Goal: Task Accomplishment & Management: Manage account settings

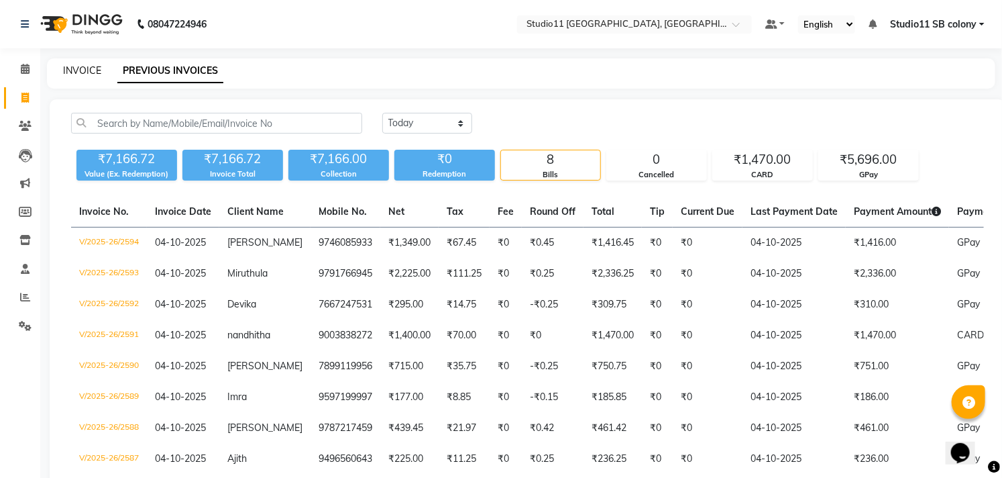
click at [72, 64] on link "INVOICE" at bounding box center [82, 70] width 38 height 12
select select "service"
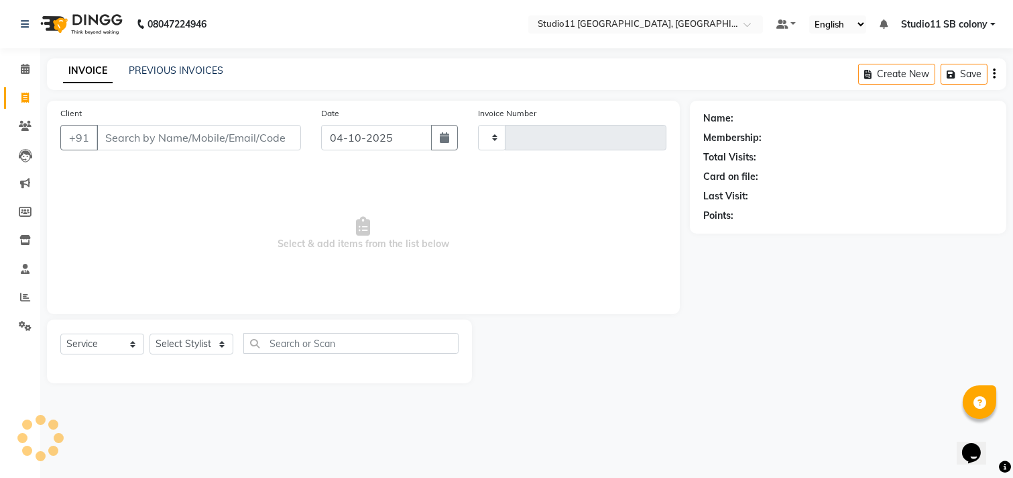
type input "2595"
select select "7717"
click at [184, 61] on div "INVOICE PREVIOUS INVOICES Create New Save" at bounding box center [527, 74] width 960 height 32
click at [184, 70] on link "PREVIOUS INVOICES" at bounding box center [176, 70] width 95 height 12
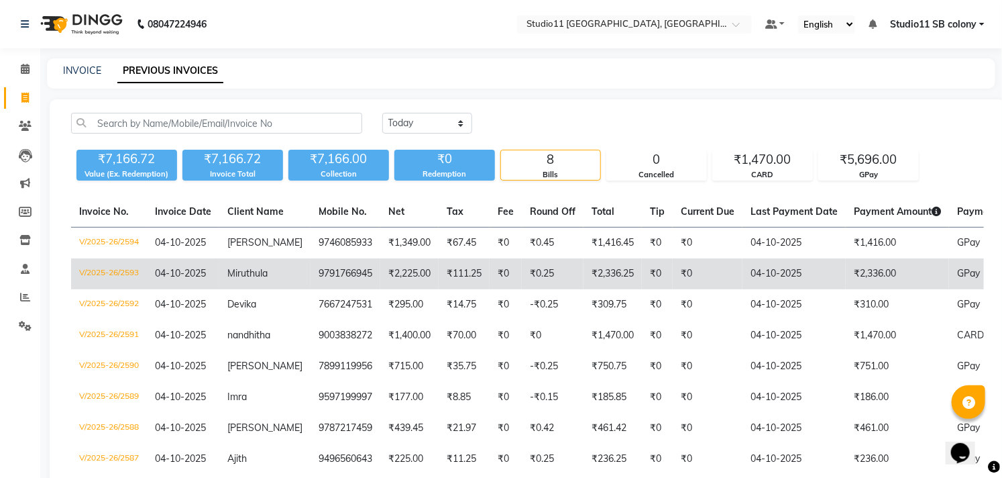
click at [793, 284] on td "04-10-2025" at bounding box center [793, 273] width 103 height 31
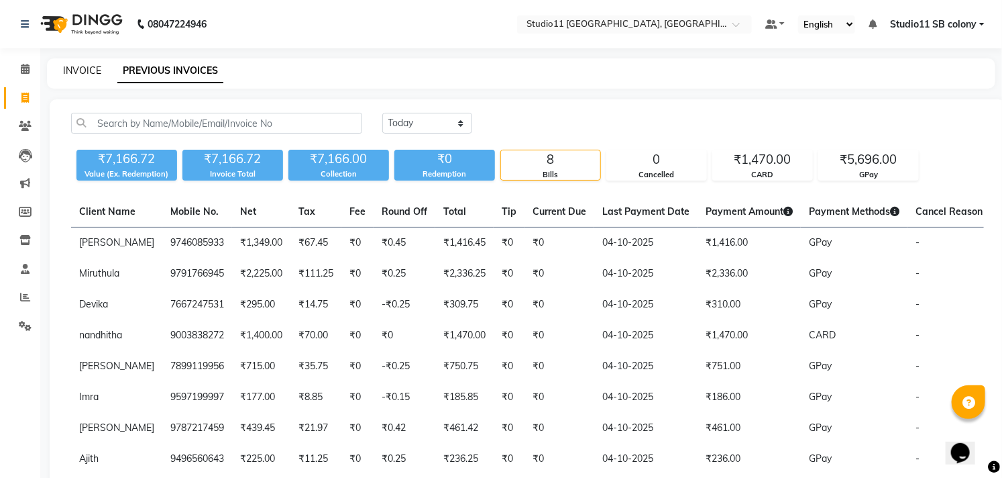
click at [77, 74] on link "INVOICE" at bounding box center [82, 70] width 38 height 12
select select "service"
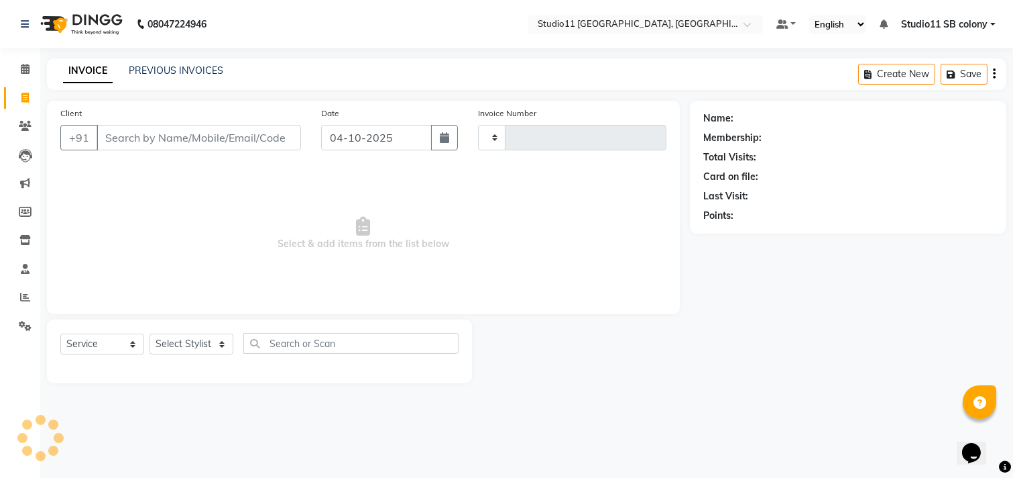
type input "2595"
select select "7717"
click at [186, 352] on select "Select Stylist [PERSON_NAME] Dani [PERSON_NAME] Josna kaif [PERSON_NAME] [PERSO…" at bounding box center [192, 343] width 84 height 21
select select "69390"
click at [150, 334] on select "Select Stylist [PERSON_NAME] Dani [PERSON_NAME] Josna kaif [PERSON_NAME] [PERSO…" at bounding box center [192, 343] width 84 height 21
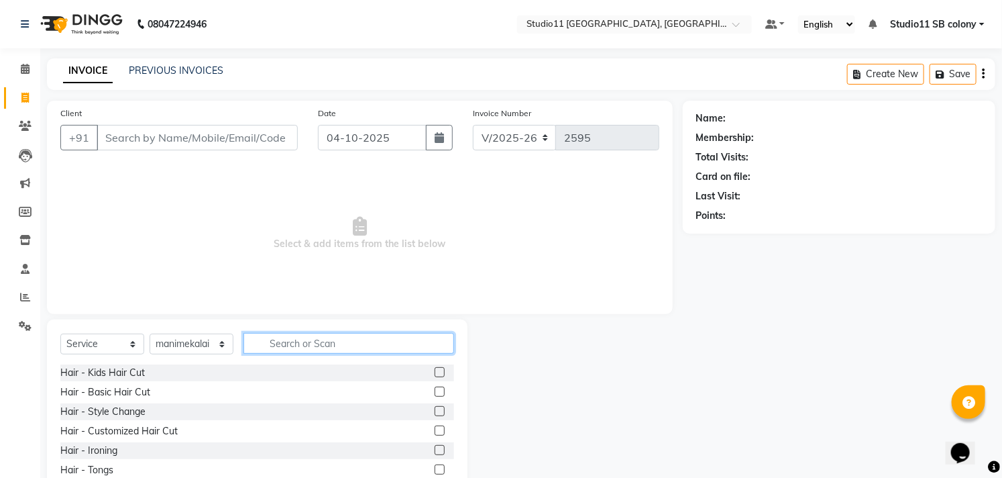
click at [313, 344] on input "text" at bounding box center [348, 343] width 211 height 21
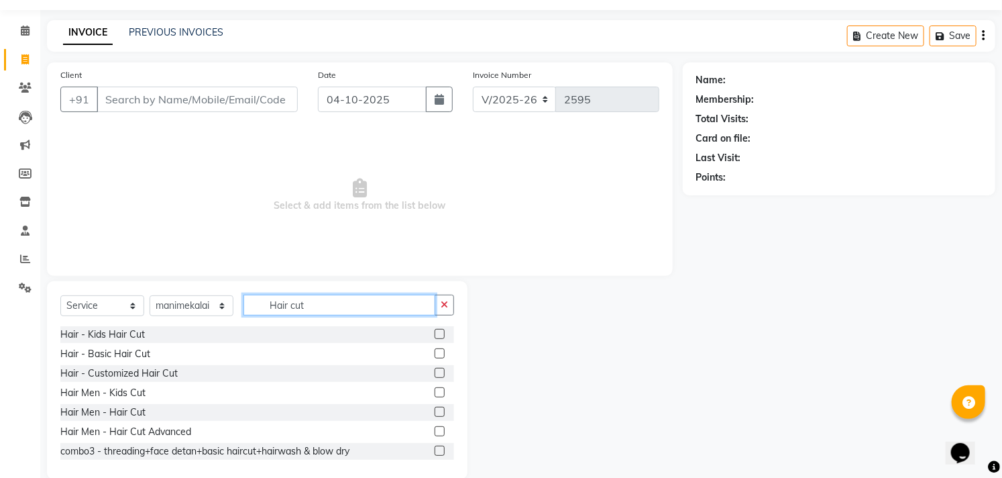
scroll to position [59, 0]
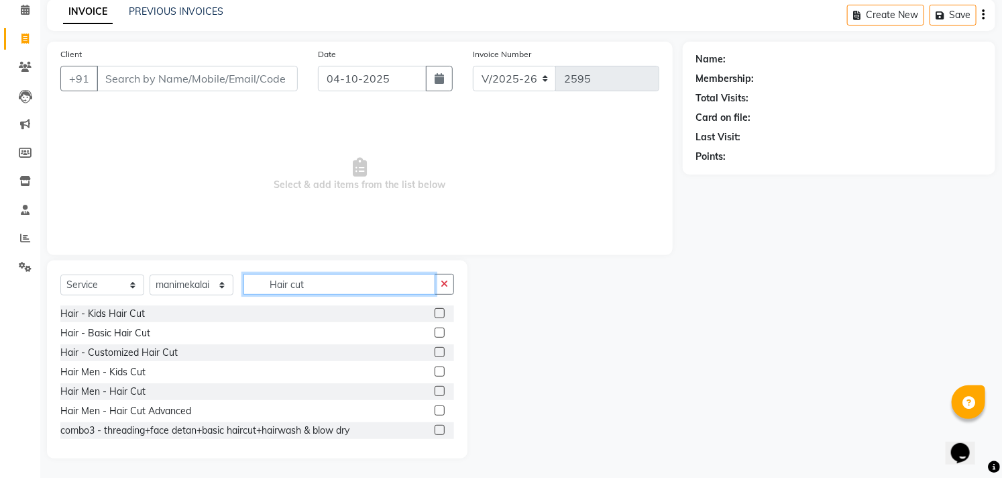
type input "Hair cut"
click at [435, 390] on label at bounding box center [440, 391] width 10 height 10
click at [435, 390] on input "checkbox" at bounding box center [439, 391] width 9 height 9
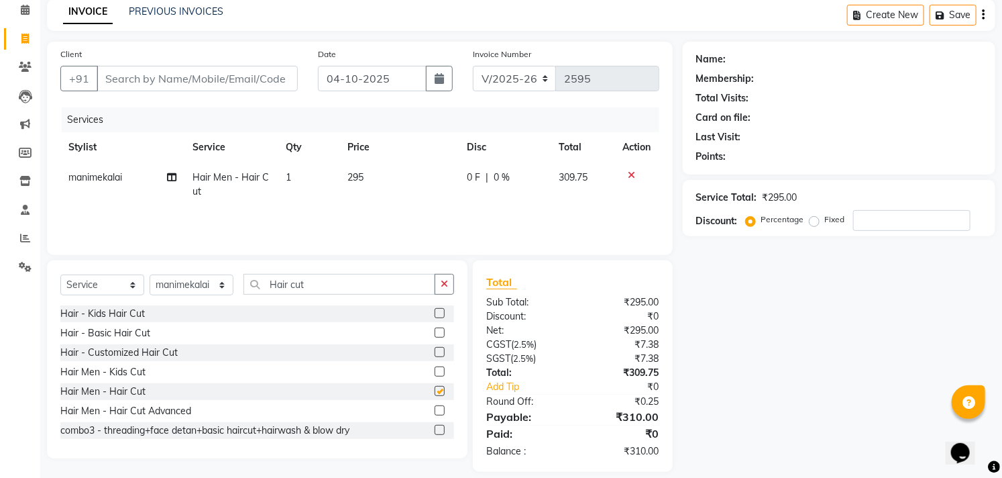
checkbox input "false"
click at [435, 350] on div at bounding box center [444, 352] width 19 height 17
click at [435, 352] on label at bounding box center [440, 352] width 10 height 10
click at [435, 352] on input "checkbox" at bounding box center [439, 352] width 9 height 9
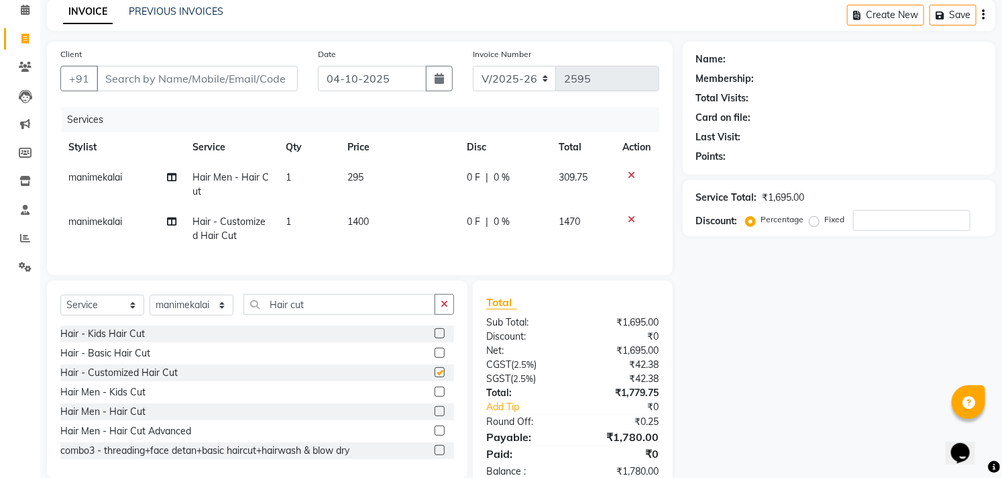
checkbox input "false"
click at [632, 172] on icon at bounding box center [631, 174] width 7 height 9
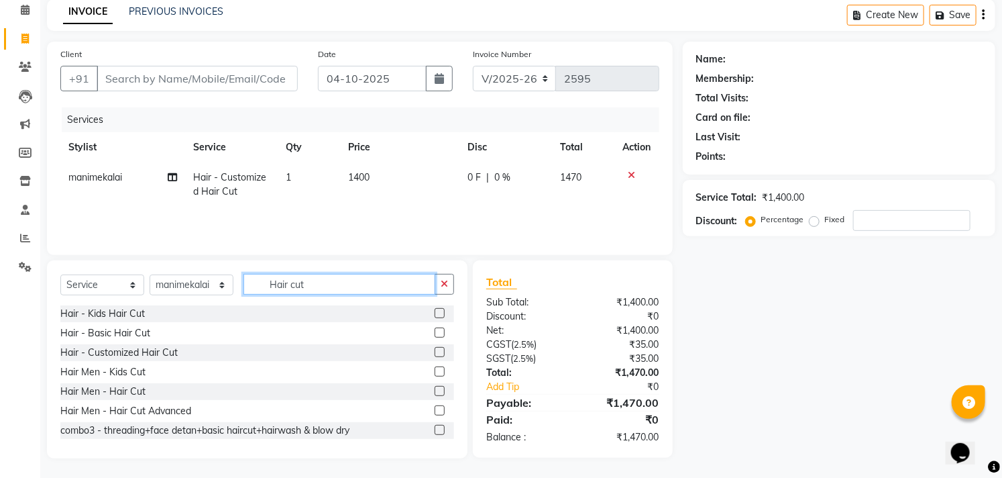
click at [351, 288] on input "Hair cut" at bounding box center [339, 284] width 192 height 21
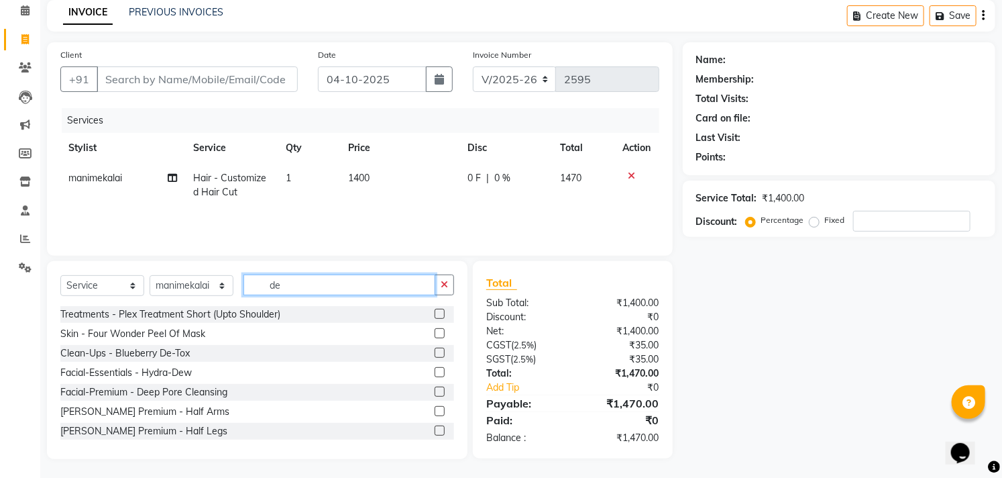
type input "d"
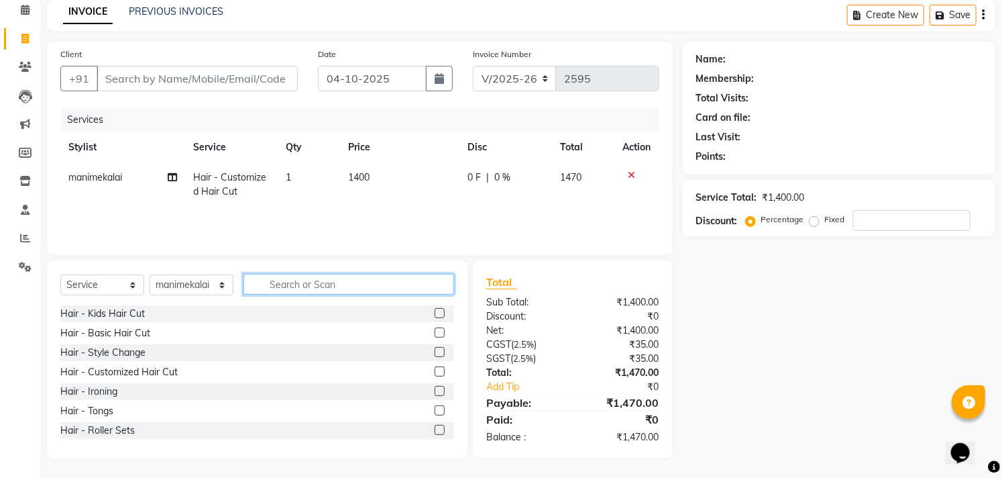
type input "d"
type input "h"
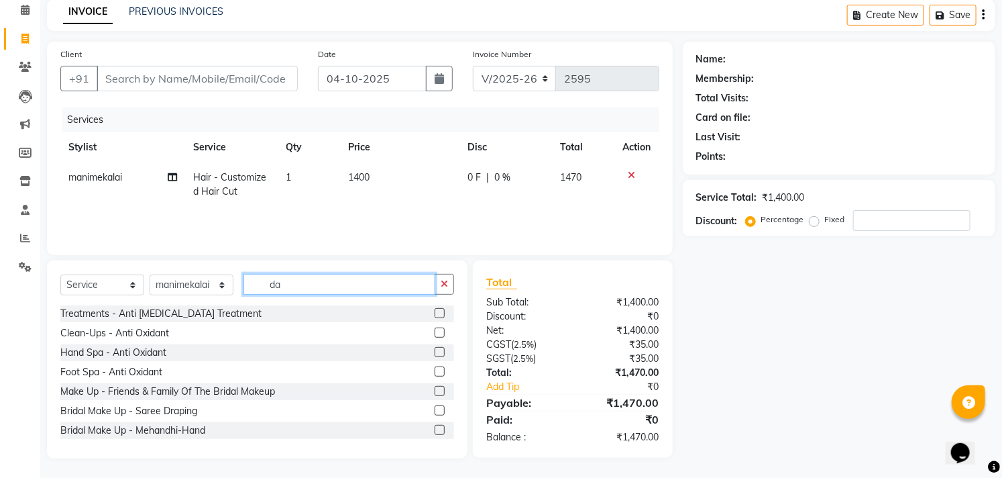
type input "d"
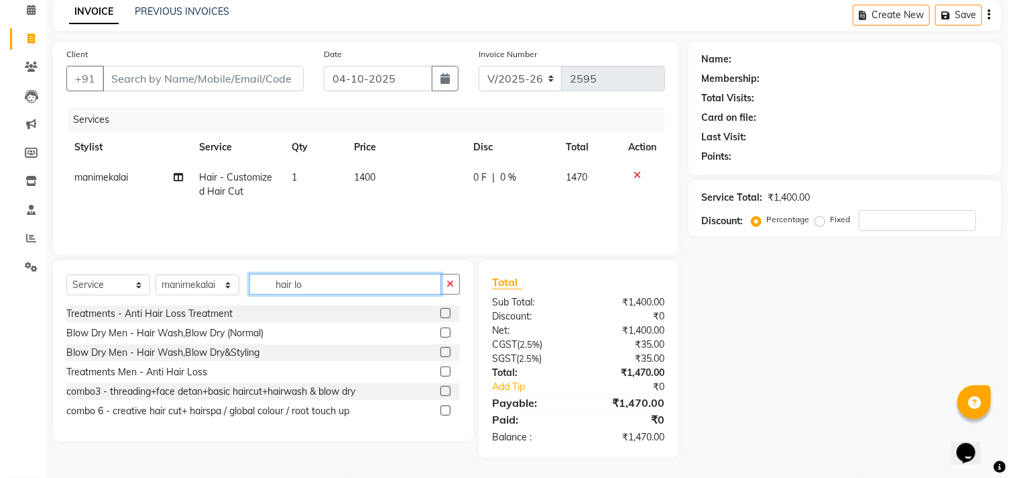
scroll to position [58, 0]
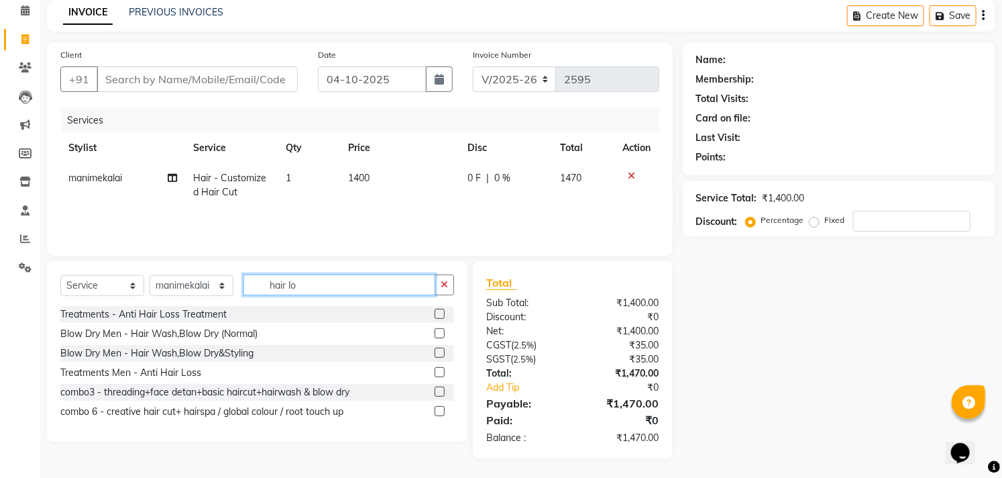
type input "hair lo"
click at [441, 311] on label at bounding box center [440, 314] width 10 height 10
click at [441, 311] on input "checkbox" at bounding box center [439, 314] width 9 height 9
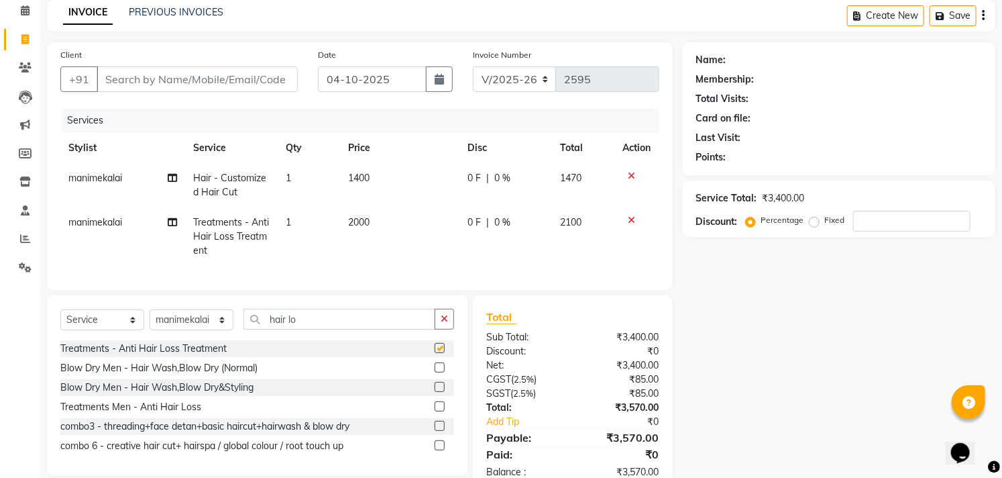
checkbox input "false"
click at [403, 225] on td "2000" at bounding box center [400, 236] width 120 height 58
select select "69390"
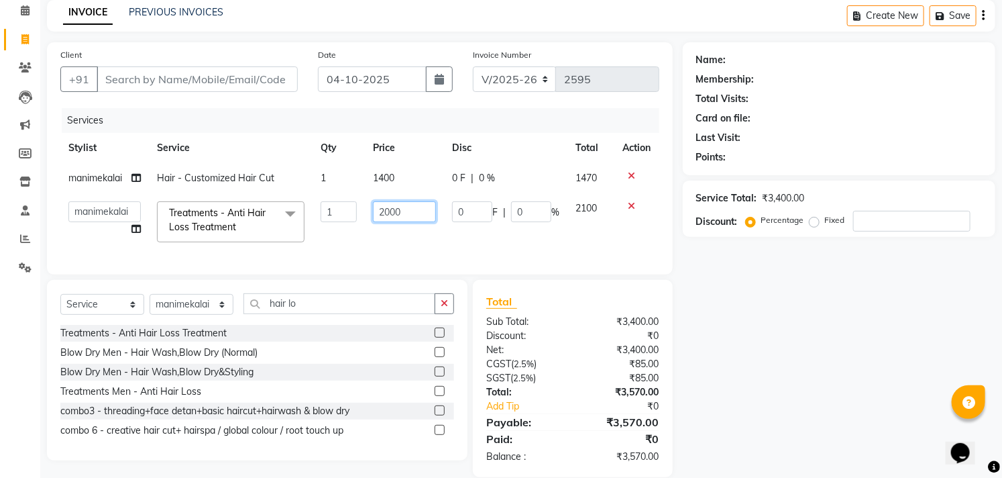
click at [405, 213] on input "2000" at bounding box center [404, 211] width 63 height 21
type input "700"
click at [410, 235] on td "700" at bounding box center [404, 221] width 79 height 57
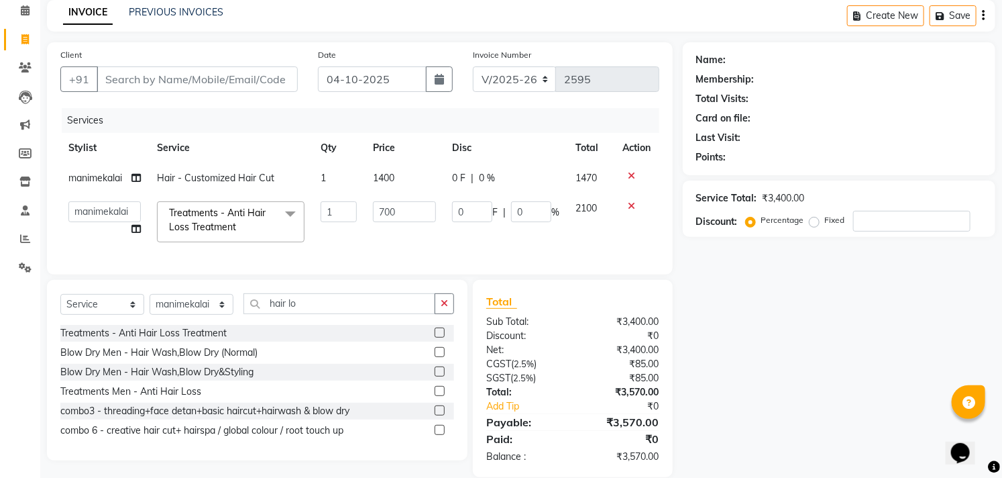
select select "69390"
click at [252, 78] on input "Client" at bounding box center [197, 78] width 201 height 25
type input "8"
type input "0"
type input "8220175543"
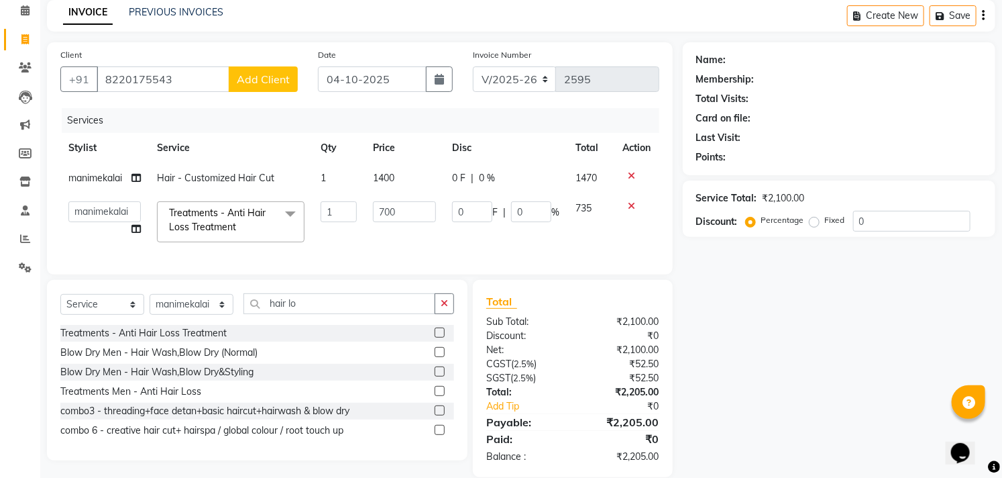
click at [254, 81] on span "Add Client" at bounding box center [263, 78] width 53 height 13
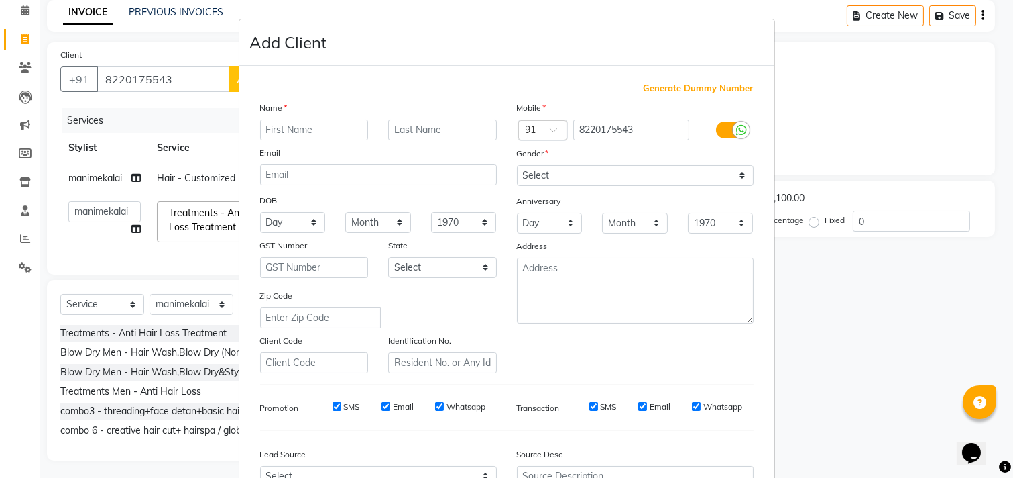
click at [303, 130] on input "text" at bounding box center [314, 129] width 109 height 21
type input "[PERSON_NAME]"
drag, startPoint x: 584, startPoint y: 176, endPoint x: 584, endPoint y: 183, distance: 7.4
click at [584, 176] on select "Select [DEMOGRAPHIC_DATA] [DEMOGRAPHIC_DATA] Other Prefer Not To Say" at bounding box center [635, 175] width 237 height 21
select select "[DEMOGRAPHIC_DATA]"
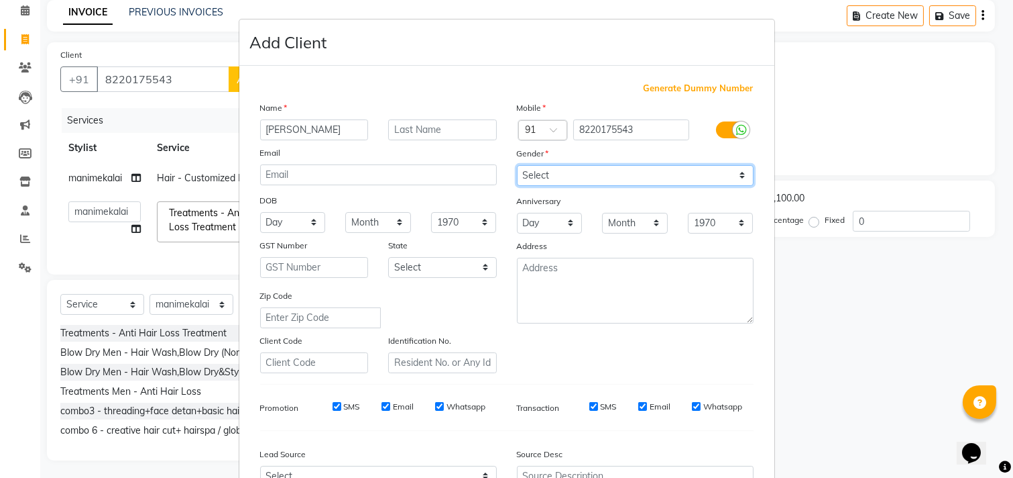
click at [517, 165] on select "Select [DEMOGRAPHIC_DATA] [DEMOGRAPHIC_DATA] Other Prefer Not To Say" at bounding box center [635, 175] width 237 height 21
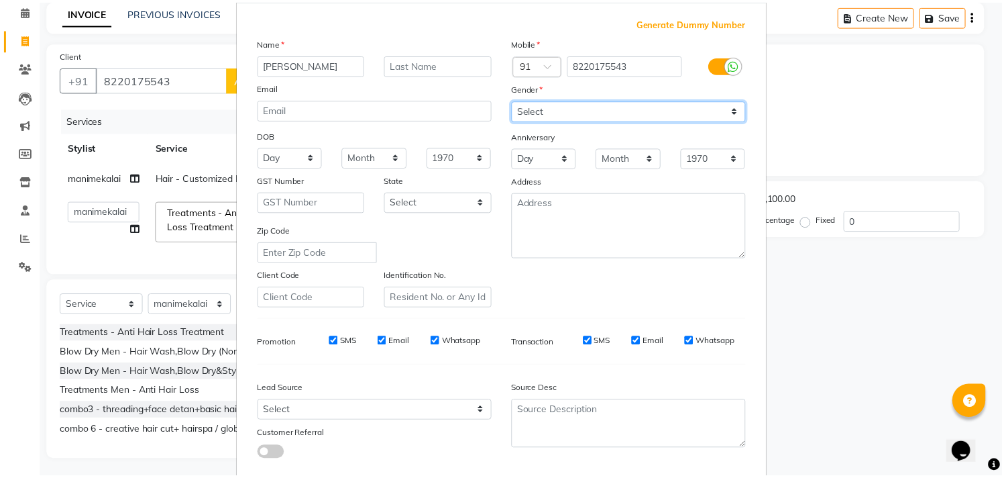
scroll to position [142, 0]
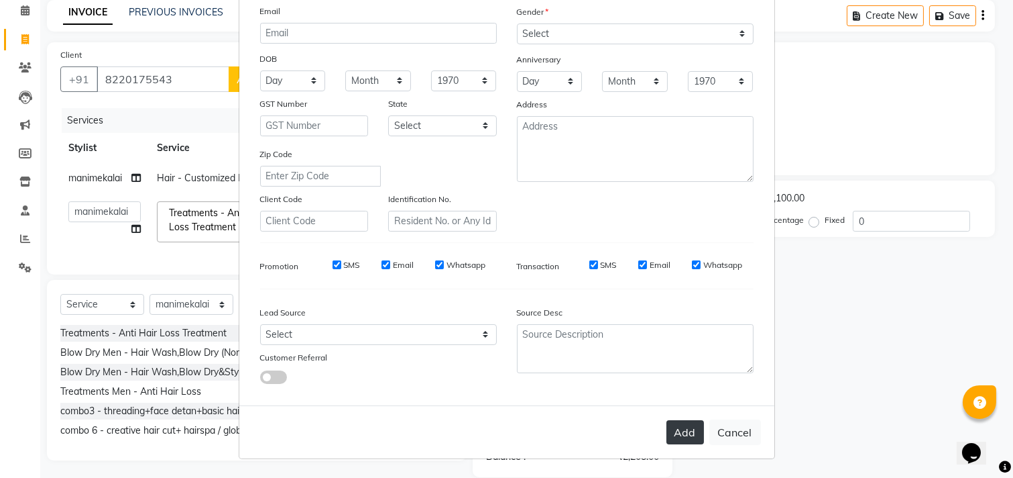
click at [680, 433] on button "Add" at bounding box center [686, 432] width 38 height 24
select select
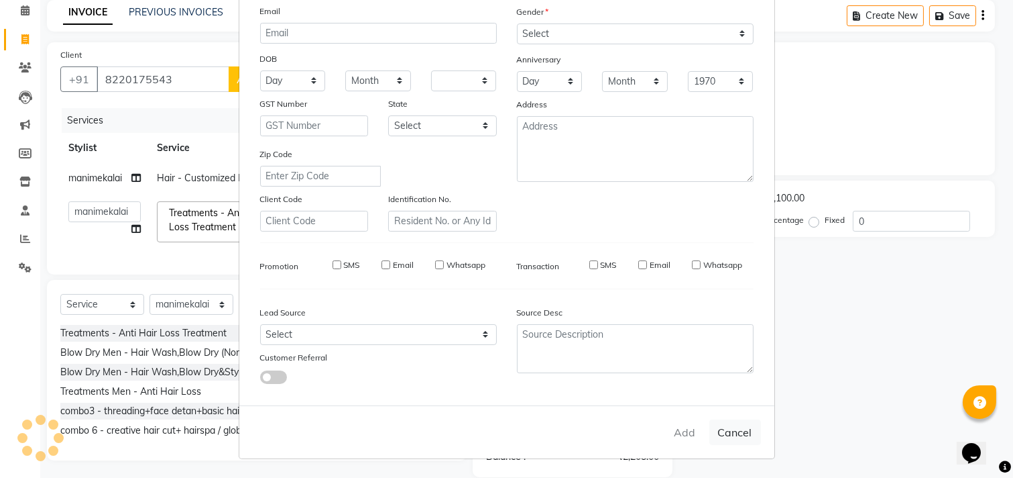
select select
checkbox input "false"
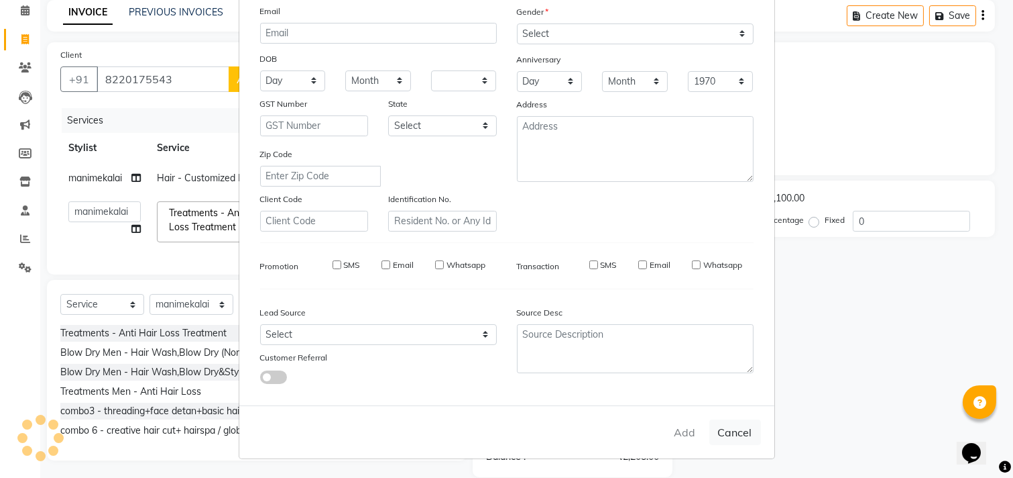
checkbox input "false"
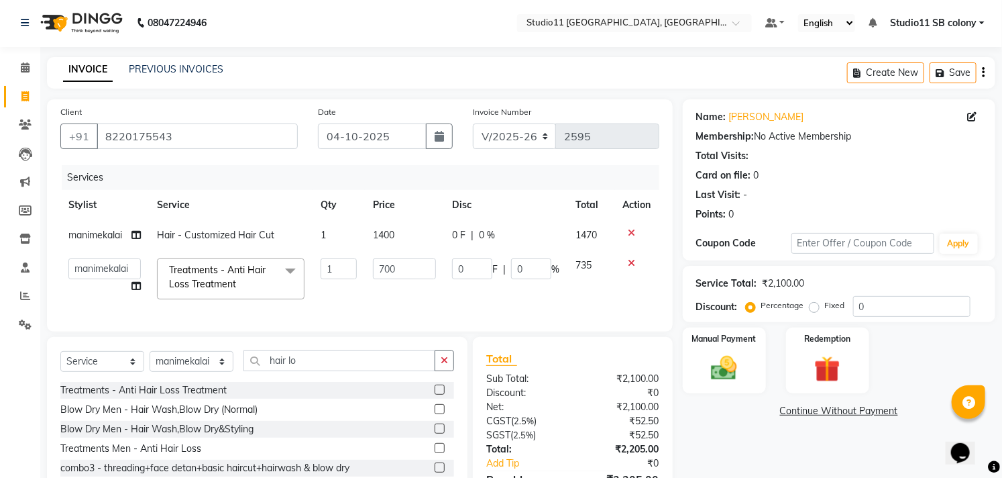
scroll to position [0, 0]
drag, startPoint x: 171, startPoint y: 138, endPoint x: 99, endPoint y: 156, distance: 73.9
click at [99, 156] on div "Client [PHONE_NUMBER]" at bounding box center [179, 133] width 258 height 55
click at [160, 68] on link "PREVIOUS INVOICES" at bounding box center [176, 70] width 95 height 12
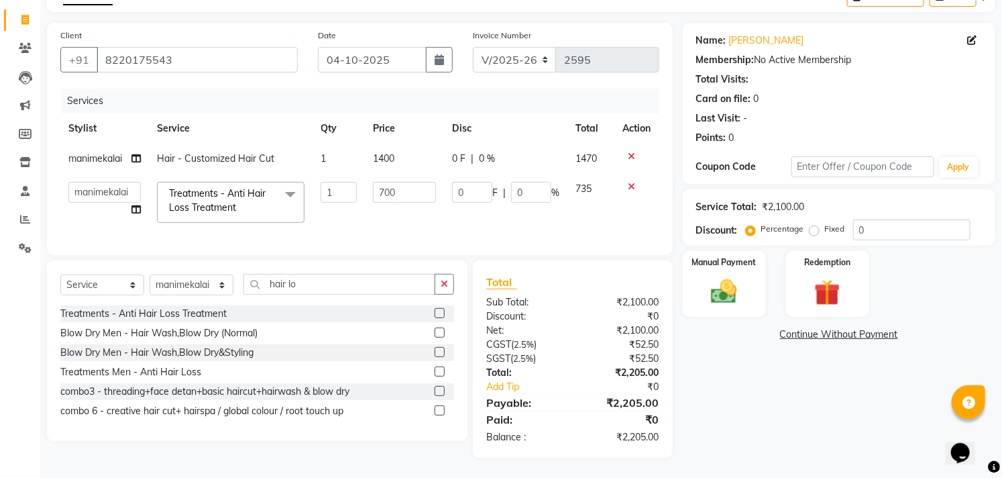
scroll to position [0, 9]
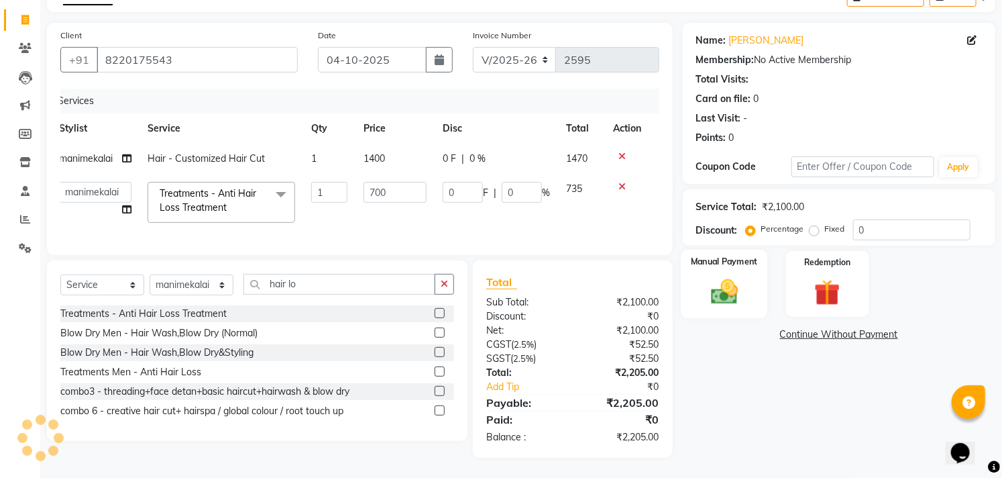
click at [719, 286] on img at bounding box center [724, 291] width 44 height 31
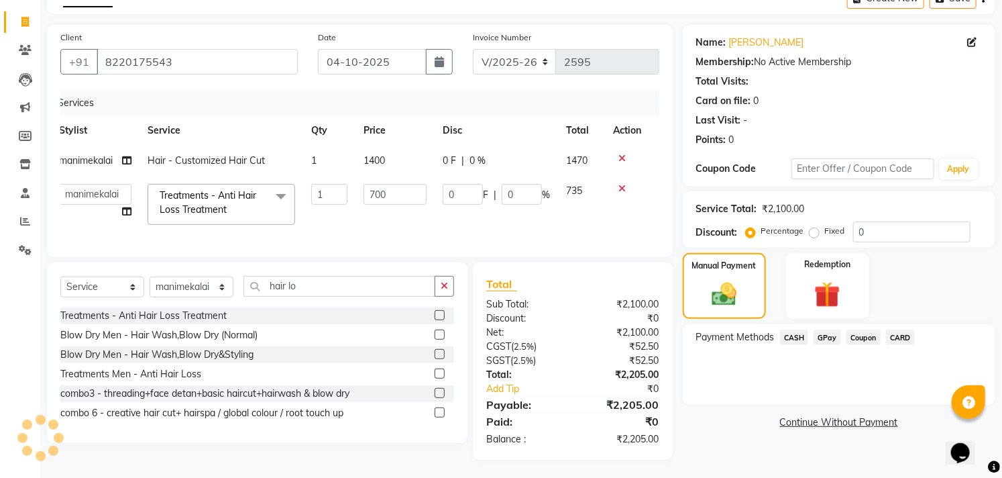
scroll to position [89, 0]
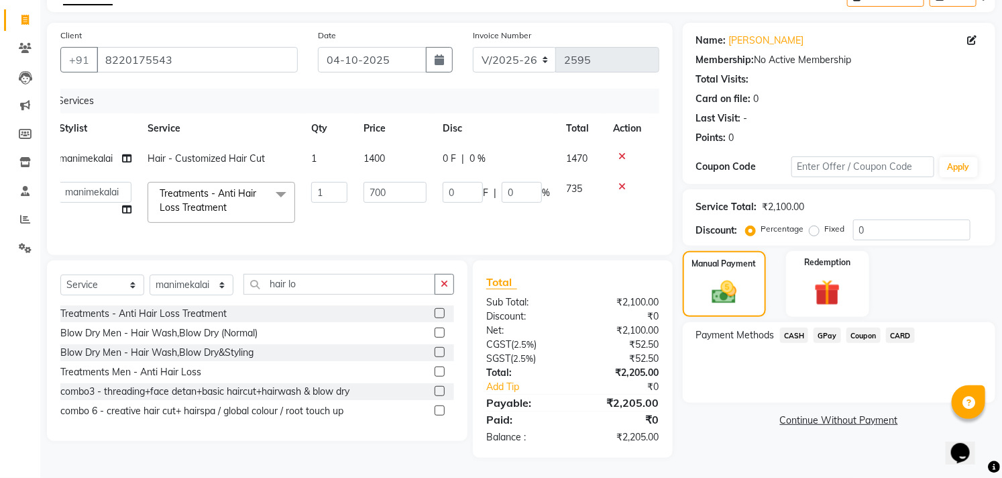
click at [817, 327] on span "GPay" at bounding box center [827, 334] width 27 height 15
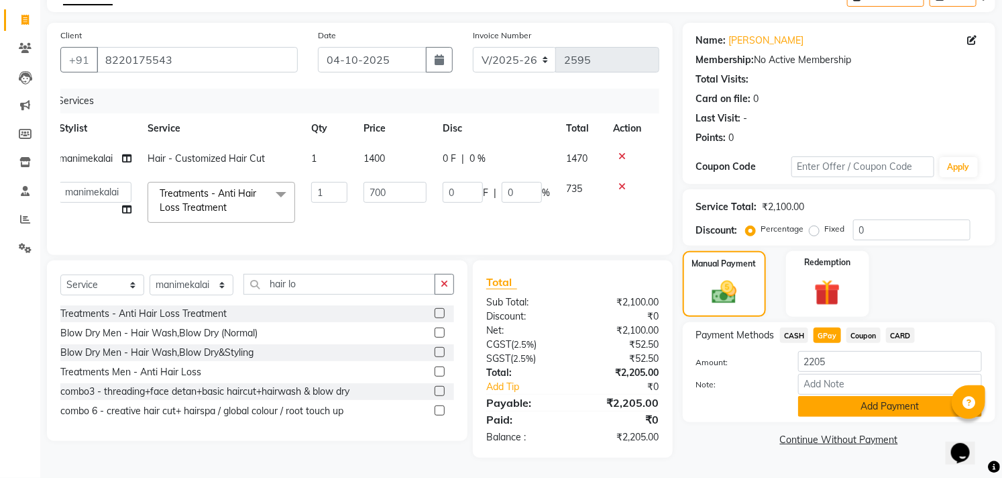
click at [852, 403] on button "Add Payment" at bounding box center [890, 406] width 184 height 21
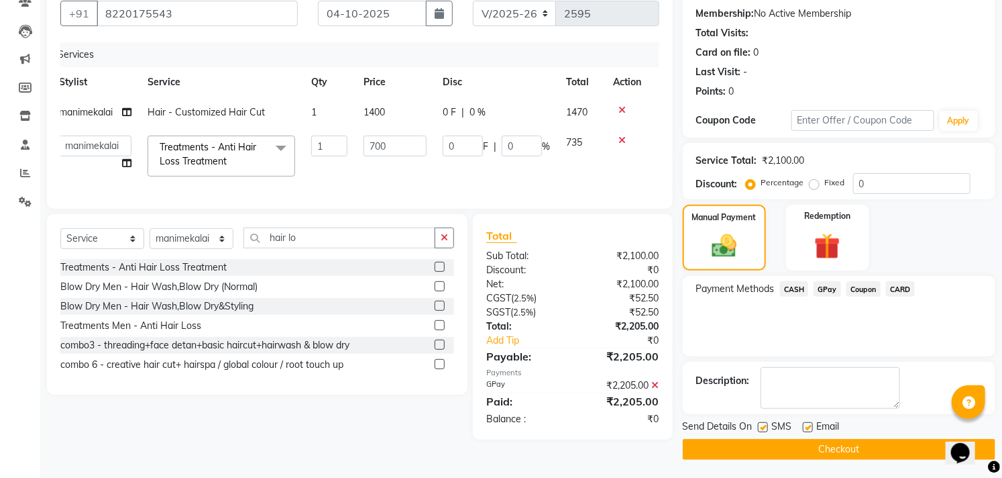
scroll to position [125, 0]
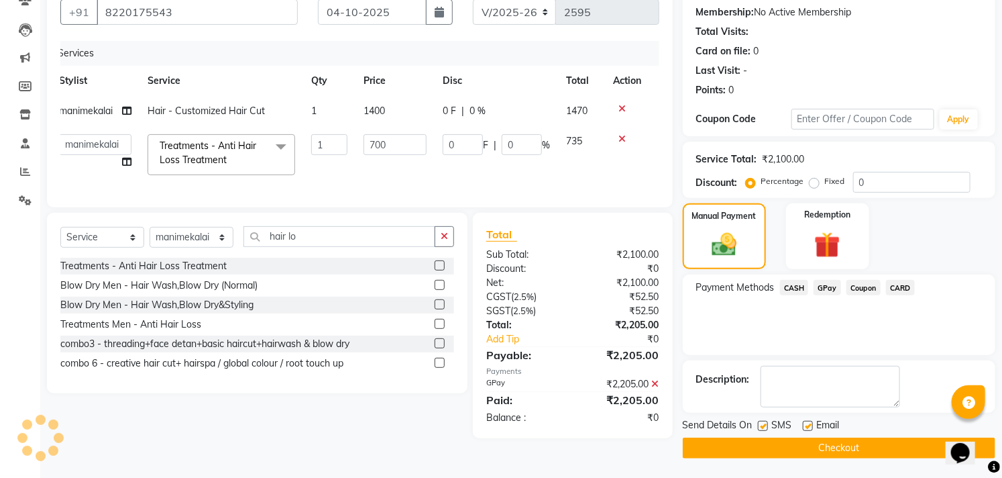
click at [808, 423] on label at bounding box center [808, 426] width 10 height 10
click at [808, 423] on input "checkbox" at bounding box center [807, 426] width 9 height 9
checkbox input "false"
click at [761, 423] on label at bounding box center [763, 426] width 10 height 10
click at [761, 423] on input "checkbox" at bounding box center [762, 426] width 9 height 9
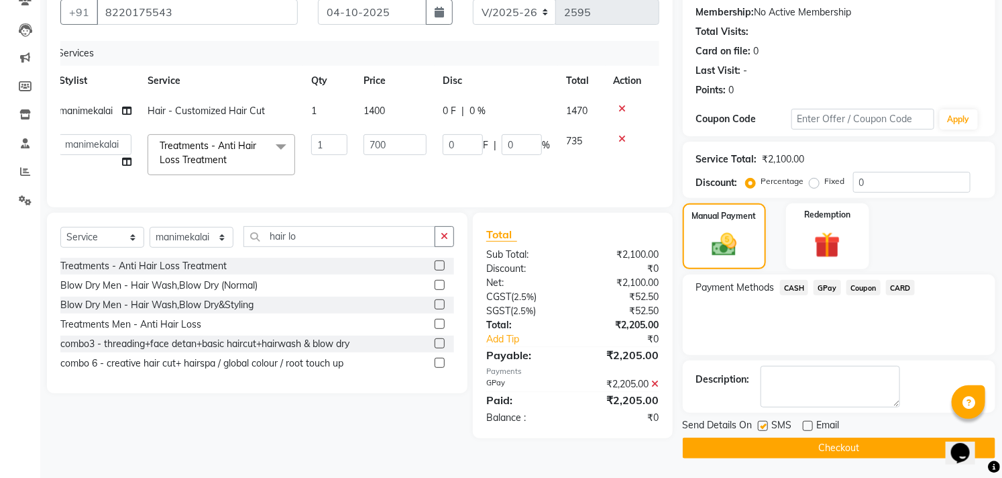
checkbox input "false"
click at [865, 445] on button "Checkout" at bounding box center [839, 447] width 313 height 21
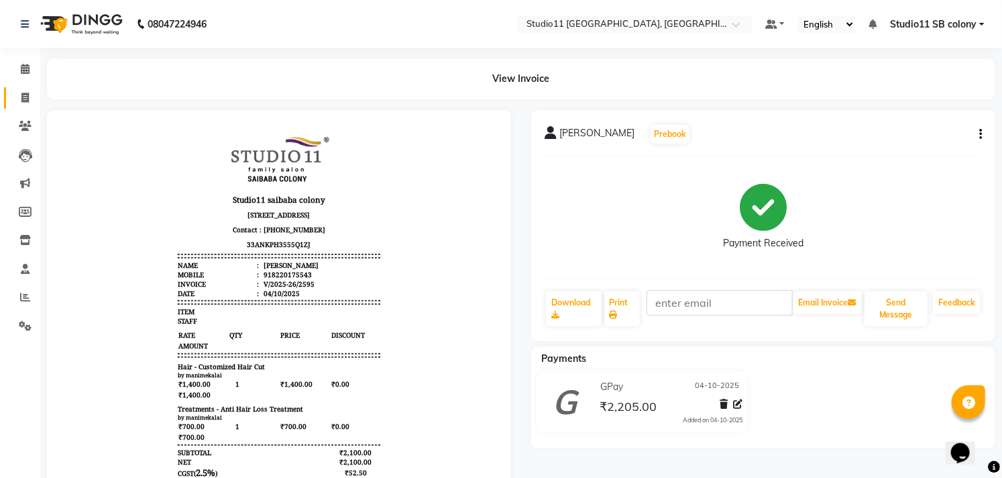
drag, startPoint x: 865, startPoint y: 445, endPoint x: 18, endPoint y: 97, distance: 916.1
click at [18, 97] on span at bounding box center [24, 98] width 23 height 15
select select "service"
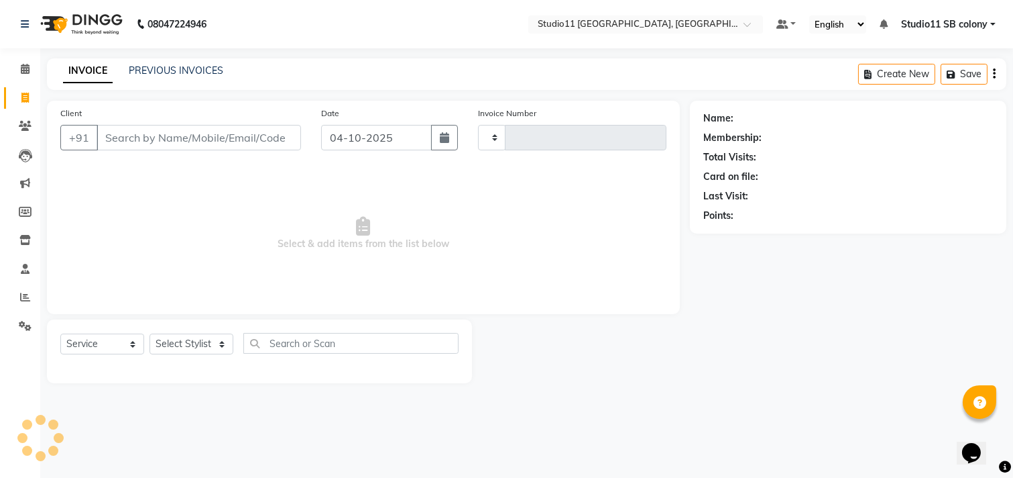
type input "2596"
select select "7717"
click at [146, 69] on link "PREVIOUS INVOICES" at bounding box center [176, 70] width 95 height 12
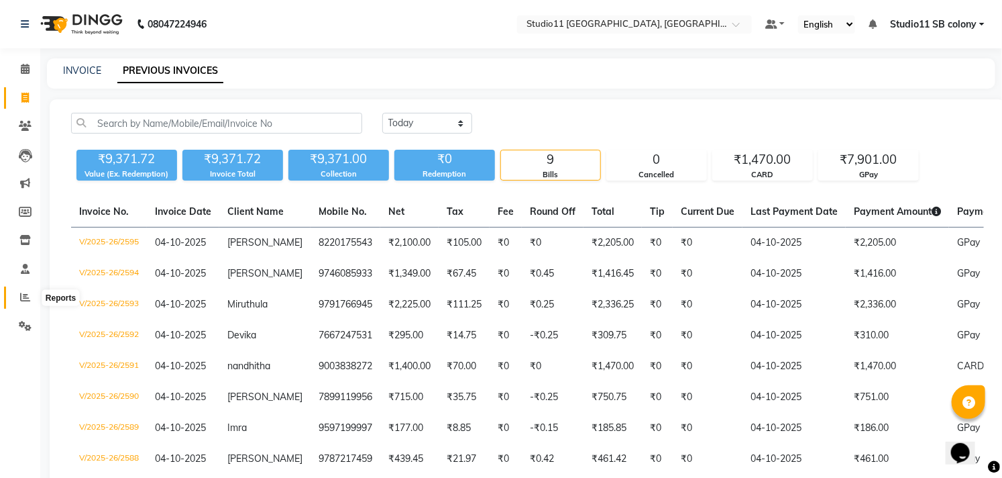
click at [25, 305] on span at bounding box center [24, 297] width 23 height 15
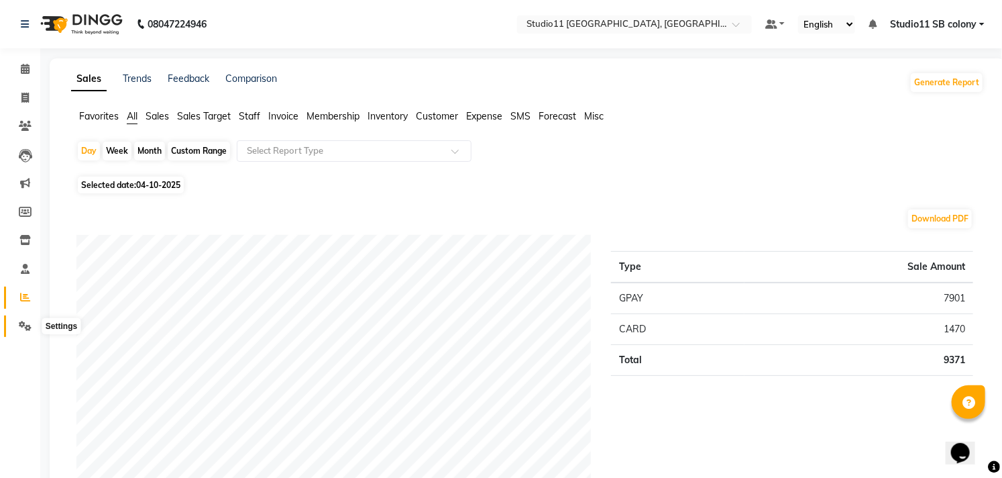
click at [21, 323] on icon at bounding box center [25, 326] width 13 height 10
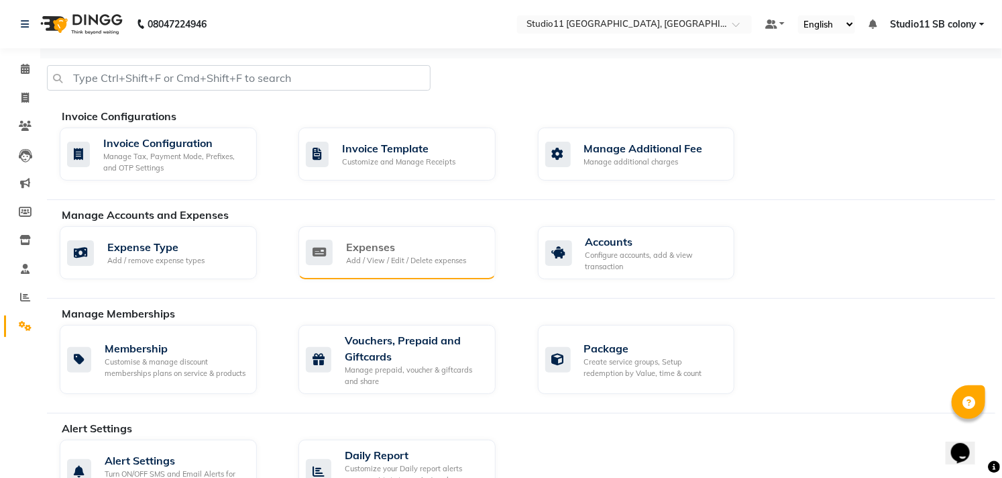
click at [404, 239] on div "Expenses" at bounding box center [406, 247] width 120 height 16
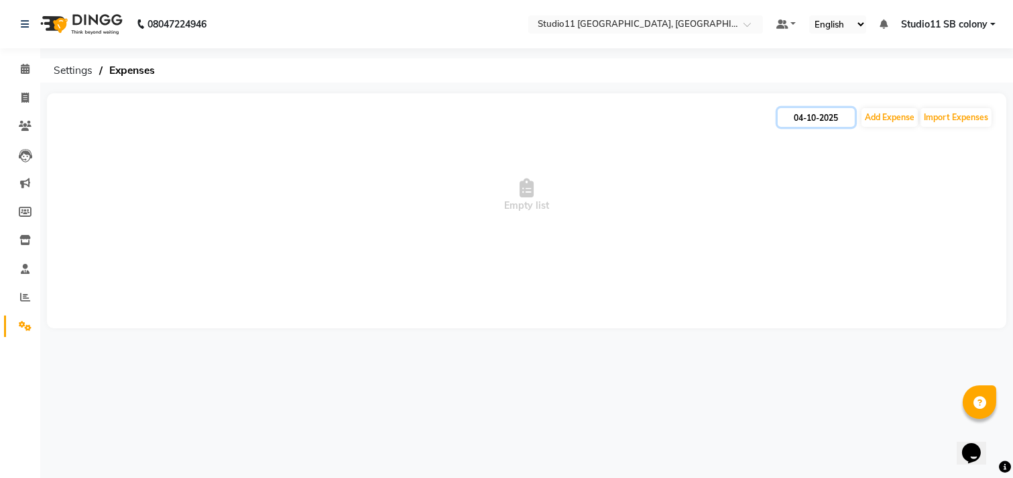
click at [828, 117] on input "04-10-2025" at bounding box center [816, 117] width 77 height 19
select select "10"
select select "2025"
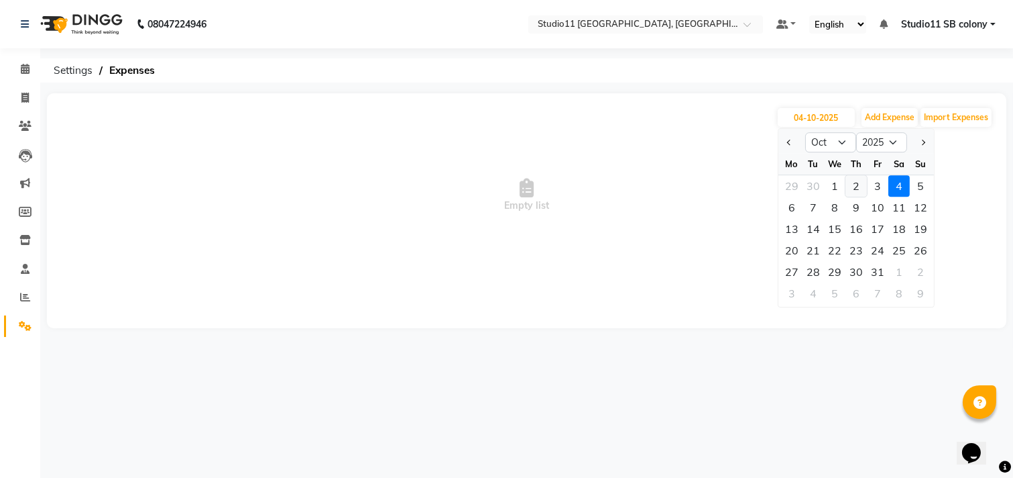
click at [849, 186] on div "2" at bounding box center [856, 185] width 21 height 21
type input "02-10-2025"
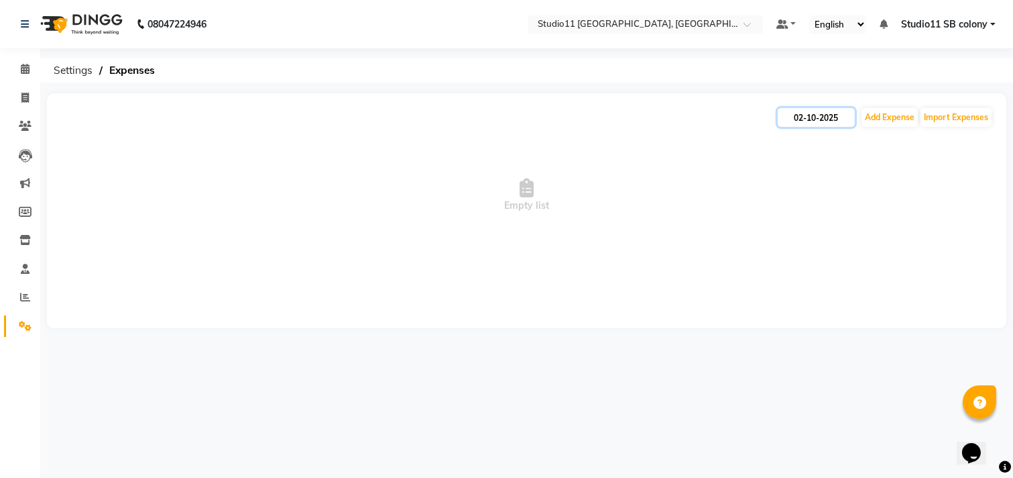
click at [793, 115] on input "02-10-2025" at bounding box center [816, 117] width 77 height 19
select select "10"
select select "2025"
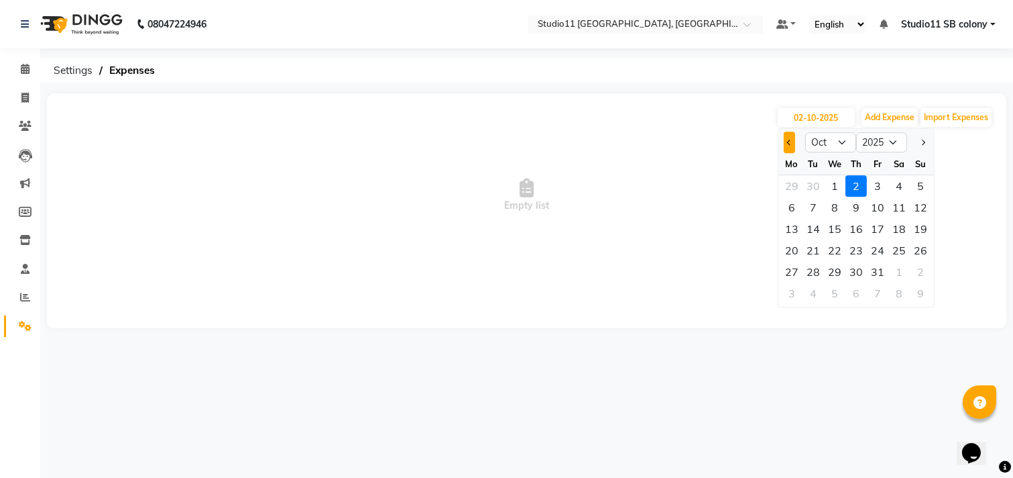
click at [793, 143] on button "Previous month" at bounding box center [789, 141] width 11 height 21
select select "9"
click at [828, 246] on div "24" at bounding box center [834, 249] width 21 height 21
type input "[DATE]"
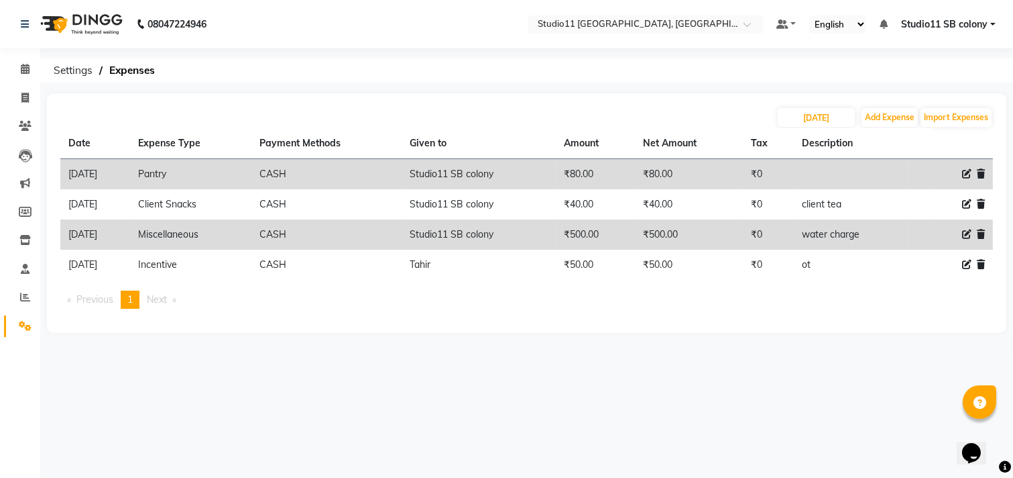
click at [823, 105] on div "[DATE] Add Expense Import Expenses Date Expense Type Payment Methods Given to A…" at bounding box center [527, 212] width 960 height 239
click at [826, 116] on input "[DATE]" at bounding box center [816, 117] width 77 height 19
select select "9"
select select "2025"
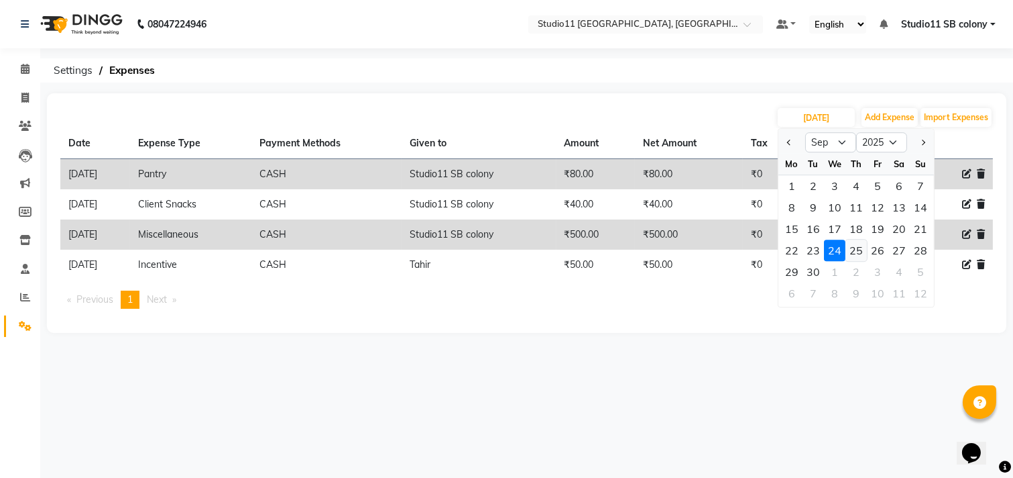
click at [860, 245] on div "25" at bounding box center [856, 249] width 21 height 21
type input "[DATE]"
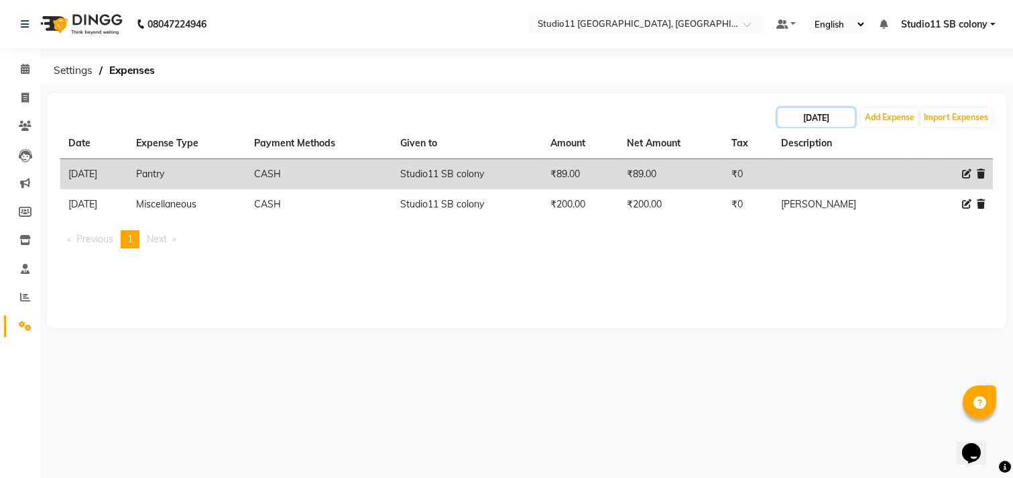
click at [837, 109] on input "[DATE]" at bounding box center [816, 117] width 77 height 19
select select "9"
select select "2025"
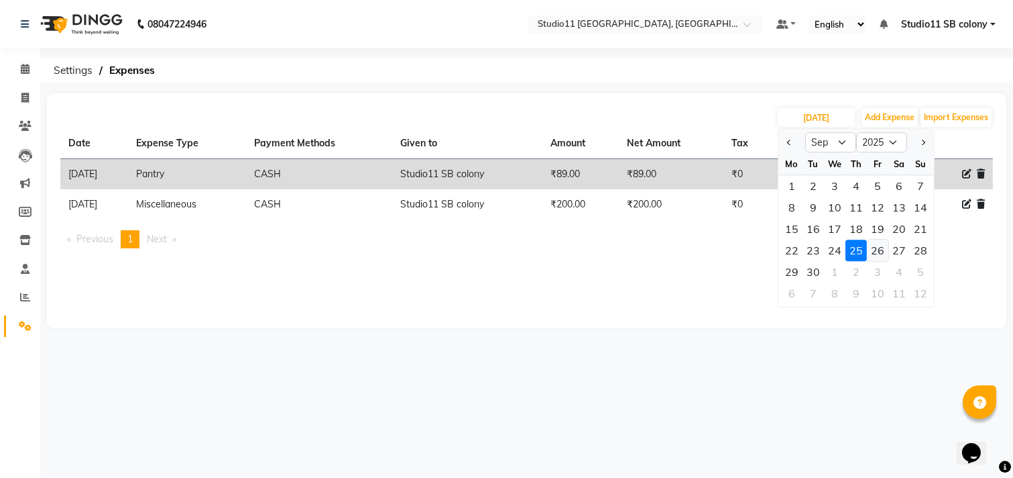
click at [887, 245] on div "26" at bounding box center [877, 249] width 21 height 21
type input "26-09-2025"
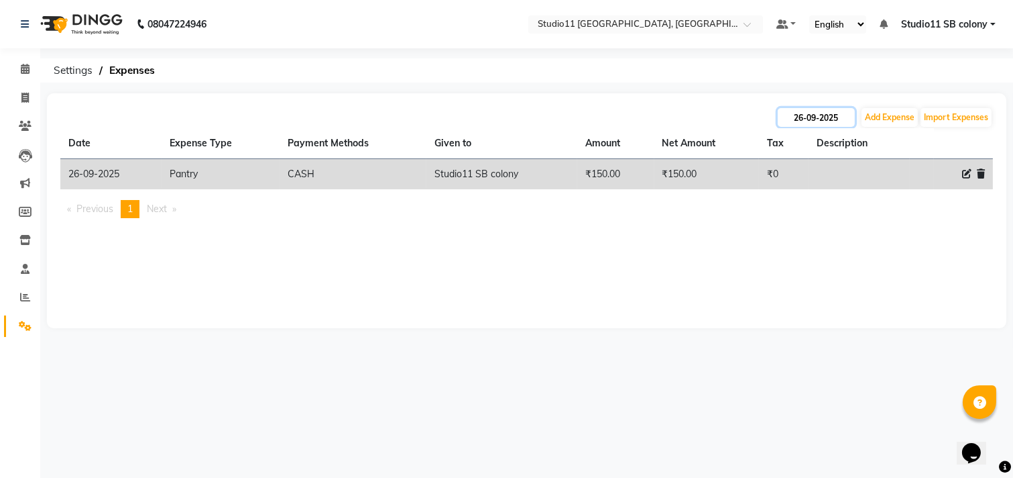
click at [846, 112] on input "26-09-2025" at bounding box center [816, 117] width 77 height 19
select select "9"
select select "2025"
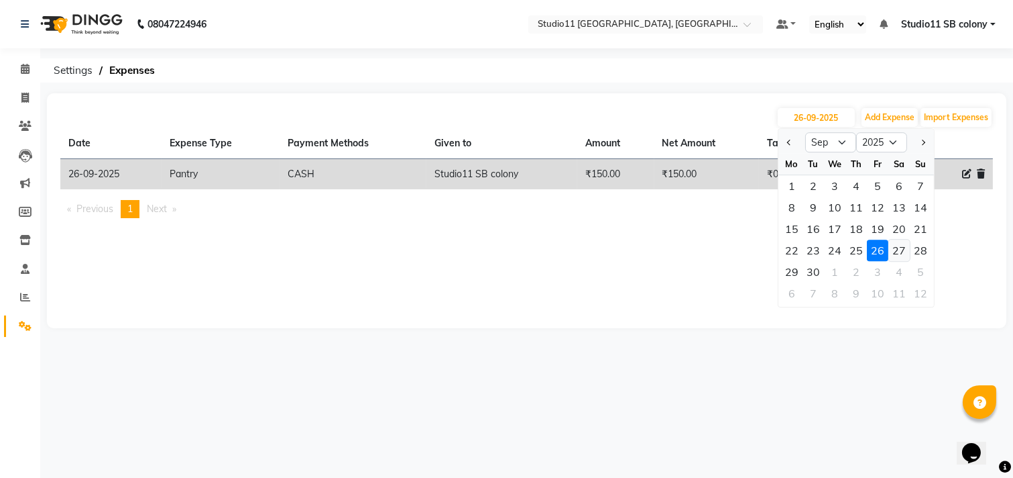
click at [899, 254] on div "27" at bounding box center [899, 249] width 21 height 21
type input "27-09-2025"
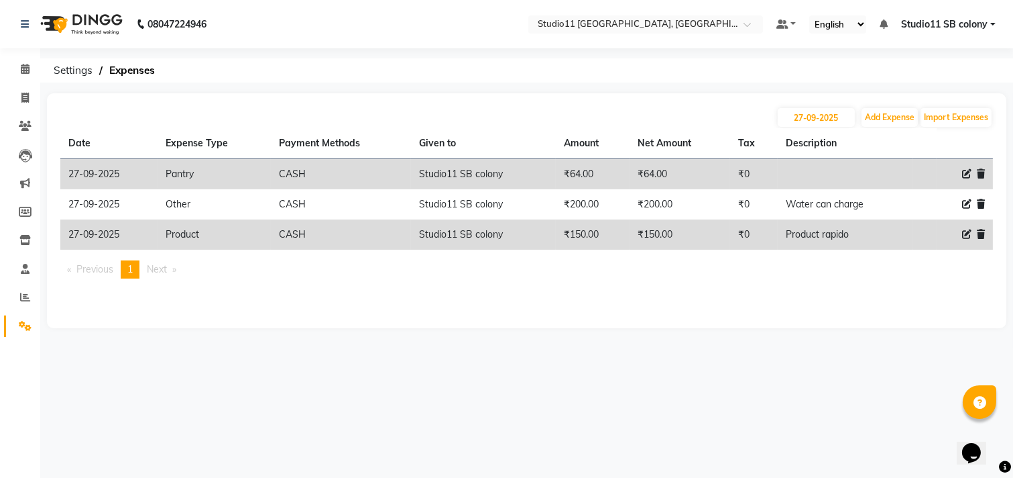
click at [842, 84] on div "08047224946 Select Location × Studio11 [GEOGRAPHIC_DATA], [GEOGRAPHIC_DATA] Def…" at bounding box center [506, 239] width 1013 height 478
click at [840, 111] on input "27-09-2025" at bounding box center [816, 117] width 77 height 19
select select "9"
select select "2025"
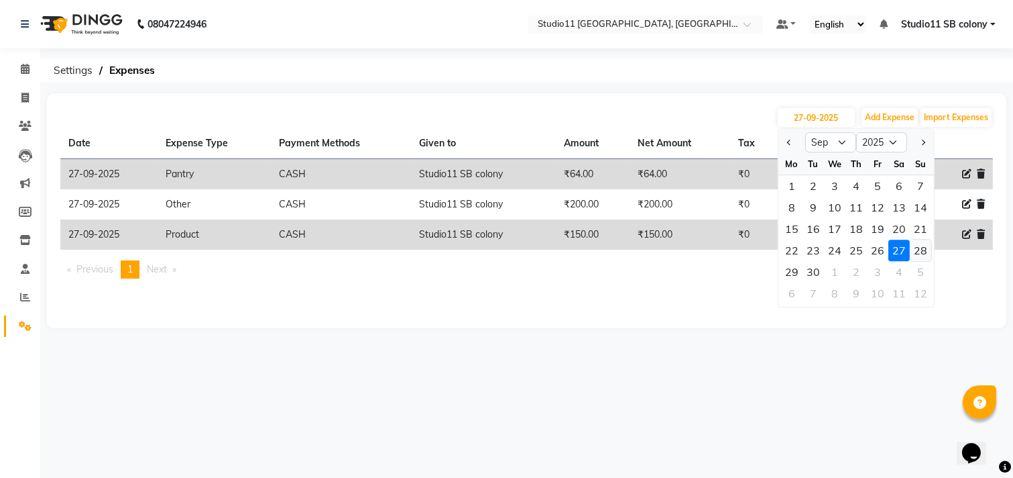
click at [922, 252] on div "28" at bounding box center [920, 249] width 21 height 21
type input "28-09-2025"
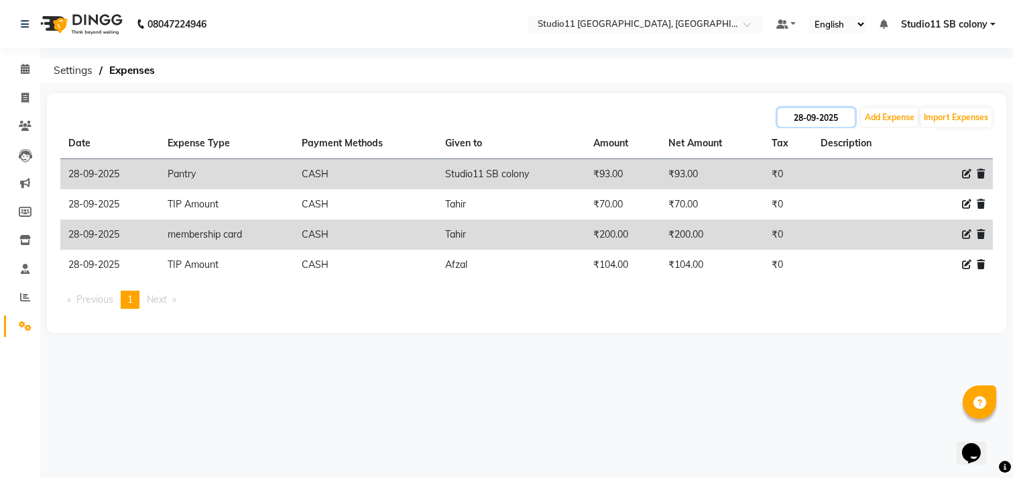
click at [846, 113] on input "28-09-2025" at bounding box center [816, 117] width 77 height 19
select select "9"
select select "2025"
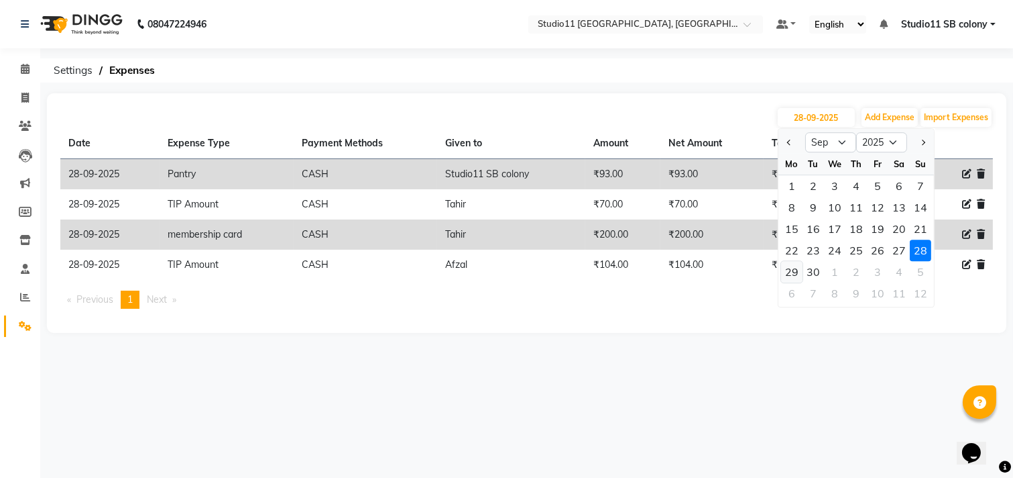
click at [796, 270] on div "29" at bounding box center [791, 271] width 21 height 21
type input "29-09-2025"
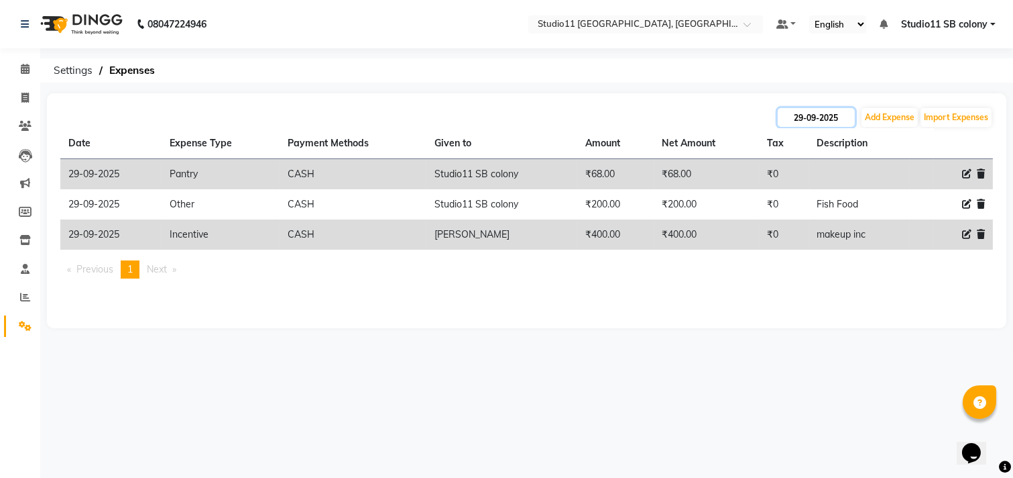
click at [806, 115] on input "29-09-2025" at bounding box center [816, 117] width 77 height 19
select select "9"
select select "2025"
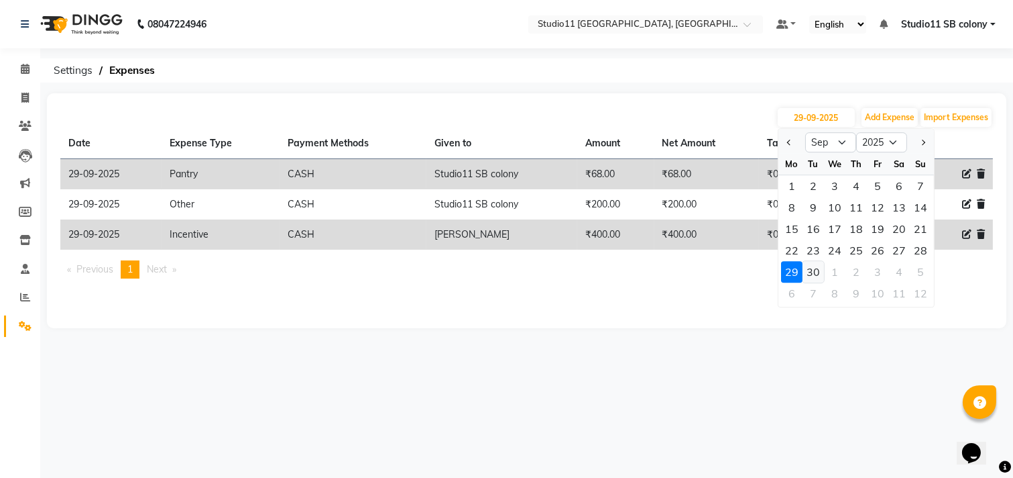
click at [819, 270] on div "30" at bounding box center [813, 271] width 21 height 21
type input "30-09-2025"
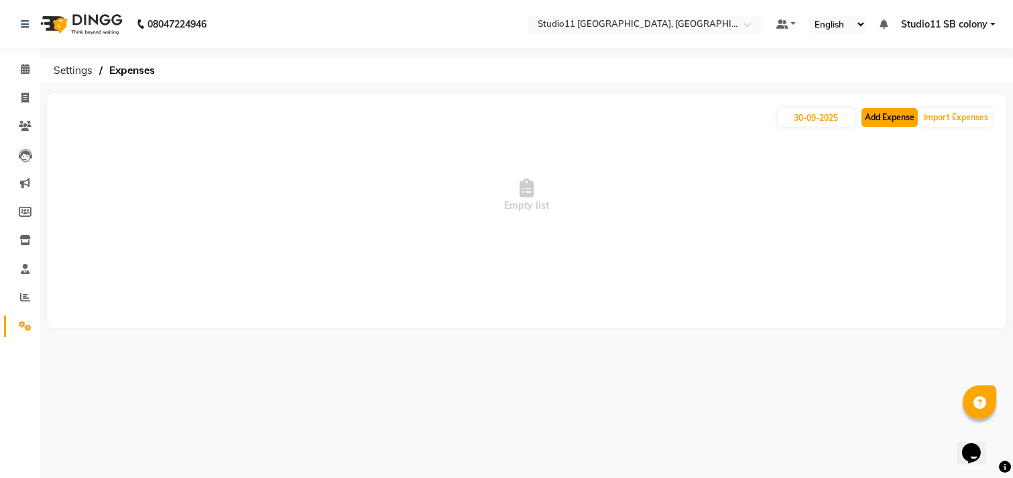
click at [883, 125] on button "Add Expense" at bounding box center [890, 117] width 56 height 19
select select "1"
select select "6860"
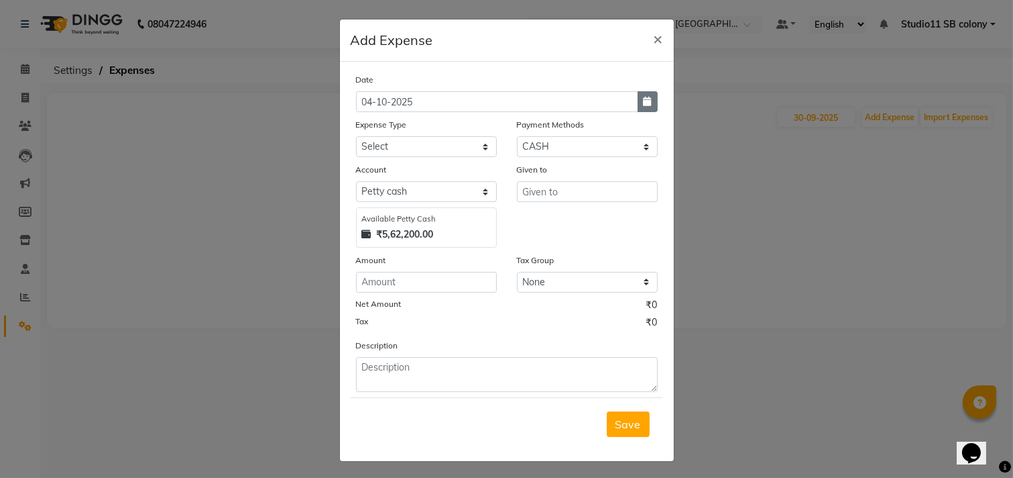
click at [644, 99] on icon "button" at bounding box center [648, 101] width 8 height 9
select select "10"
select select "2025"
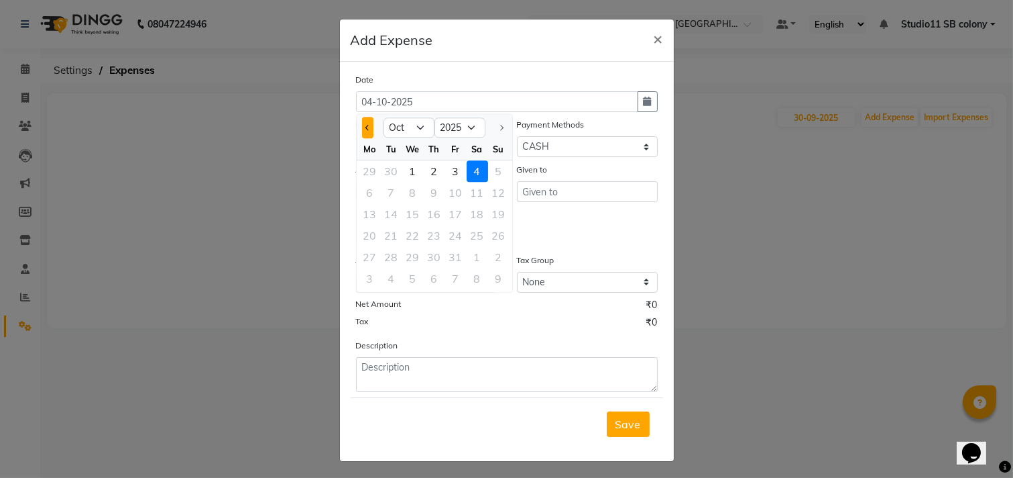
click at [365, 127] on span "Previous month" at bounding box center [367, 127] width 5 height 5
select select "9"
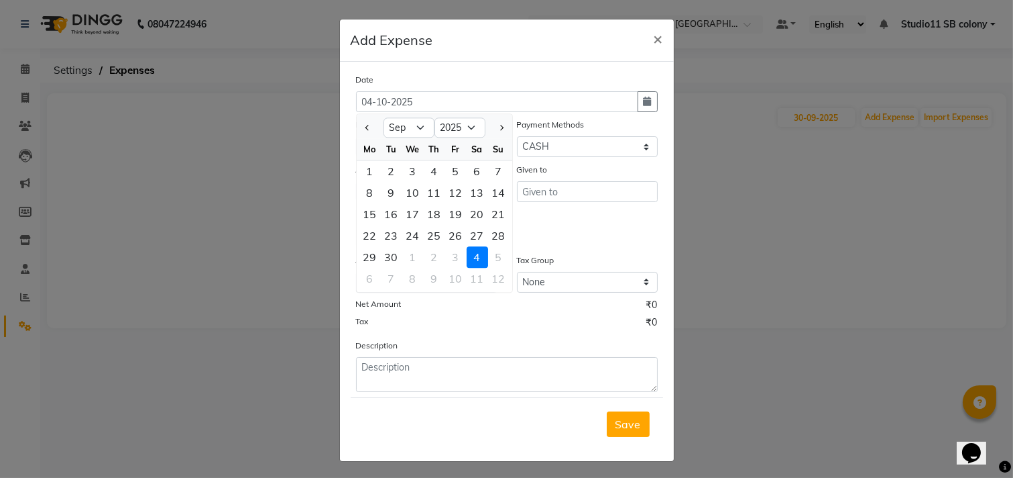
click at [388, 254] on div "30" at bounding box center [391, 256] width 21 height 21
type input "30-09-2025"
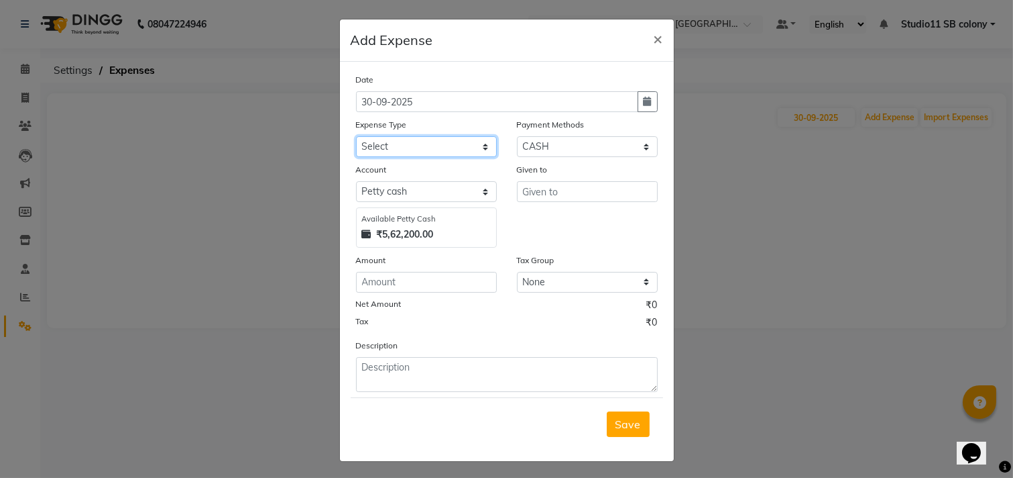
click at [434, 154] on select "Select Advance Salary Bank charges Car maintenance Cash transfer to bank Cash t…" at bounding box center [426, 146] width 141 height 21
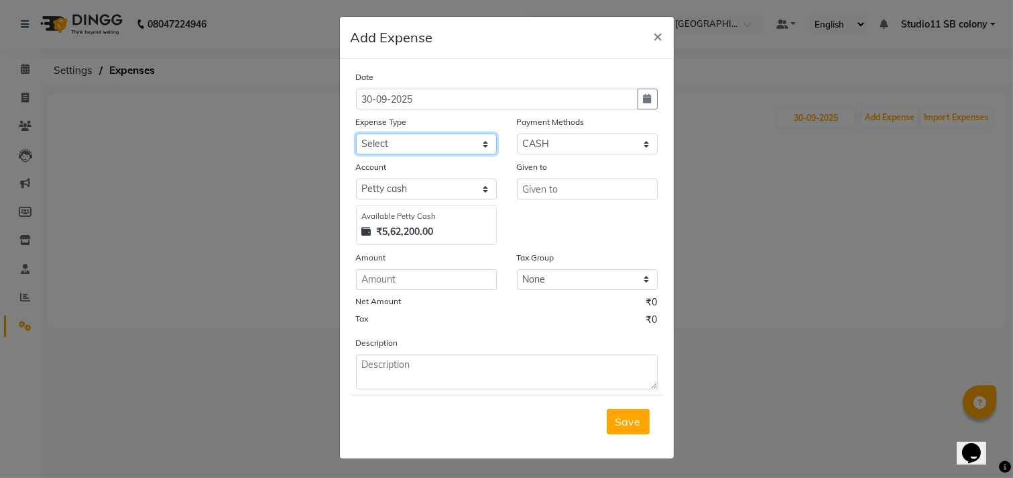
click at [484, 138] on select "Select Advance Salary Bank charges Car maintenance Cash transfer to bank Cash t…" at bounding box center [426, 143] width 141 height 21
select select "16485"
click at [356, 133] on select "Select Advance Salary Bank charges Car maintenance Cash transfer to bank Cash t…" at bounding box center [426, 143] width 141 height 21
click at [537, 203] on div "Given to" at bounding box center [587, 202] width 161 height 85
click at [547, 191] on input "text" at bounding box center [587, 188] width 141 height 21
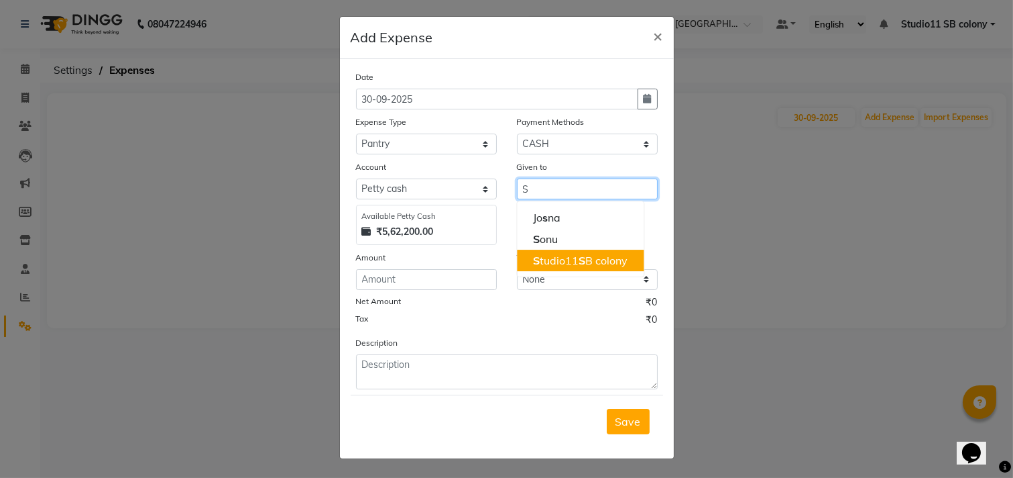
click at [584, 264] on ngb-highlight "S tudio11 S B colony" at bounding box center [580, 260] width 95 height 13
type input "Studio11 SB colony"
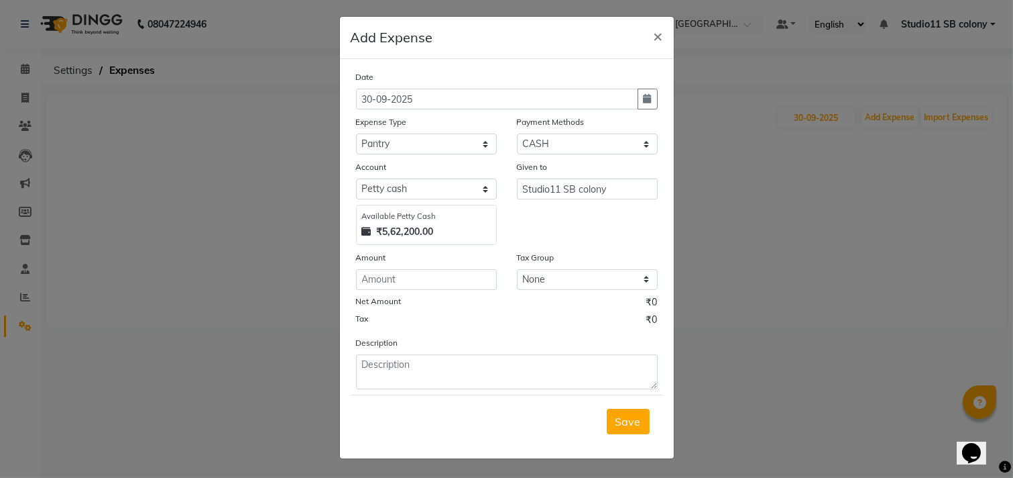
click at [488, 272] on div "Amount" at bounding box center [426, 270] width 161 height 40
click at [474, 273] on input "number" at bounding box center [426, 279] width 141 height 21
type input "68"
click at [616, 417] on span "Save" at bounding box center [628, 420] width 25 height 13
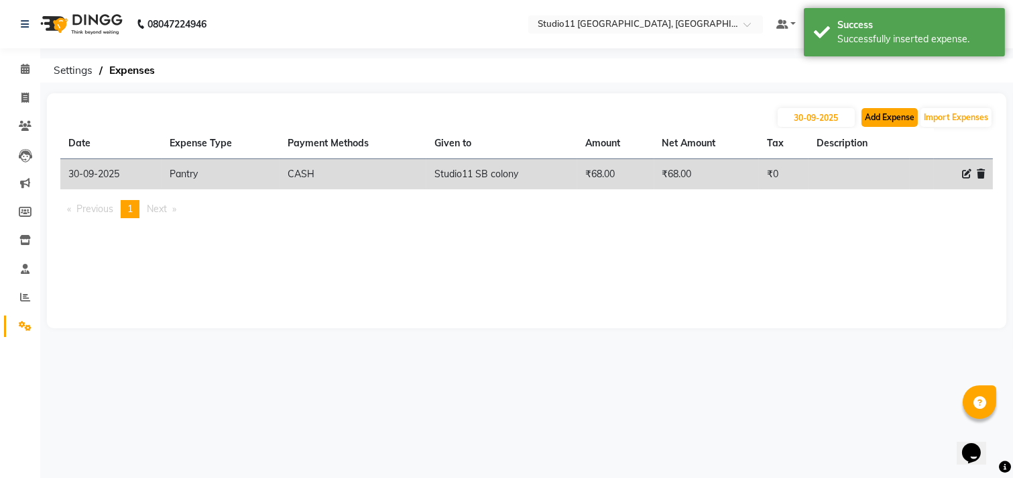
click at [885, 115] on button "Add Expense" at bounding box center [890, 117] width 56 height 19
select select "1"
select select "6860"
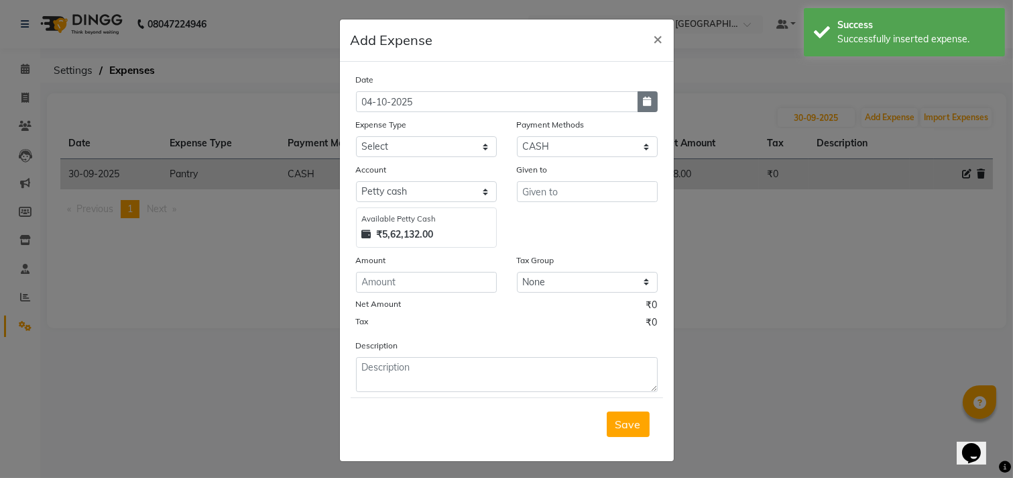
click at [646, 105] on button "button" at bounding box center [648, 101] width 20 height 21
select select "10"
select select "2025"
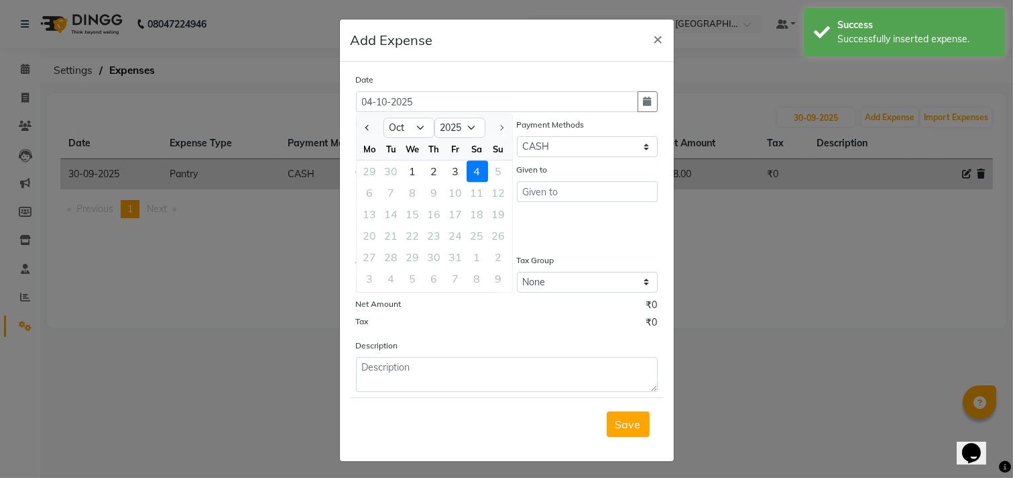
click at [372, 123] on div at bounding box center [370, 127] width 27 height 21
click at [365, 128] on span "Previous month" at bounding box center [367, 127] width 5 height 5
select select "9"
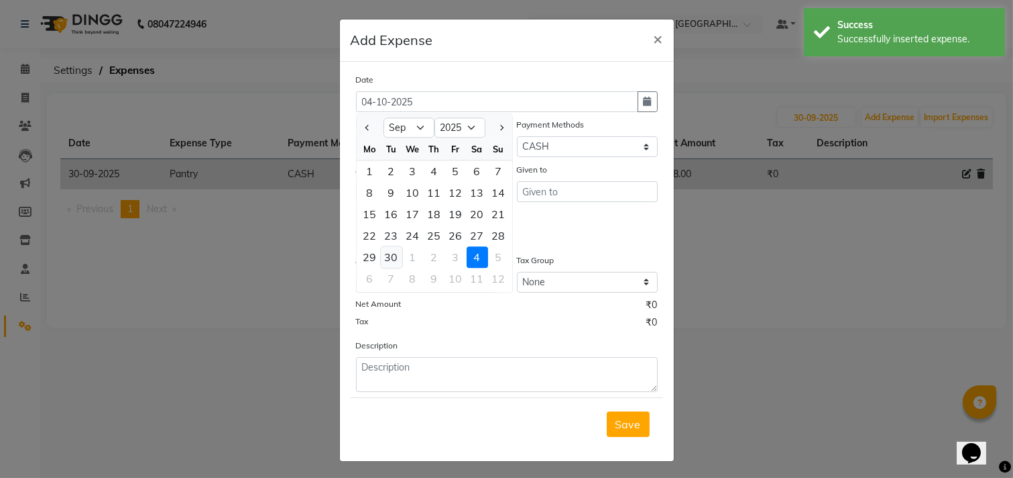
click at [381, 256] on div "30" at bounding box center [391, 256] width 21 height 21
type input "30-09-2025"
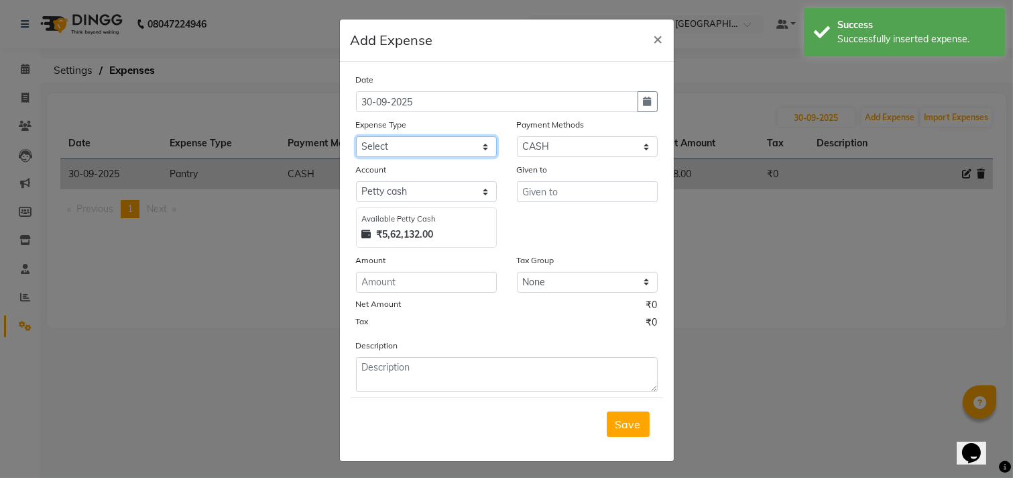
click at [458, 148] on select "Select Advance Salary Bank charges Car maintenance Cash transfer to bank Cash t…" at bounding box center [426, 146] width 141 height 21
select select "16482"
click at [356, 136] on select "Select Advance Salary Bank charges Car maintenance Cash transfer to bank Cash t…" at bounding box center [426, 146] width 141 height 21
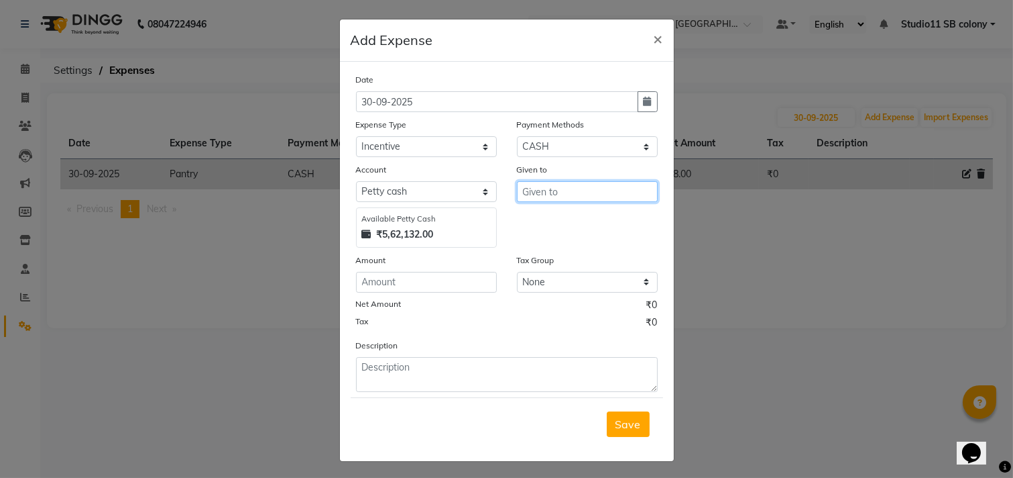
click at [572, 200] on input "text" at bounding box center [587, 191] width 141 height 21
click at [557, 224] on button "Je ni" at bounding box center [570, 219] width 106 height 21
type input "[PERSON_NAME]"
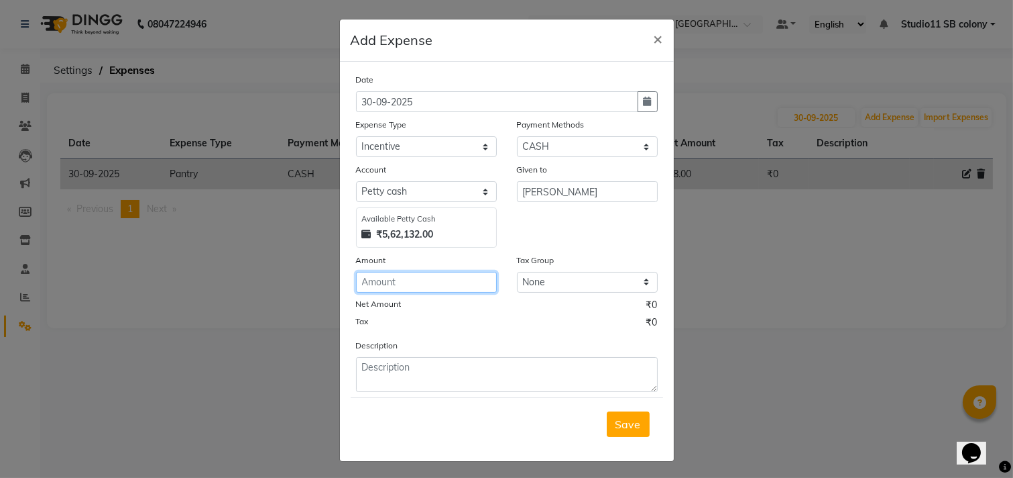
click at [451, 288] on input "number" at bounding box center [426, 282] width 141 height 21
type input "100"
click at [616, 418] on span "Save" at bounding box center [628, 423] width 25 height 13
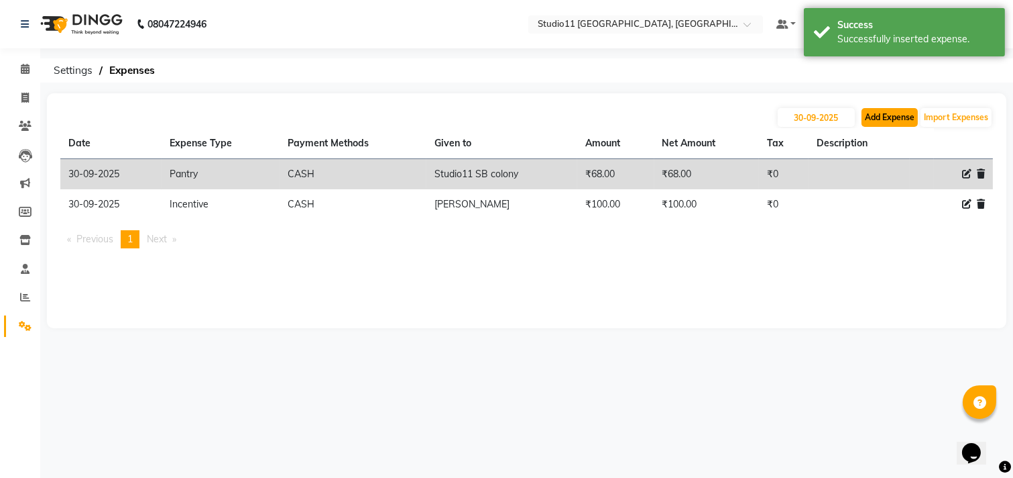
click at [895, 114] on button "Add Expense" at bounding box center [890, 117] width 56 height 19
select select "1"
select select "6860"
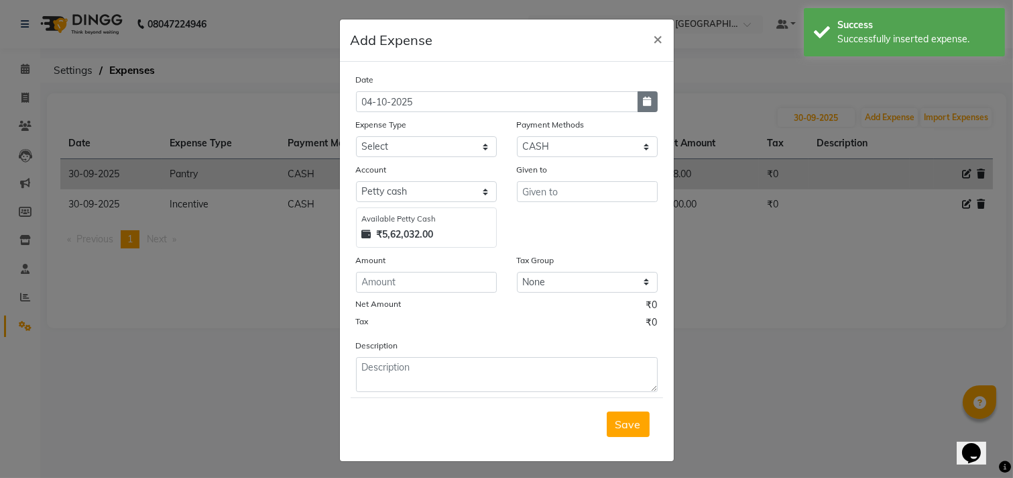
click at [644, 103] on icon "button" at bounding box center [648, 101] width 8 height 9
select select "10"
select select "2025"
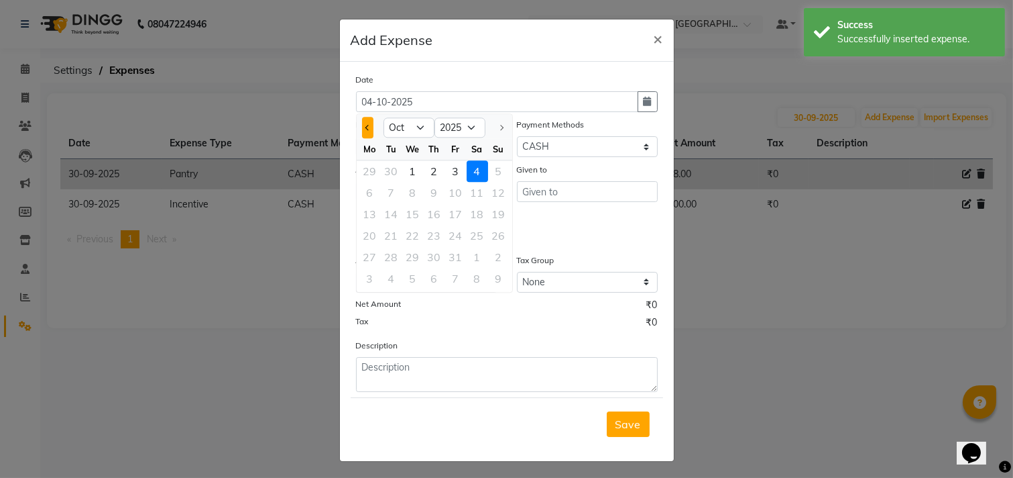
click at [367, 130] on button "Previous month" at bounding box center [367, 127] width 11 height 21
select select "9"
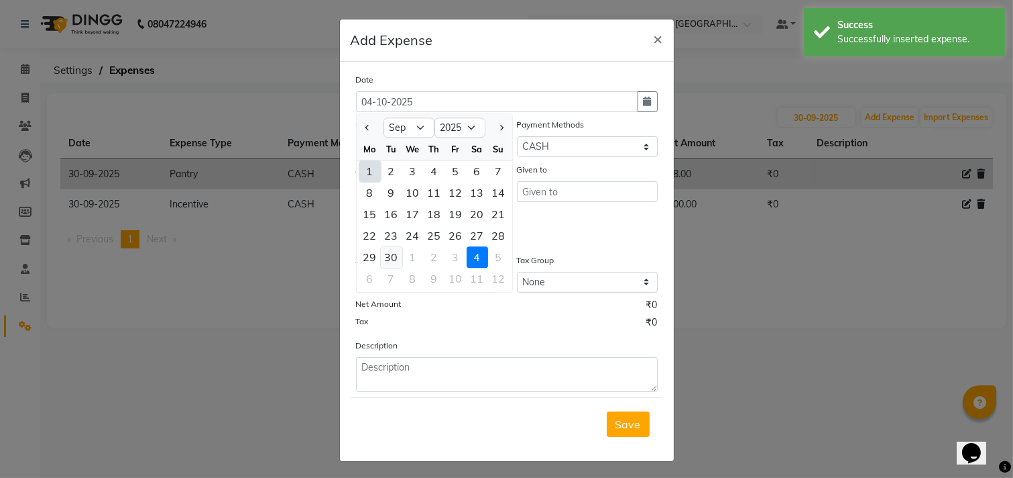
click at [383, 257] on div "30" at bounding box center [391, 256] width 21 height 21
type input "30-09-2025"
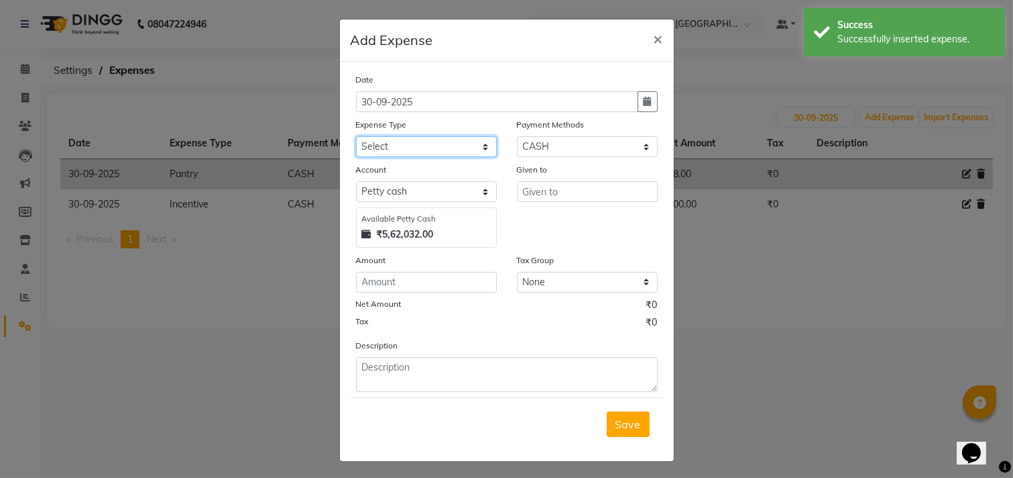
click at [457, 148] on select "Select Advance Salary Bank charges Car maintenance Cash transfer to bank Cash t…" at bounding box center [426, 146] width 141 height 21
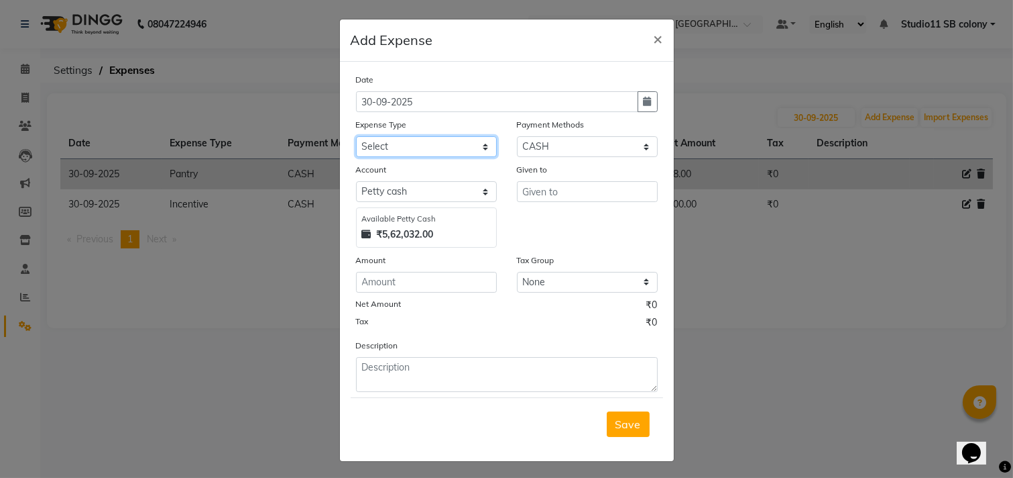
select select "16495"
click at [356, 136] on select "Select Advance Salary Bank charges Car maintenance Cash transfer to bank Cash t…" at bounding box center [426, 146] width 141 height 21
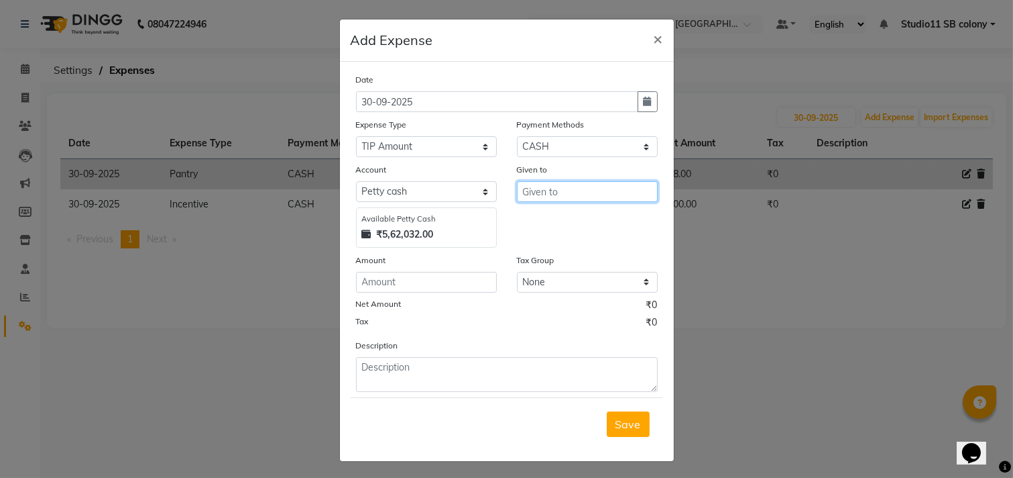
click at [553, 195] on input "text" at bounding box center [587, 191] width 141 height 21
type input "1"
click at [568, 217] on button "Ta hir" at bounding box center [570, 219] width 106 height 21
type input "Tahir"
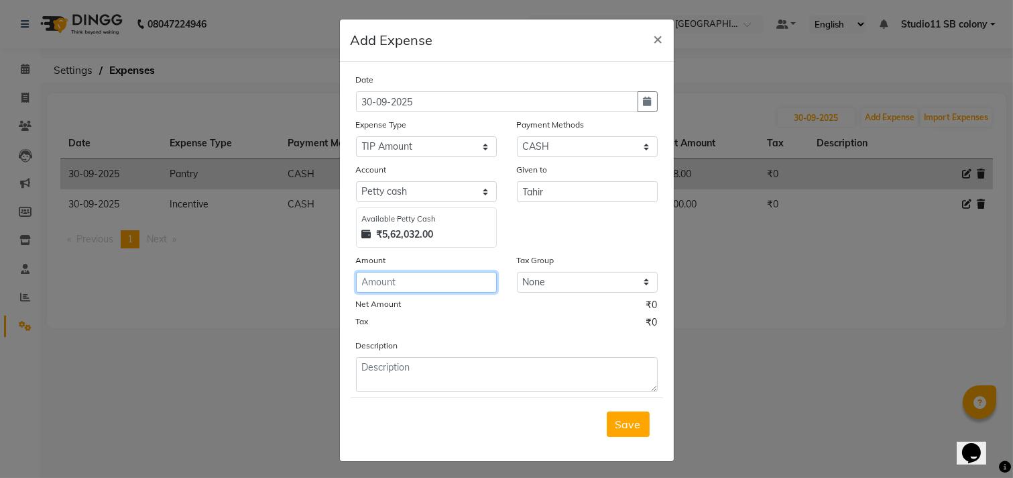
click at [410, 286] on input "number" at bounding box center [426, 282] width 141 height 21
type input "180"
drag, startPoint x: 629, startPoint y: 423, endPoint x: 624, endPoint y: 418, distance: 7.1
click at [628, 423] on span "Save" at bounding box center [628, 423] width 25 height 13
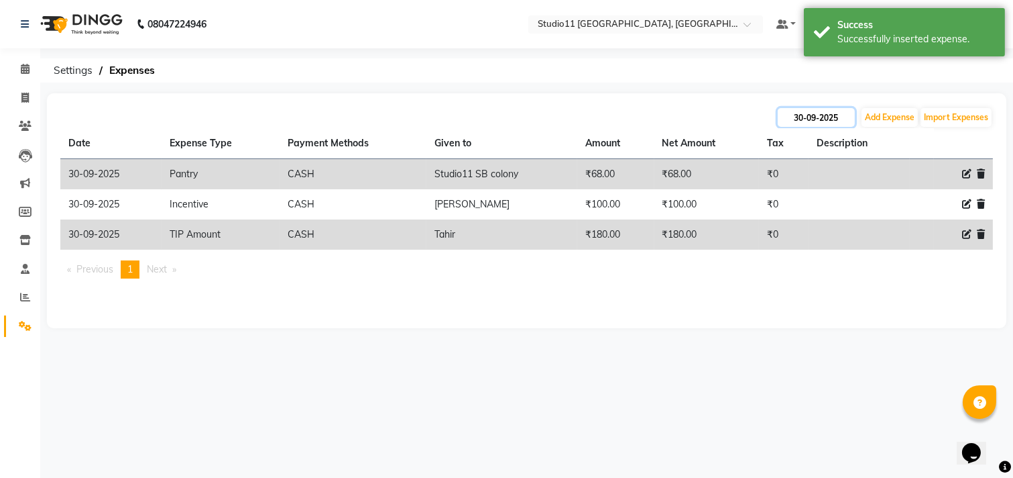
click at [832, 121] on input "30-09-2025" at bounding box center [816, 117] width 77 height 19
select select "9"
select select "2025"
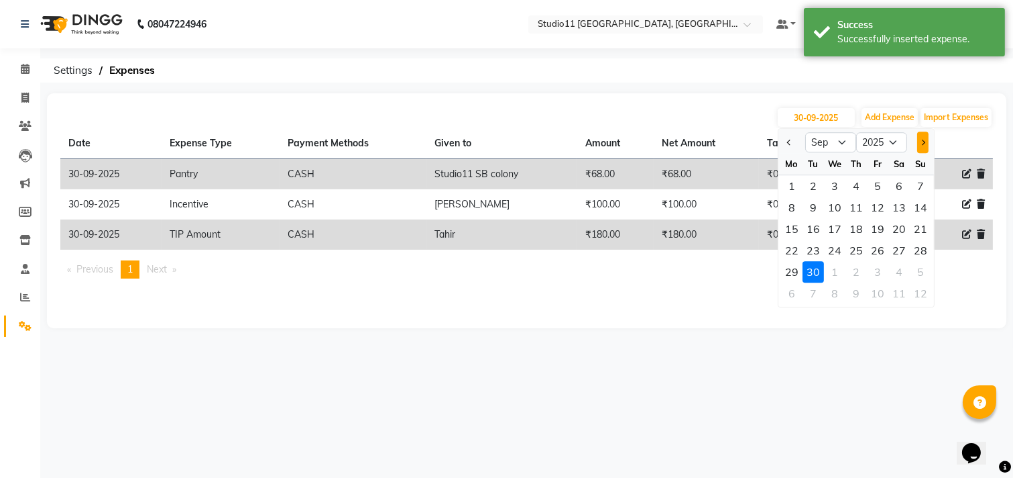
click at [924, 141] on span "Next month" at bounding box center [922, 142] width 5 height 5
select select "10"
click at [830, 185] on div "1" at bounding box center [834, 185] width 21 height 21
type input "01-10-2025"
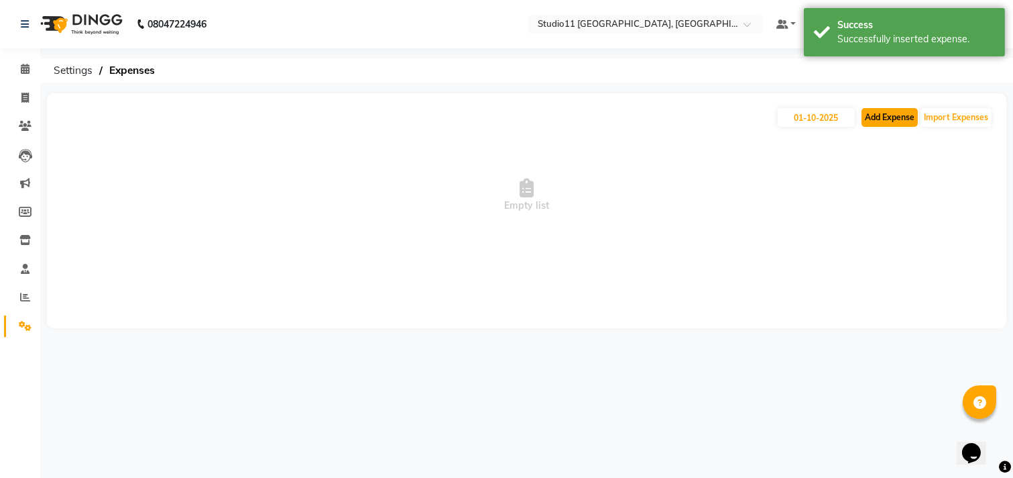
click at [893, 123] on button "Add Expense" at bounding box center [890, 117] width 56 height 19
select select "1"
select select "6860"
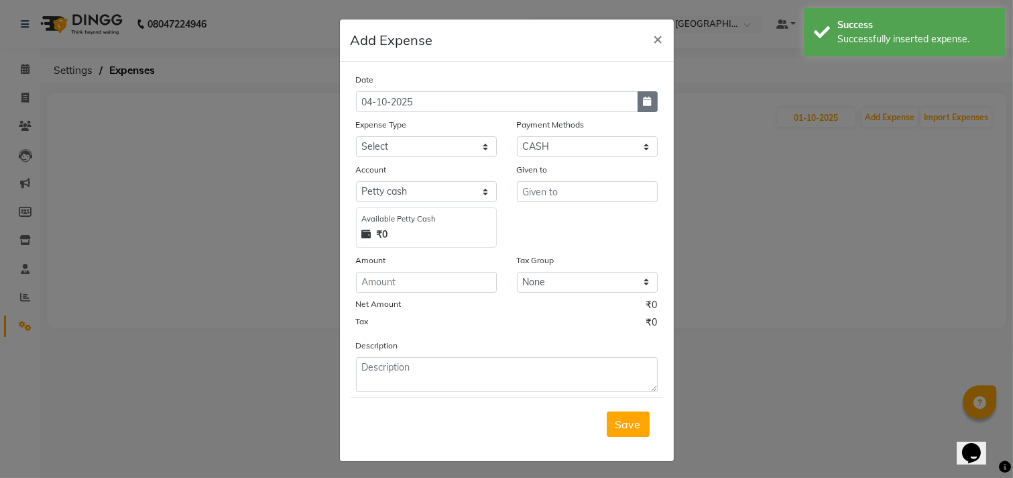
click at [644, 102] on icon "button" at bounding box center [648, 101] width 8 height 9
select select "10"
select select "2025"
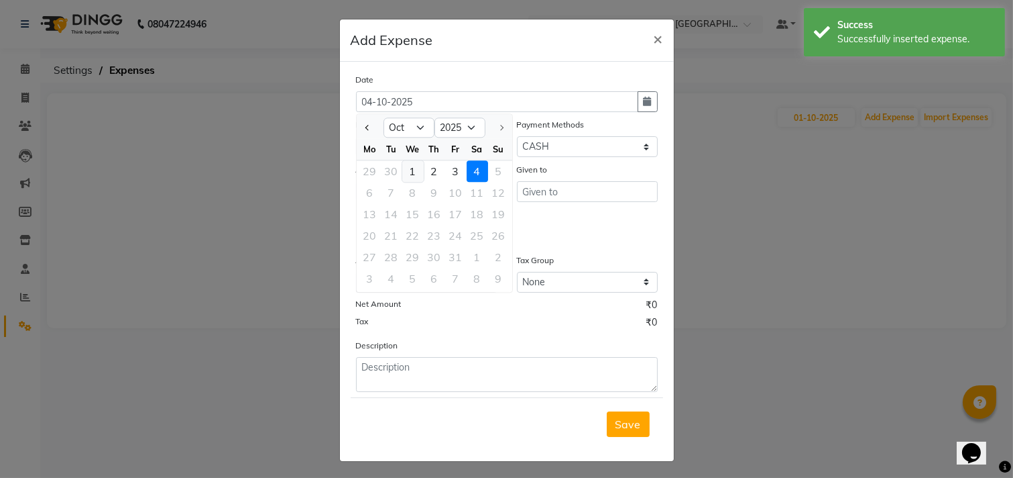
click at [416, 174] on div "1" at bounding box center [412, 170] width 21 height 21
type input "01-10-2025"
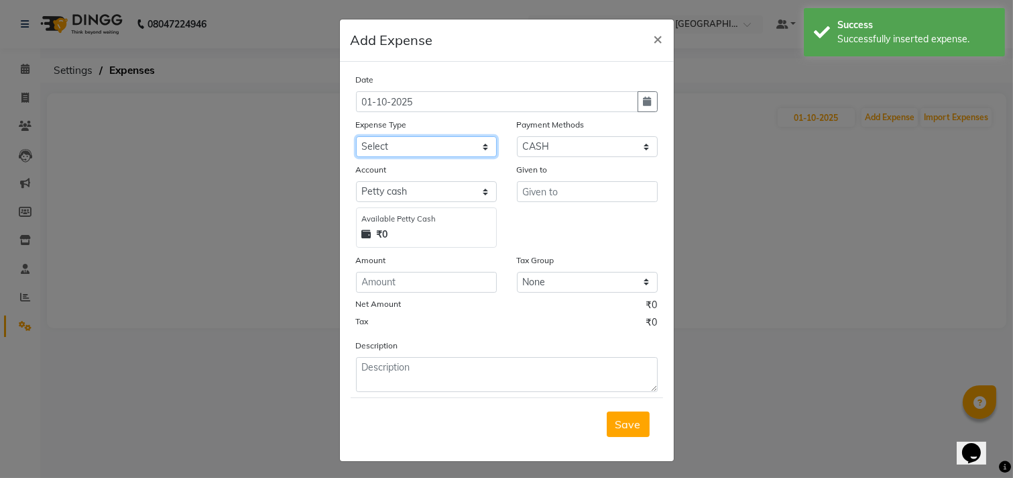
click at [443, 142] on select "Select Advance Salary Bank charges Car maintenance Cash transfer to bank Cash t…" at bounding box center [426, 146] width 141 height 21
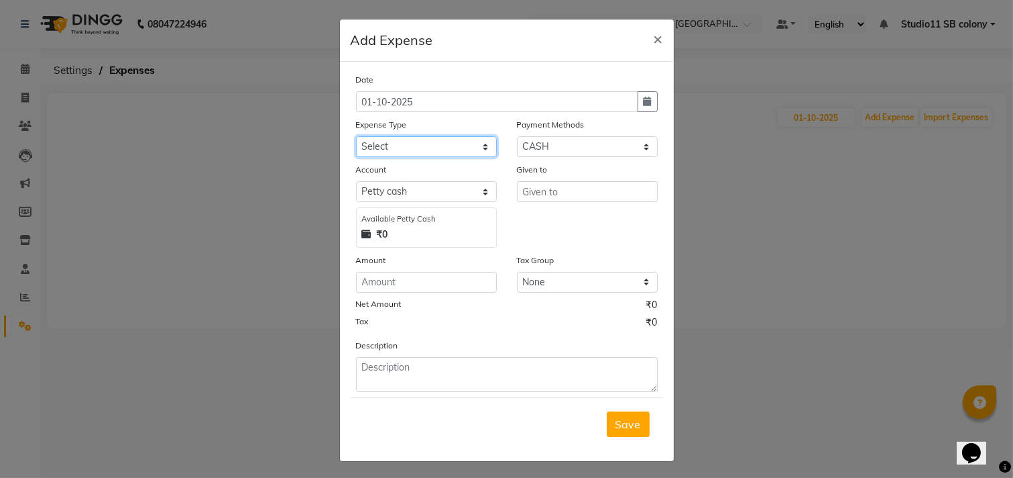
select select "16485"
click at [356, 136] on select "Select Advance Salary Bank charges Car maintenance Cash transfer to bank Cash t…" at bounding box center [426, 146] width 141 height 21
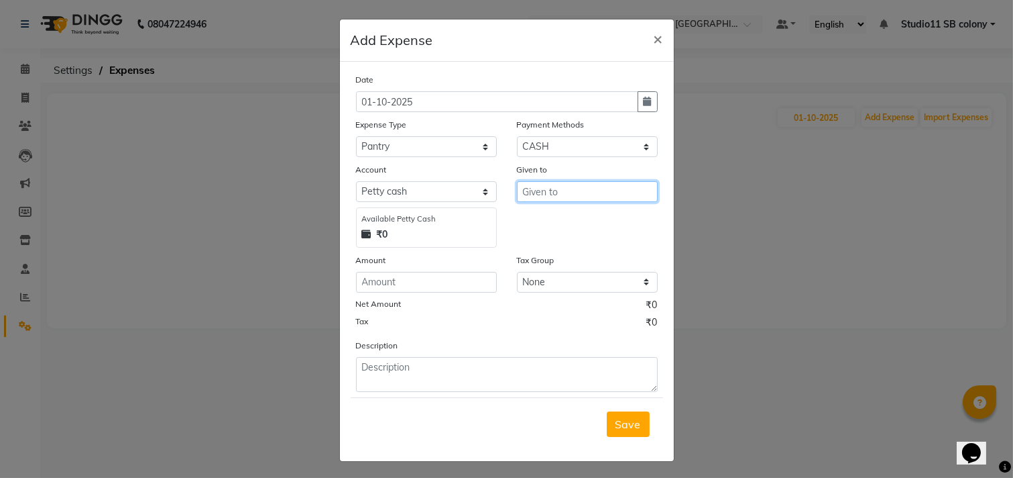
click at [582, 188] on input "text" at bounding box center [587, 191] width 141 height 21
click at [571, 257] on ngb-highlight "S tudio11 S B colony" at bounding box center [580, 262] width 95 height 13
type input "Studio11 SB colony"
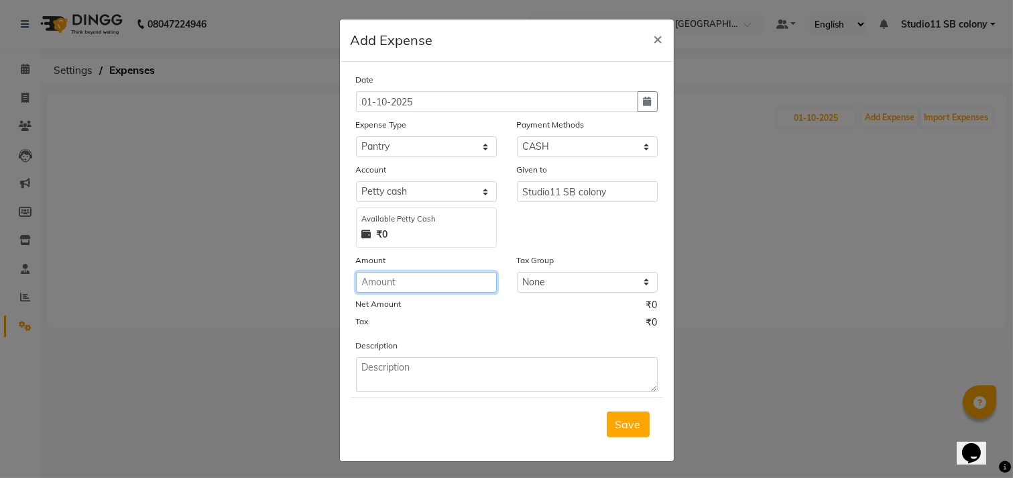
click at [483, 282] on input "number" at bounding box center [426, 282] width 141 height 21
type input "218"
click at [643, 421] on div "Save" at bounding box center [507, 423] width 313 height 53
click at [641, 423] on button "Save" at bounding box center [628, 423] width 43 height 25
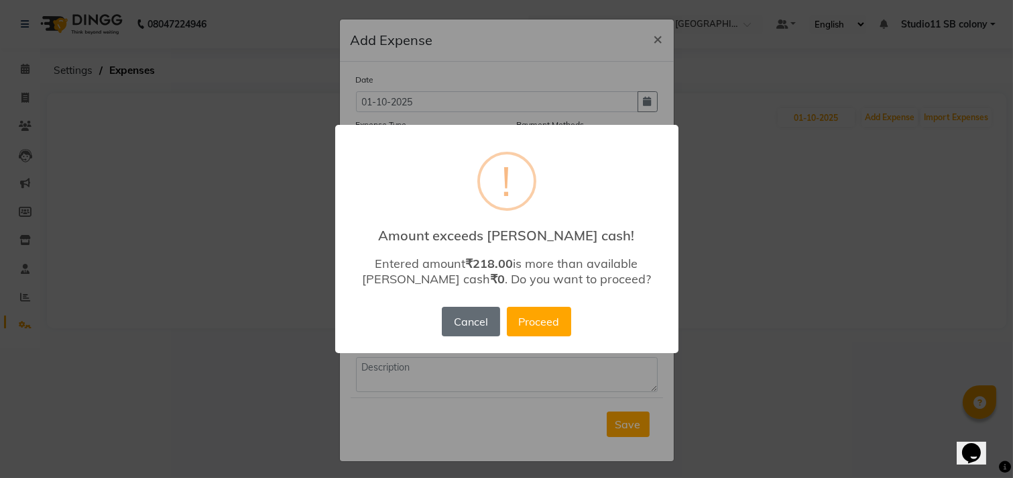
click at [475, 315] on button "Cancel" at bounding box center [471, 322] width 58 height 30
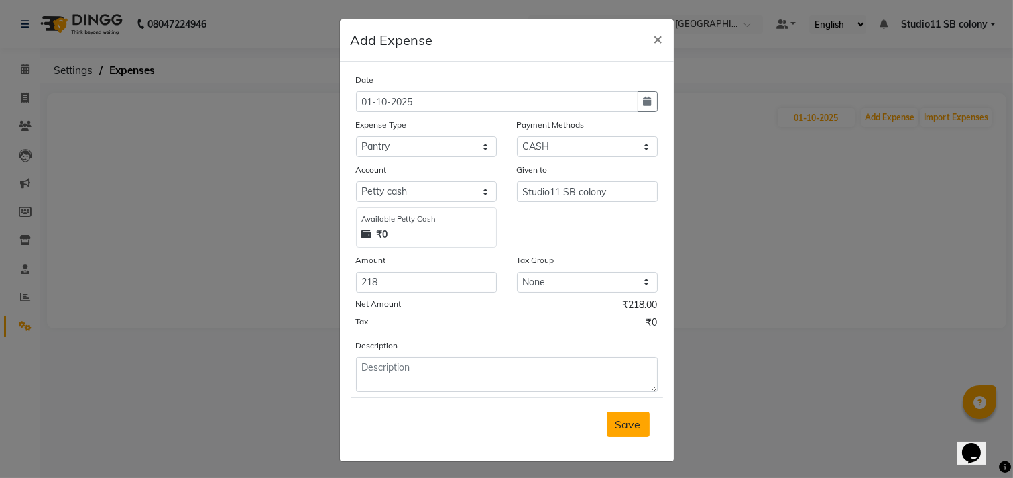
click at [616, 430] on span "Save" at bounding box center [628, 423] width 25 height 13
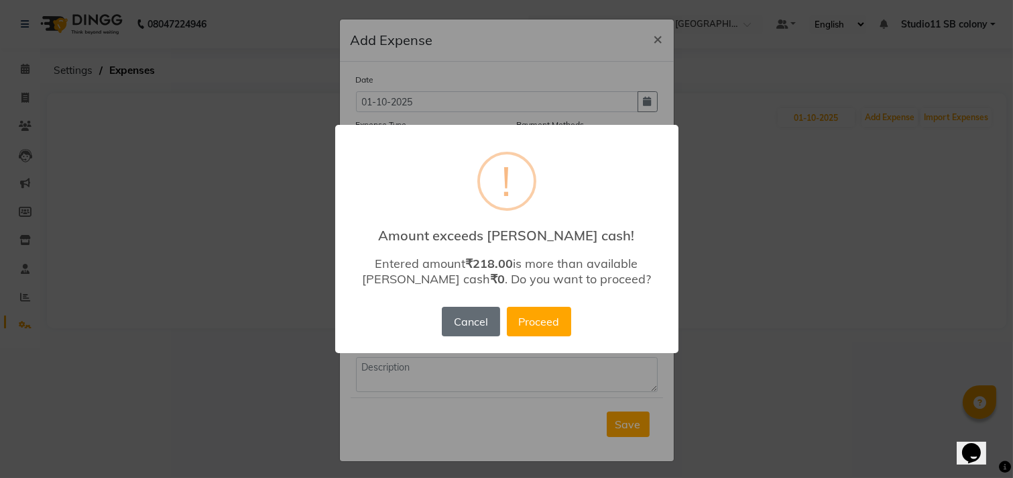
click at [478, 316] on button "Cancel" at bounding box center [471, 322] width 58 height 30
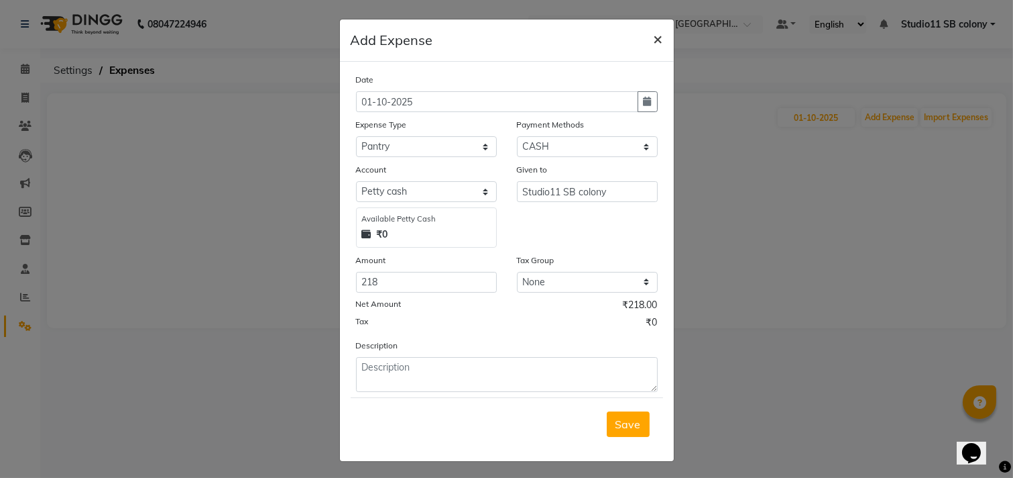
click at [655, 50] on button "×" at bounding box center [658, 38] width 31 height 38
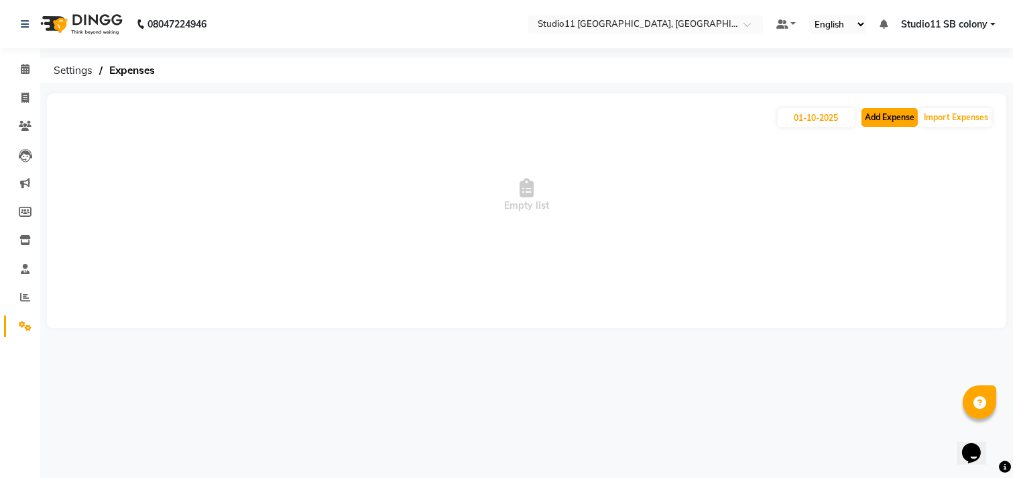
click at [874, 119] on button "Add Expense" at bounding box center [890, 117] width 56 height 19
select select "1"
select select "6860"
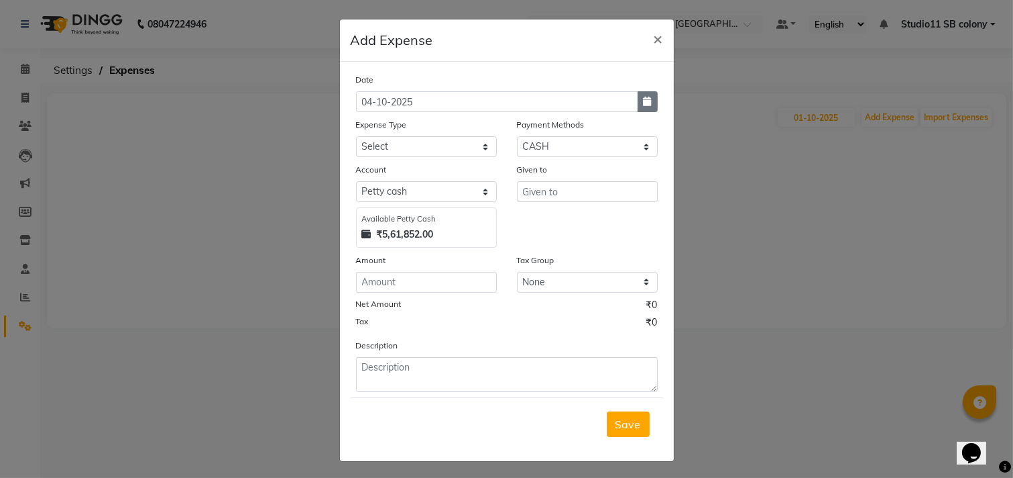
click at [644, 101] on icon "button" at bounding box center [648, 101] width 8 height 9
select select "10"
select select "2025"
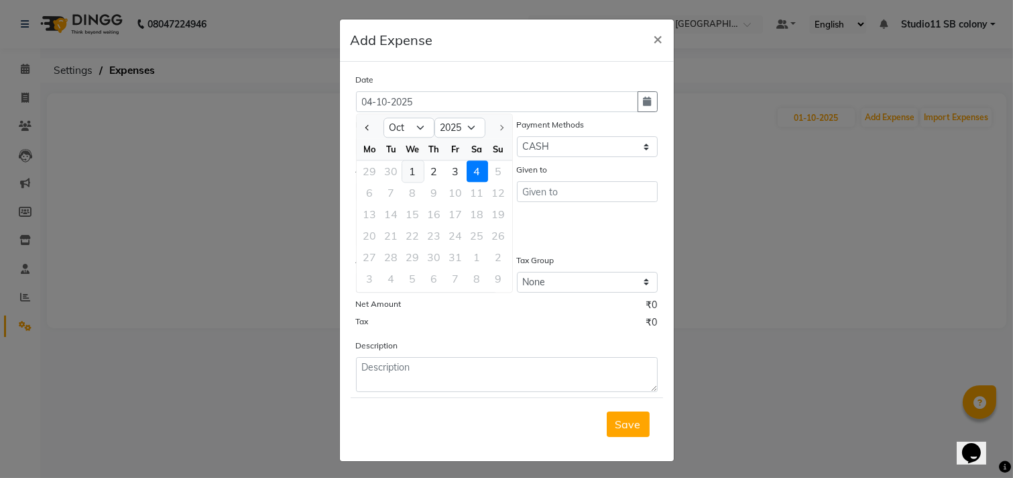
click at [411, 174] on div "1" at bounding box center [412, 170] width 21 height 21
type input "01-10-2025"
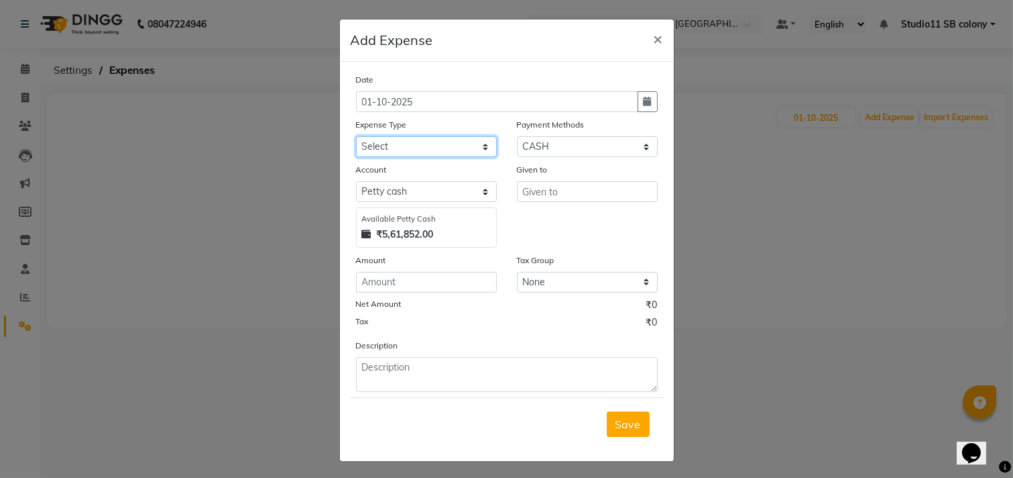
click at [417, 143] on select "Select Advance Salary Bank charges Car maintenance Cash transfer to bank Cash t…" at bounding box center [426, 146] width 141 height 21
select select "16485"
click at [356, 136] on select "Select Advance Salary Bank charges Car maintenance Cash transfer to bank Cash t…" at bounding box center [426, 146] width 141 height 21
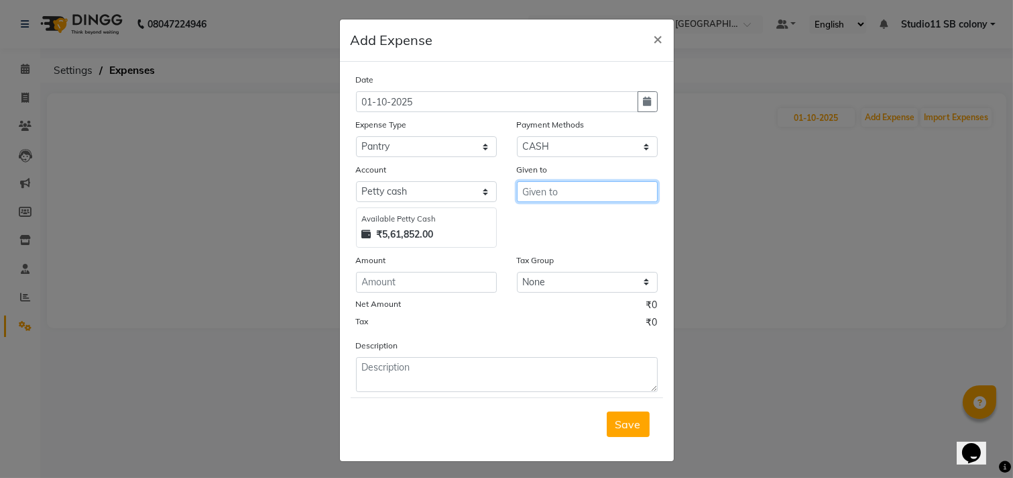
click at [555, 190] on input "text" at bounding box center [587, 191] width 141 height 21
type input "W"
click at [601, 264] on ngb-highlight "S tudio11 S B colony" at bounding box center [580, 262] width 95 height 13
type input "Studio11 SB colony"
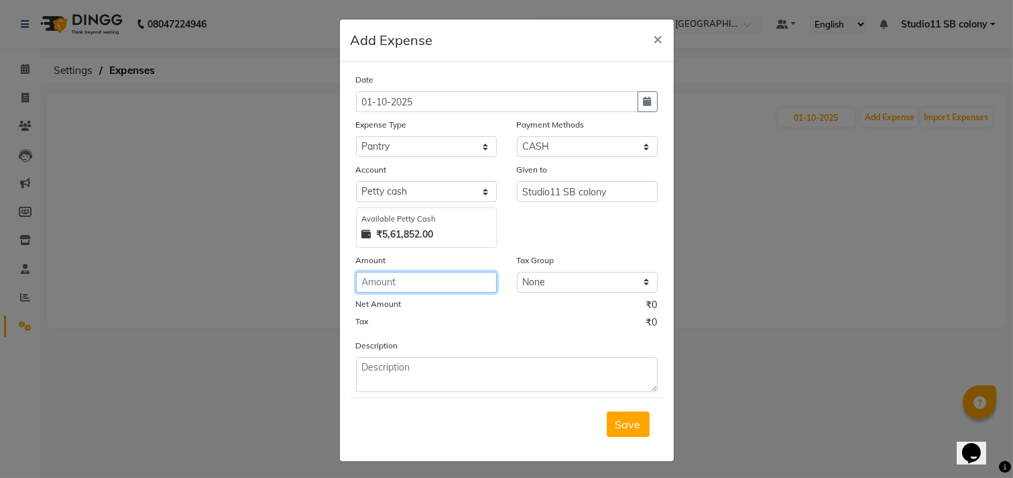
click at [459, 276] on input "number" at bounding box center [426, 282] width 141 height 21
type input "218"
click at [632, 425] on span "Save" at bounding box center [628, 423] width 25 height 13
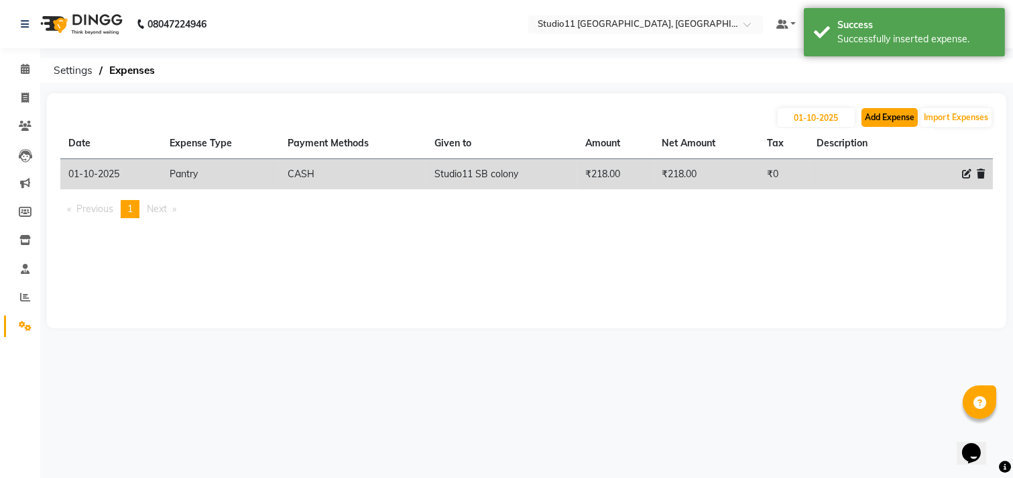
click at [870, 119] on button "Add Expense" at bounding box center [890, 117] width 56 height 19
select select "1"
select select "6860"
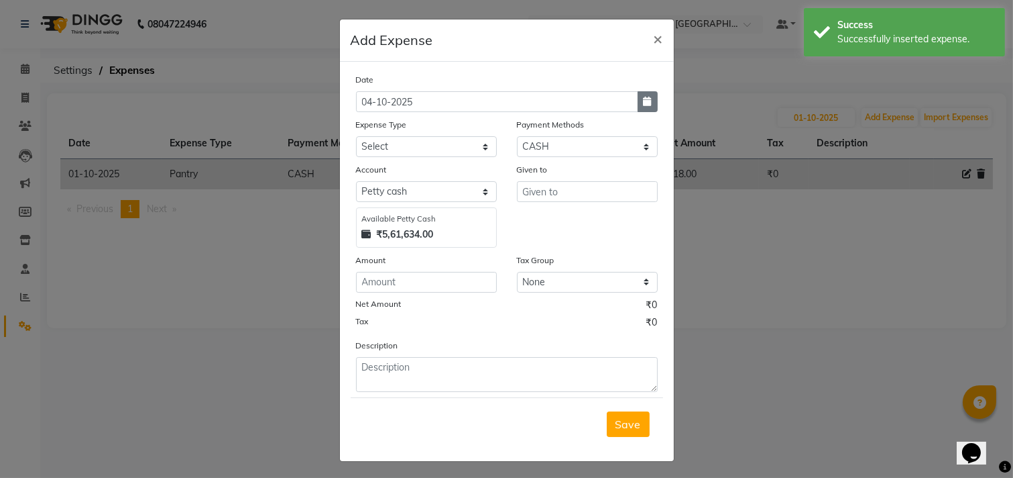
click at [641, 95] on button "button" at bounding box center [648, 101] width 20 height 21
select select "10"
select select "2025"
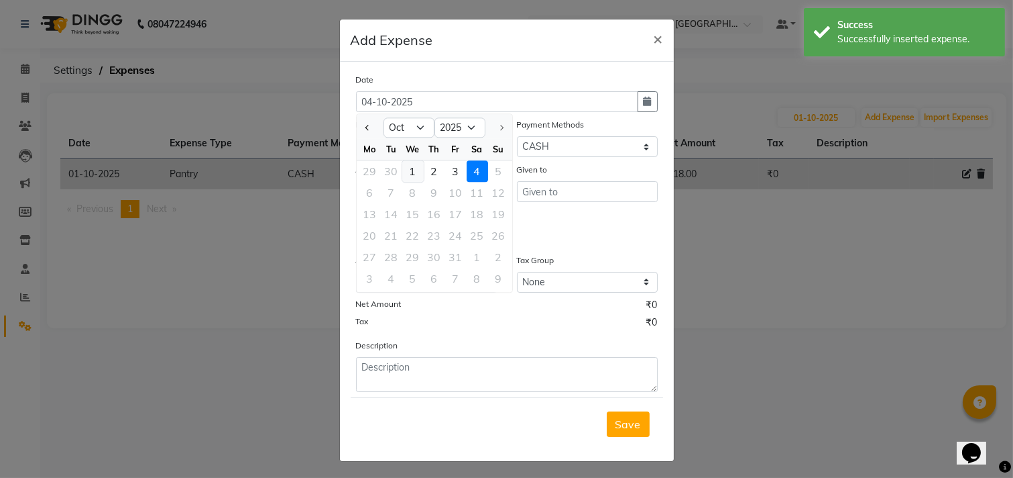
click at [414, 166] on div "1" at bounding box center [412, 170] width 21 height 21
type input "01-10-2025"
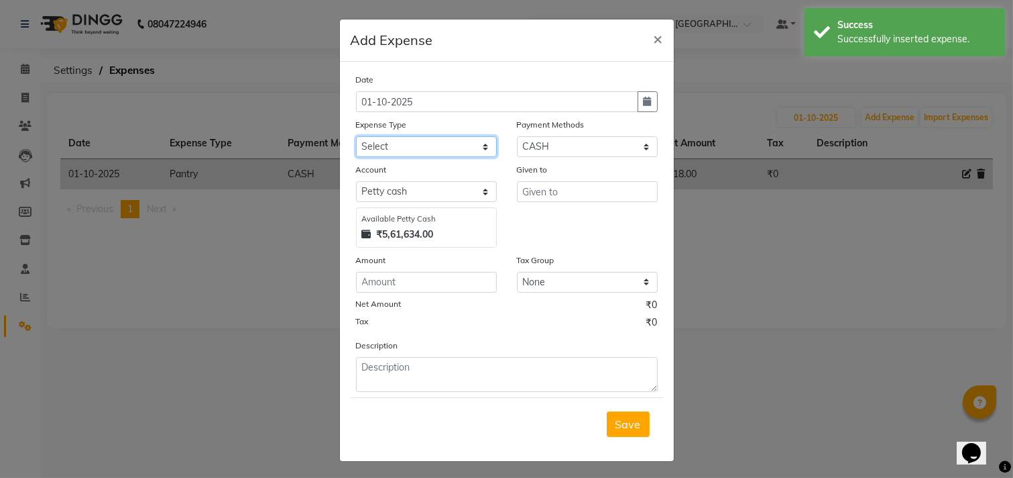
click at [467, 150] on select "Select Advance Salary Bank charges Car maintenance Cash transfer to bank Cash t…" at bounding box center [426, 146] width 141 height 21
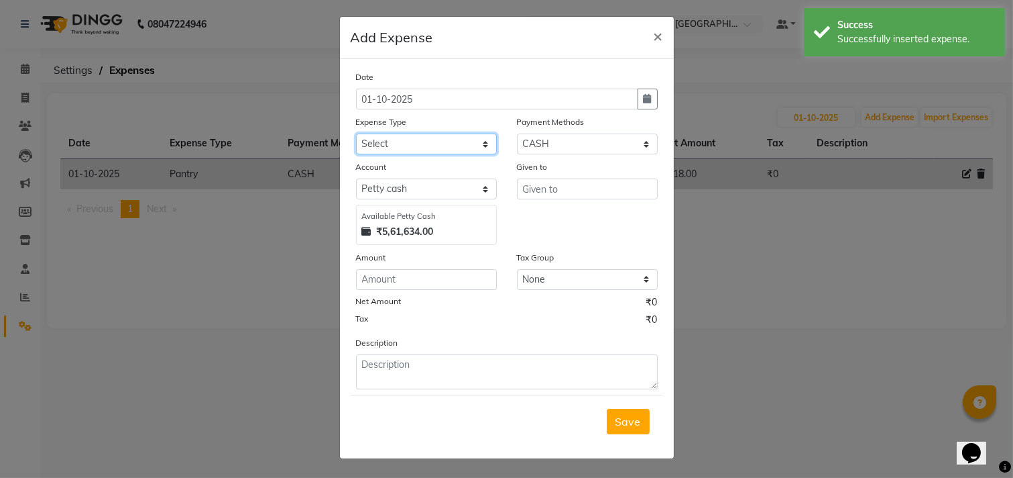
click at [477, 146] on select "Select Advance Salary Bank charges Car maintenance Cash transfer to bank Cash t…" at bounding box center [426, 143] width 141 height 21
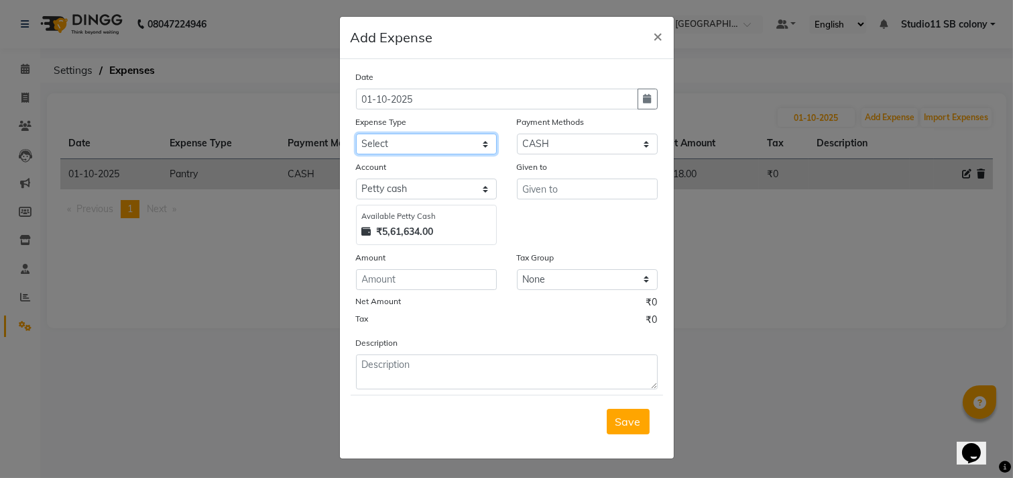
select select "16495"
click at [356, 133] on select "Select Advance Salary Bank charges Car maintenance Cash transfer to bank Cash t…" at bounding box center [426, 143] width 141 height 21
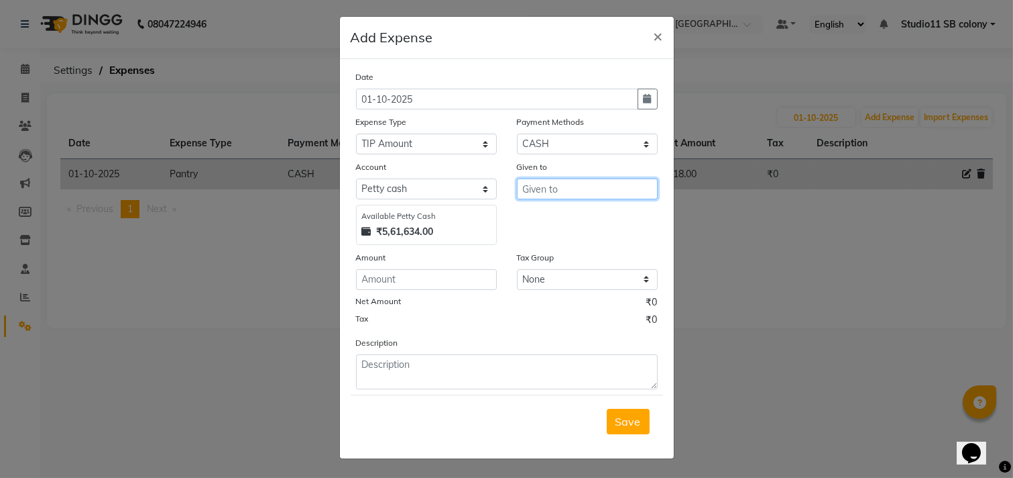
click at [565, 186] on input "text" at bounding box center [587, 188] width 141 height 21
click at [565, 239] on button "T [PERSON_NAME]" at bounding box center [581, 238] width 129 height 21
type input "Tahir"
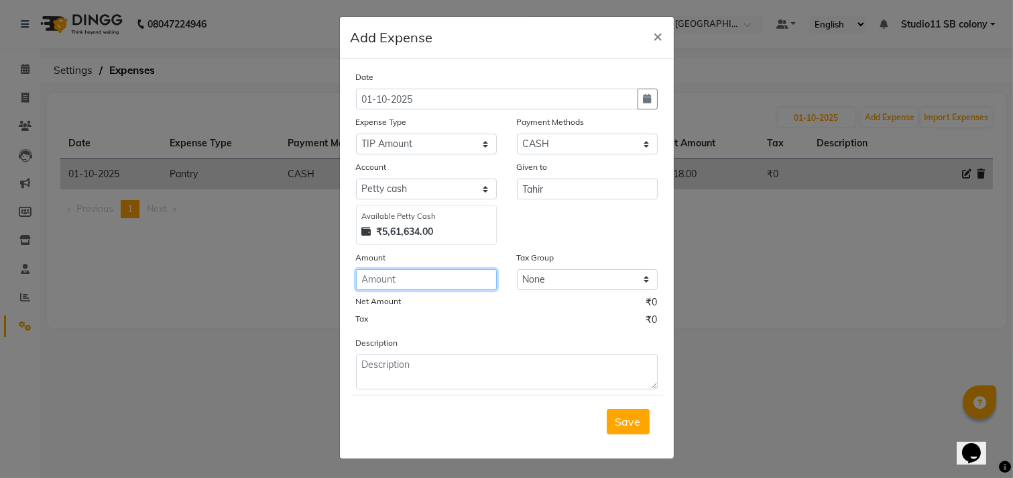
click at [472, 272] on input "number" at bounding box center [426, 279] width 141 height 21
type input "500"
drag, startPoint x: 624, startPoint y: 419, endPoint x: 631, endPoint y: 404, distance: 16.5
click at [624, 418] on span "Save" at bounding box center [628, 420] width 25 height 13
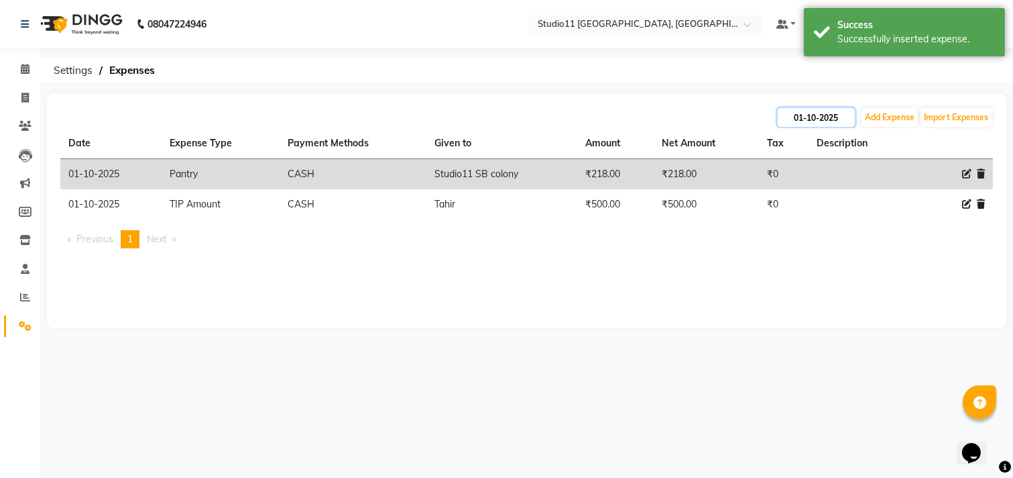
click at [801, 121] on input "01-10-2025" at bounding box center [816, 117] width 77 height 19
select select "10"
select select "2025"
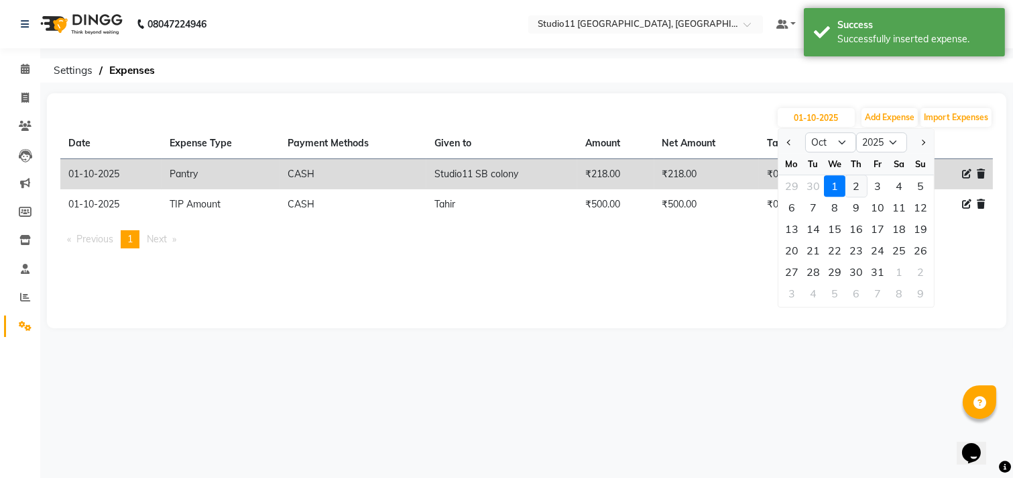
click at [853, 184] on div "2" at bounding box center [856, 185] width 21 height 21
type input "02-10-2025"
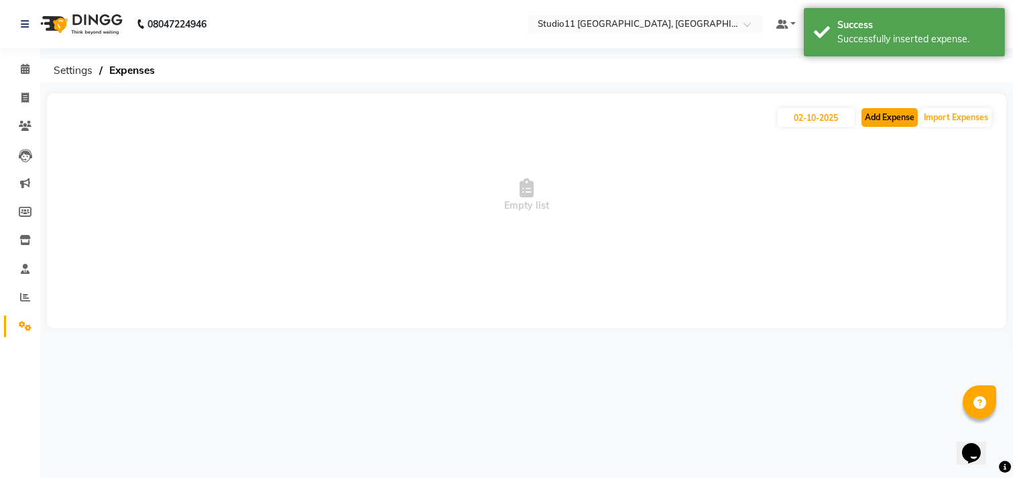
click at [871, 117] on button "Add Expense" at bounding box center [890, 117] width 56 height 19
select select "1"
select select "6860"
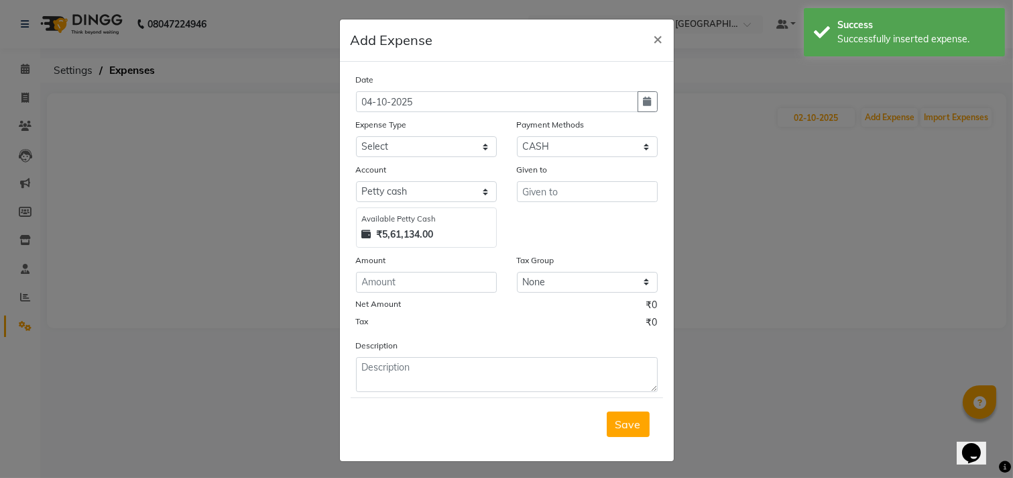
click at [663, 106] on div "Date [DATE] Expense Type Select Advance Salary Bank charges Car maintenance Cas…" at bounding box center [507, 261] width 334 height 399
click at [649, 106] on button "button" at bounding box center [648, 101] width 20 height 21
select select "10"
select select "2025"
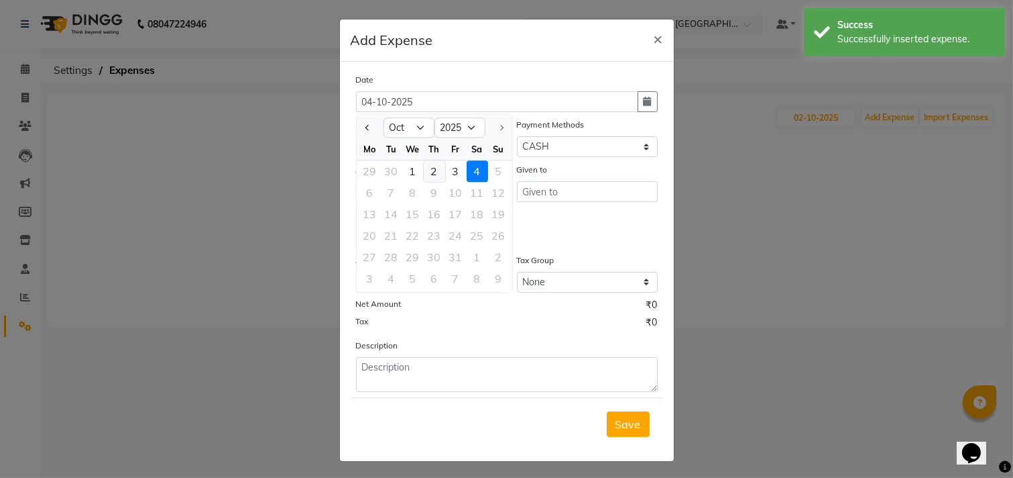
click at [426, 171] on div "2" at bounding box center [434, 170] width 21 height 21
type input "02-10-2025"
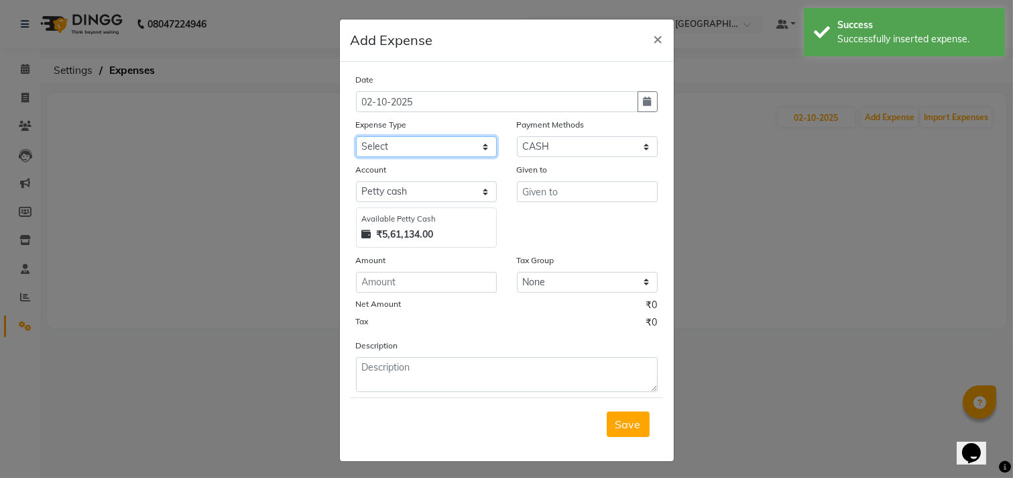
click at [465, 143] on select "Select Advance Salary Bank charges Car maintenance Cash transfer to bank Cash t…" at bounding box center [426, 146] width 141 height 21
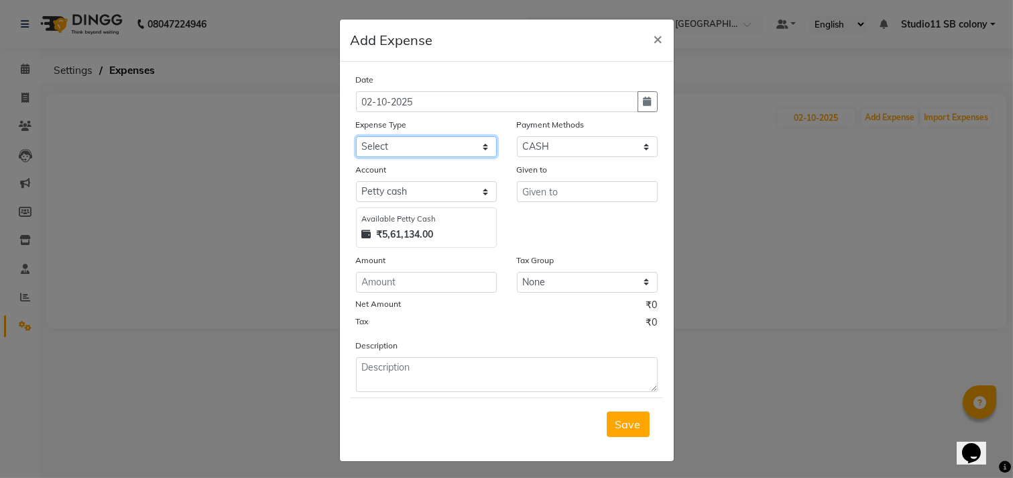
select select "16485"
click at [356, 136] on select "Select Advance Salary Bank charges Car maintenance Cash transfer to bank Cash t…" at bounding box center [426, 146] width 141 height 21
click at [628, 203] on div "Given to" at bounding box center [587, 204] width 161 height 85
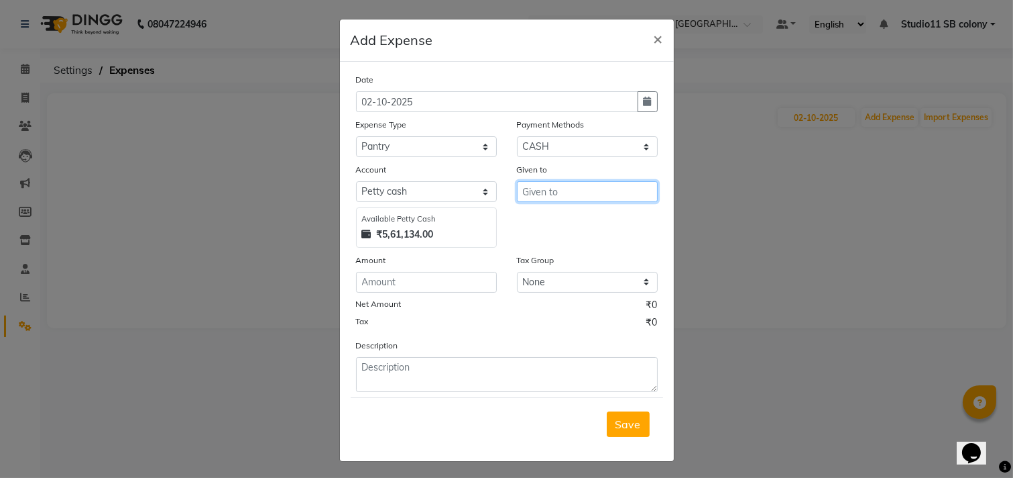
click at [629, 198] on input "text" at bounding box center [587, 191] width 141 height 21
click at [614, 262] on ngb-highlight "S tudio11 S B colony" at bounding box center [580, 262] width 95 height 13
type input "Studio11 SB colony"
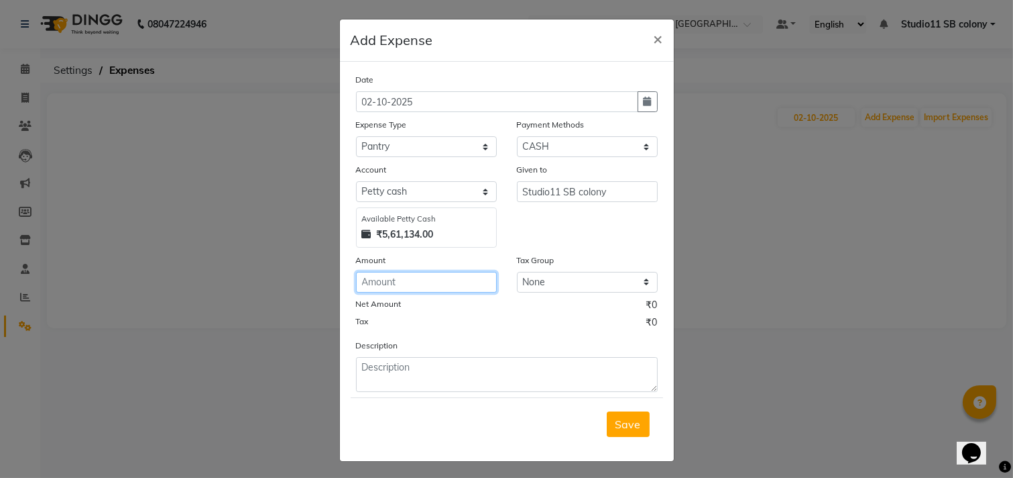
click at [377, 279] on input "number" at bounding box center [426, 282] width 141 height 21
type input "6"
type input "34"
click at [626, 433] on button "Save" at bounding box center [628, 423] width 43 height 25
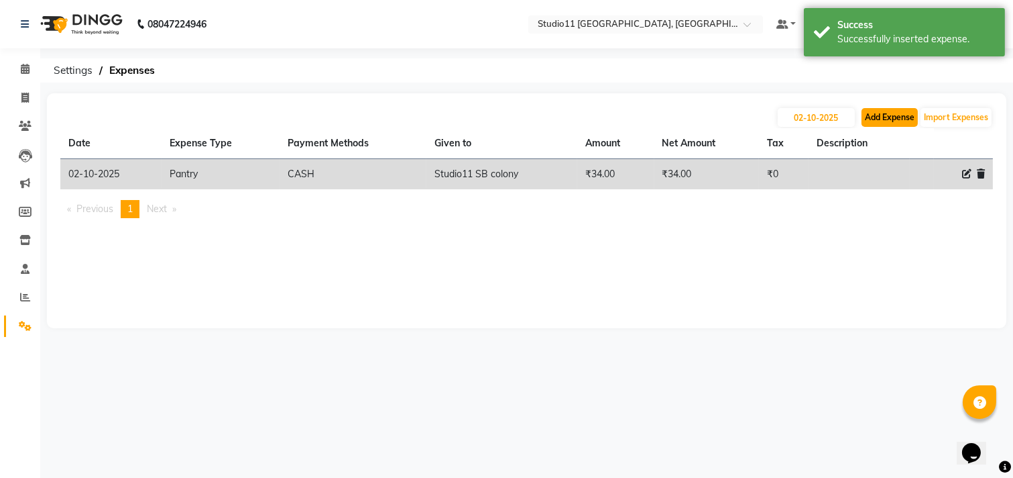
click at [903, 122] on button "Add Expense" at bounding box center [890, 117] width 56 height 19
select select "1"
select select "6860"
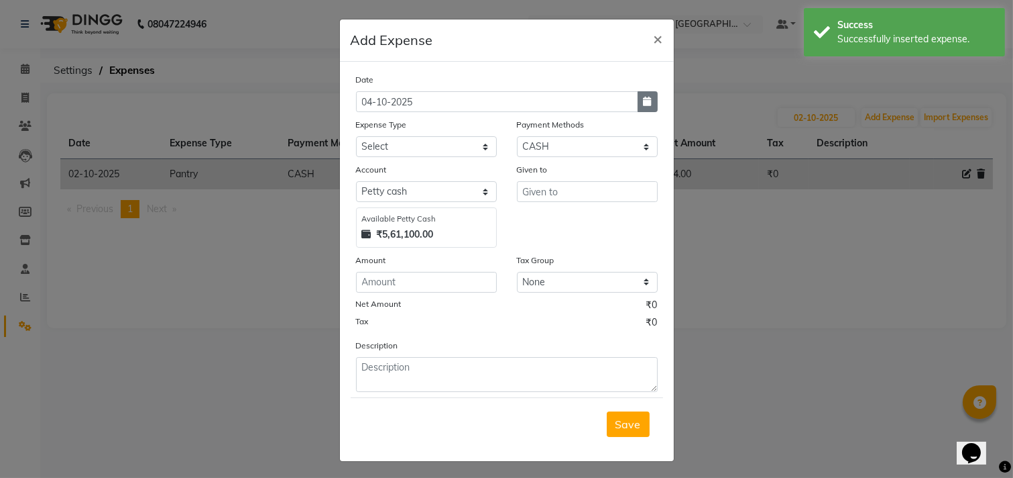
click at [647, 95] on button "button" at bounding box center [648, 101] width 20 height 21
select select "10"
select select "2025"
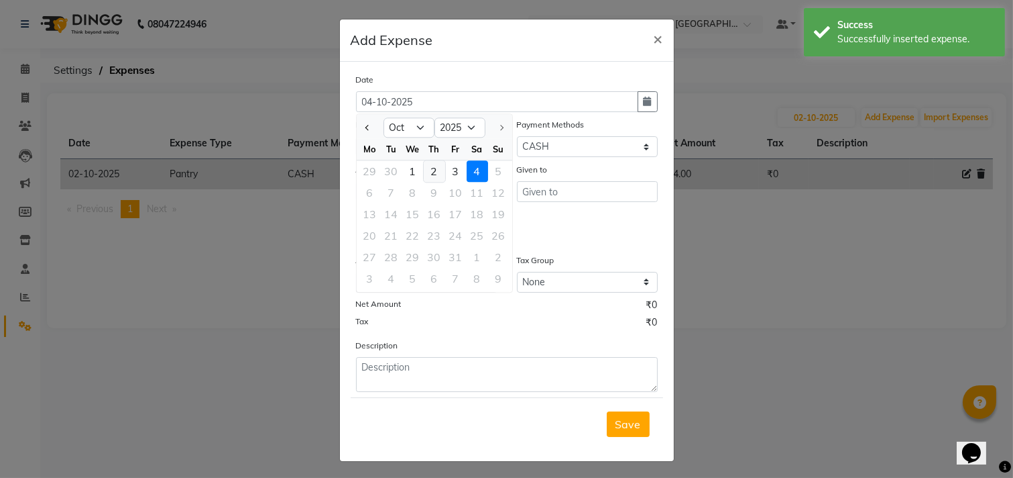
click at [435, 170] on div "2" at bounding box center [434, 170] width 21 height 21
type input "02-10-2025"
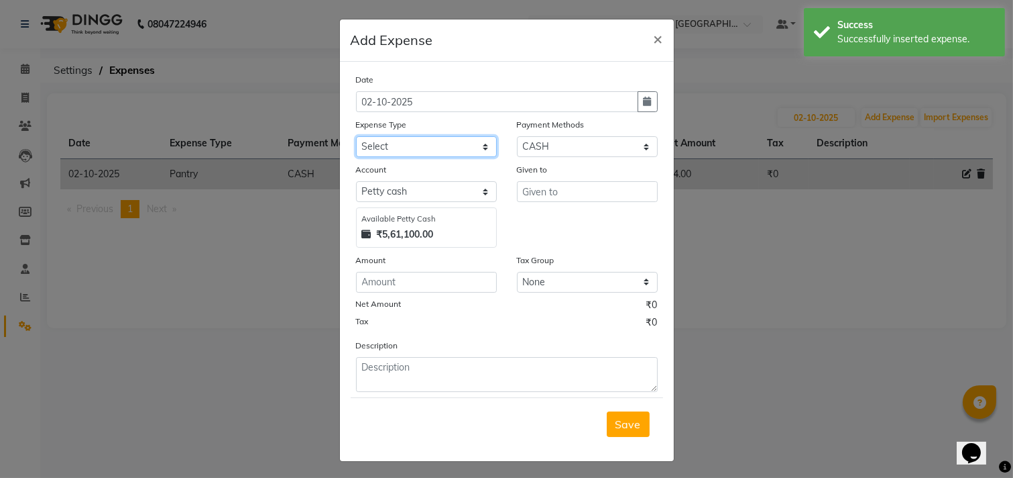
click at [470, 144] on select "Select Advance Salary Bank charges Car maintenance Cash transfer to bank Cash t…" at bounding box center [426, 146] width 141 height 21
select select "16476"
click at [356, 136] on select "Select Advance Salary Bank charges Car maintenance Cash transfer to bank Cash t…" at bounding box center [426, 146] width 141 height 21
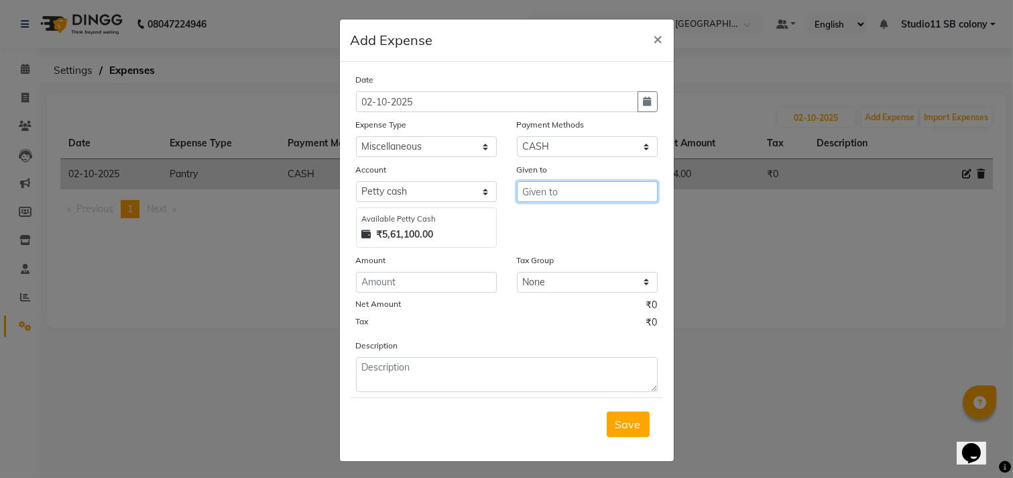
click at [575, 188] on input "text" at bounding box center [587, 191] width 141 height 21
click at [585, 265] on ngb-highlight "S tudio11 S B colony" at bounding box center [580, 262] width 95 height 13
type input "Studio11 SB colony"
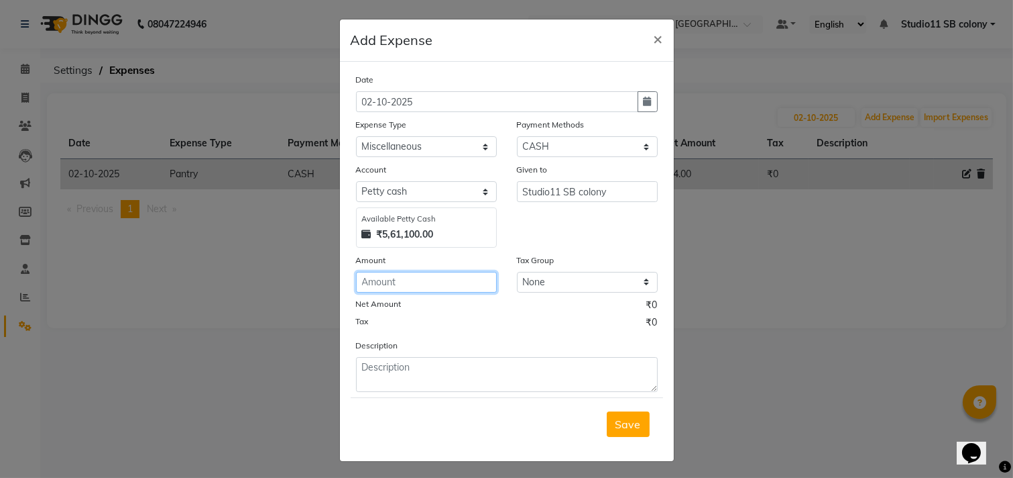
click at [437, 273] on input "number" at bounding box center [426, 282] width 141 height 21
type input "542"
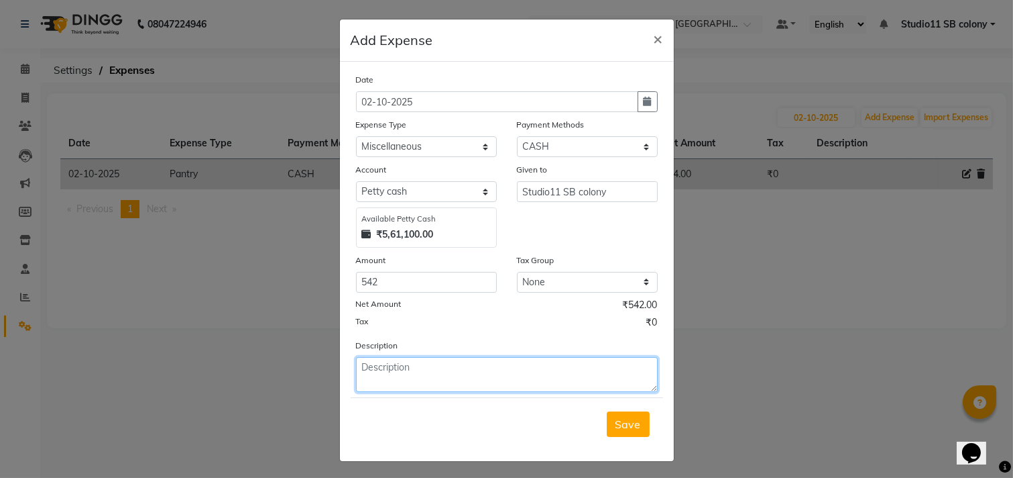
click at [486, 360] on textarea at bounding box center [507, 374] width 302 height 35
type textarea "POOJA EXP"
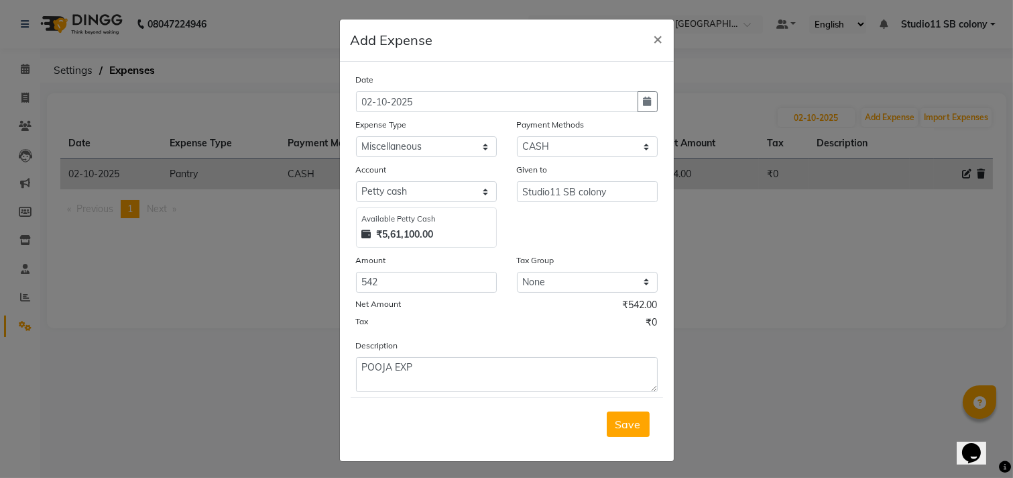
click at [605, 406] on div "Save" at bounding box center [507, 423] width 313 height 53
click at [616, 421] on span "Save" at bounding box center [628, 423] width 25 height 13
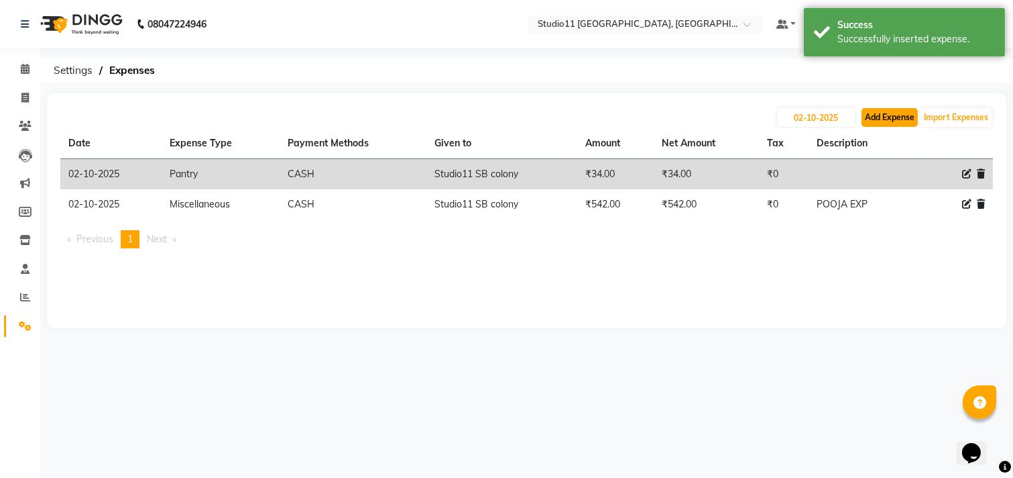
click at [871, 115] on button "Add Expense" at bounding box center [890, 117] width 56 height 19
select select "1"
select select "6860"
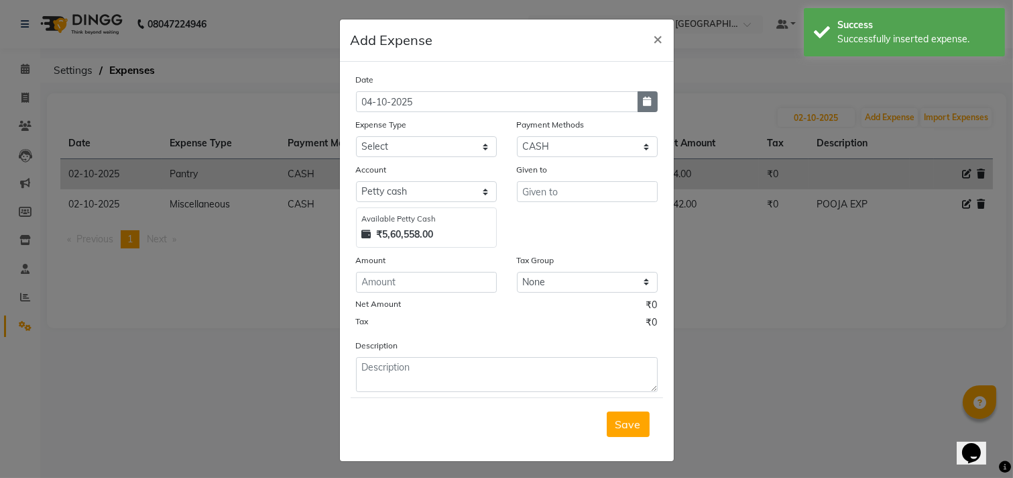
click at [644, 98] on icon "button" at bounding box center [648, 101] width 8 height 9
select select "10"
select select "2025"
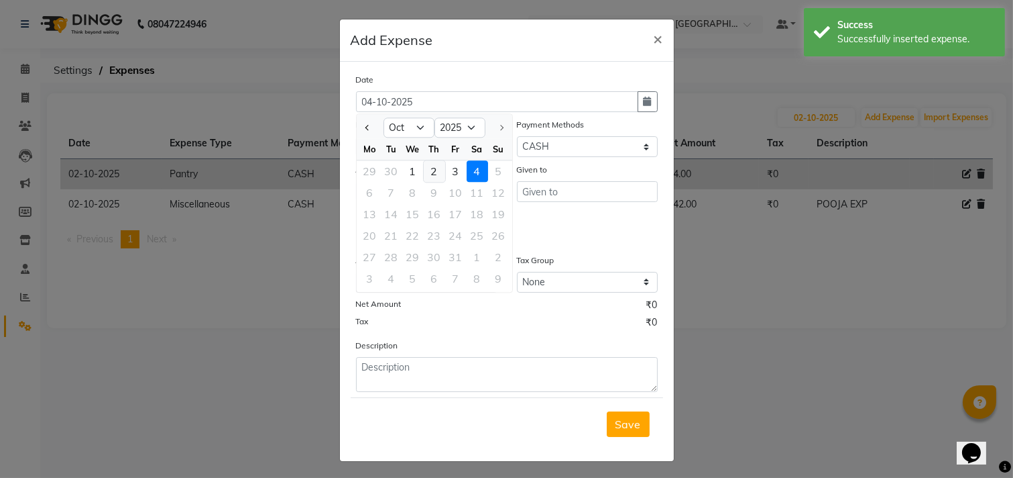
click at [435, 169] on div "2" at bounding box center [434, 170] width 21 height 21
type input "02-10-2025"
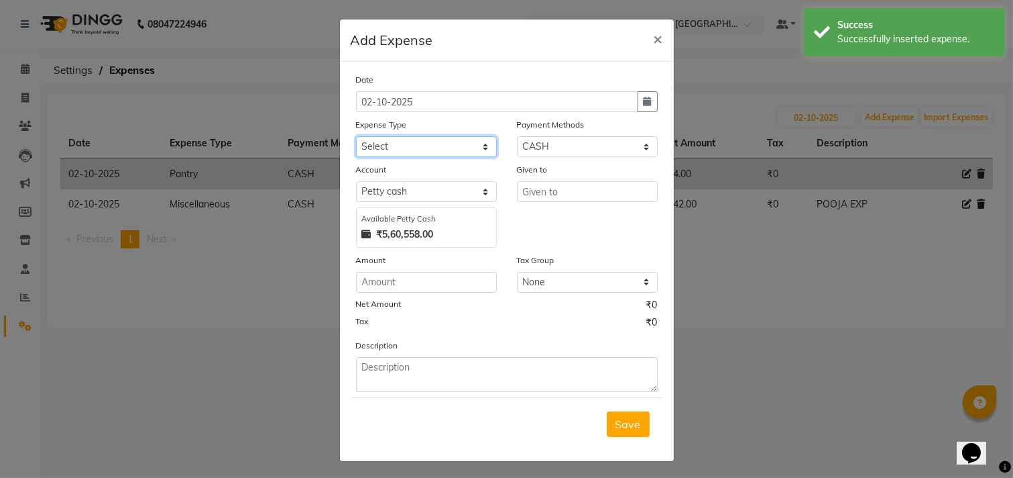
click at [465, 152] on select "Select Advance Salary Bank charges Car maintenance Cash transfer to bank Cash t…" at bounding box center [426, 146] width 141 height 21
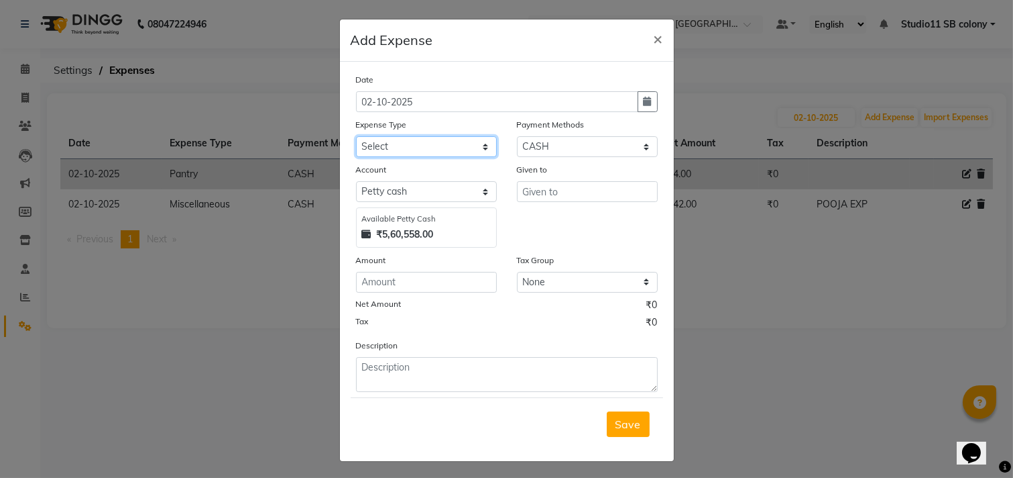
select select "16482"
click at [356, 136] on select "Select Advance Salary Bank charges Car maintenance Cash transfer to bank Cash t…" at bounding box center [426, 146] width 141 height 21
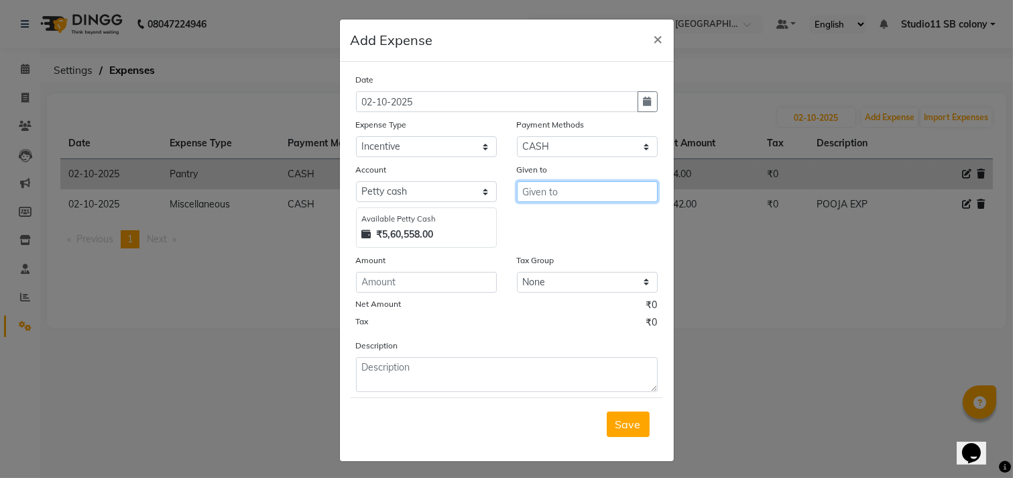
click at [545, 192] on input "text" at bounding box center [587, 191] width 141 height 21
click at [565, 223] on ngb-highlight "la vanya" at bounding box center [553, 219] width 41 height 13
type input "[PERSON_NAME]"
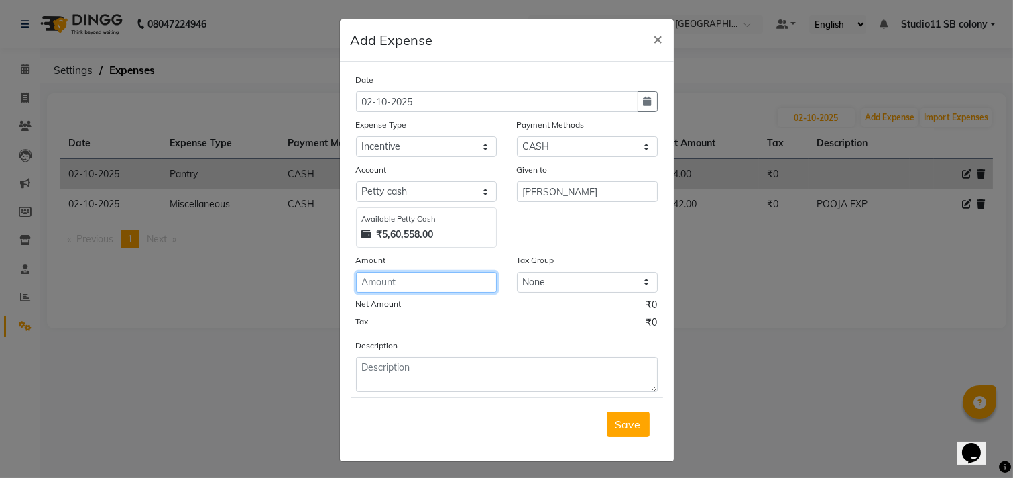
click at [440, 285] on input "number" at bounding box center [426, 282] width 141 height 21
type input "140"
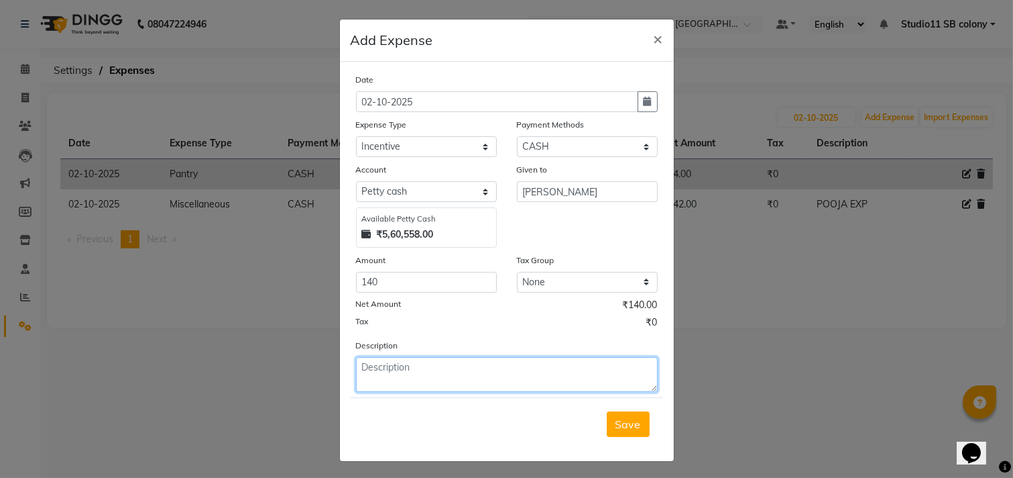
click at [503, 372] on textarea at bounding box center [507, 374] width 302 height 35
click at [617, 427] on span "Save" at bounding box center [628, 423] width 25 height 13
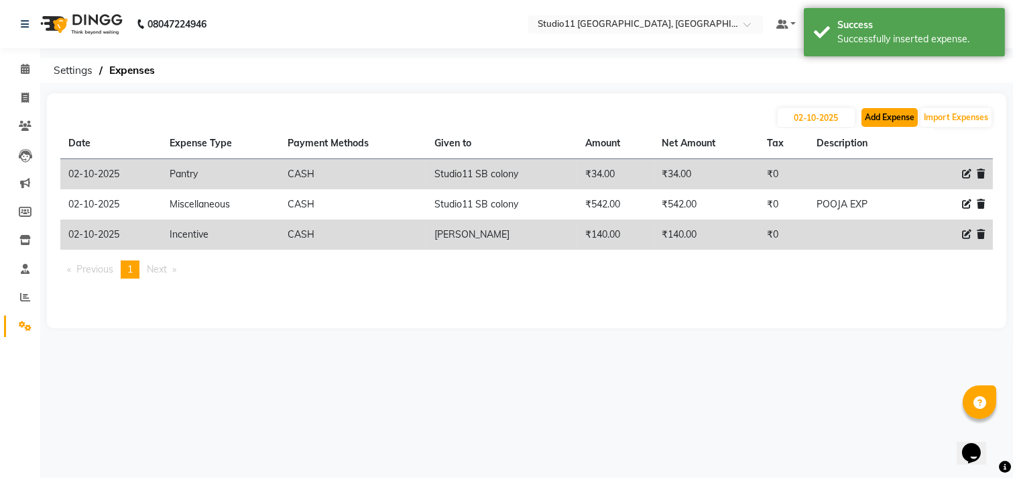
click at [889, 115] on button "Add Expense" at bounding box center [890, 117] width 56 height 19
select select "1"
select select "6860"
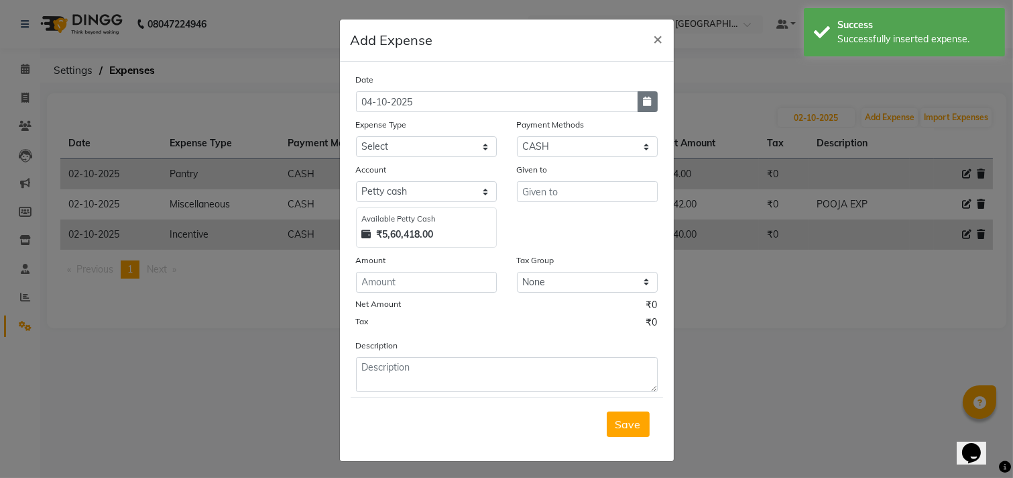
click at [638, 110] on button "button" at bounding box center [648, 101] width 20 height 21
select select "10"
select select "2025"
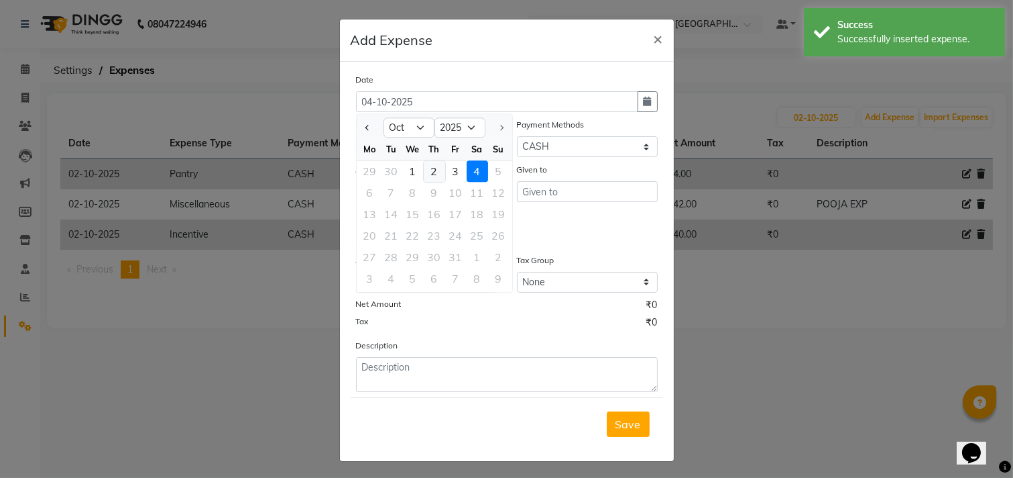
click at [426, 176] on div "2" at bounding box center [434, 170] width 21 height 21
type input "02-10-2025"
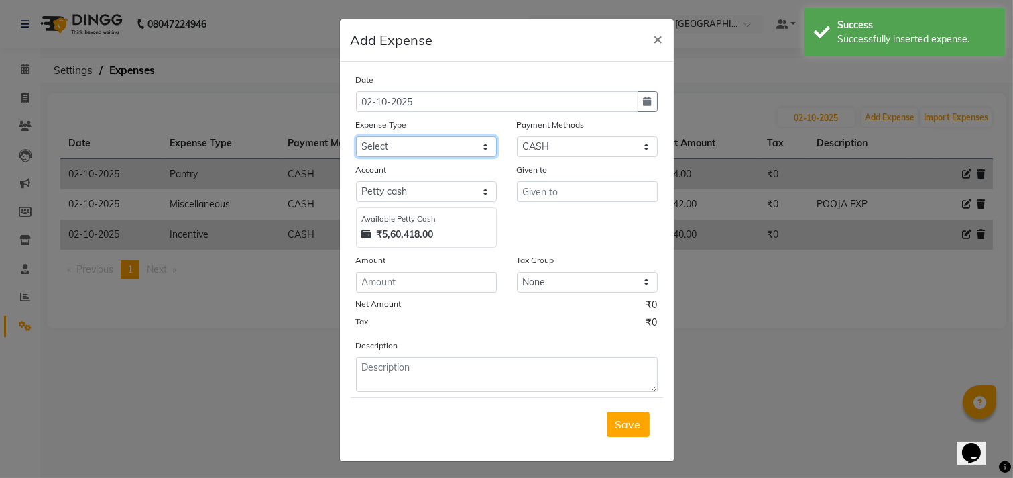
click at [465, 149] on select "Select Advance Salary Bank charges Car maintenance Cash transfer to bank Cash t…" at bounding box center [426, 146] width 141 height 21
select select "16482"
click at [356, 136] on select "Select Advance Salary Bank charges Car maintenance Cash transfer to bank Cash t…" at bounding box center [426, 146] width 141 height 21
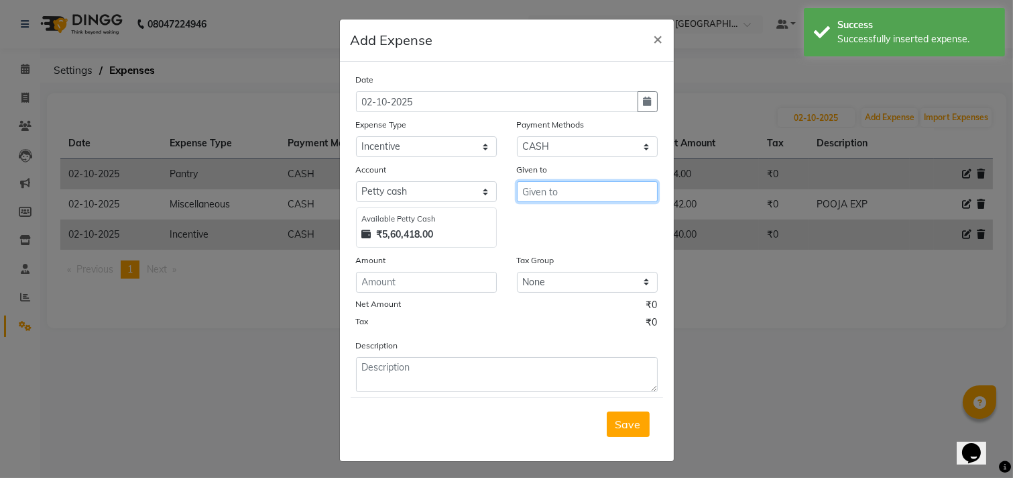
click at [533, 184] on input "text" at bounding box center [587, 191] width 141 height 21
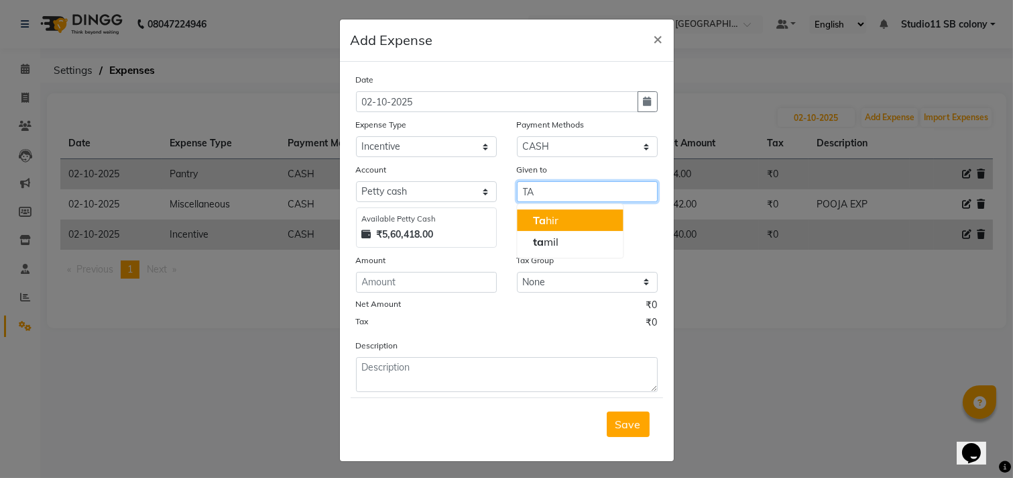
click at [575, 220] on button "Ta hir" at bounding box center [570, 219] width 106 height 21
type input "Tahir"
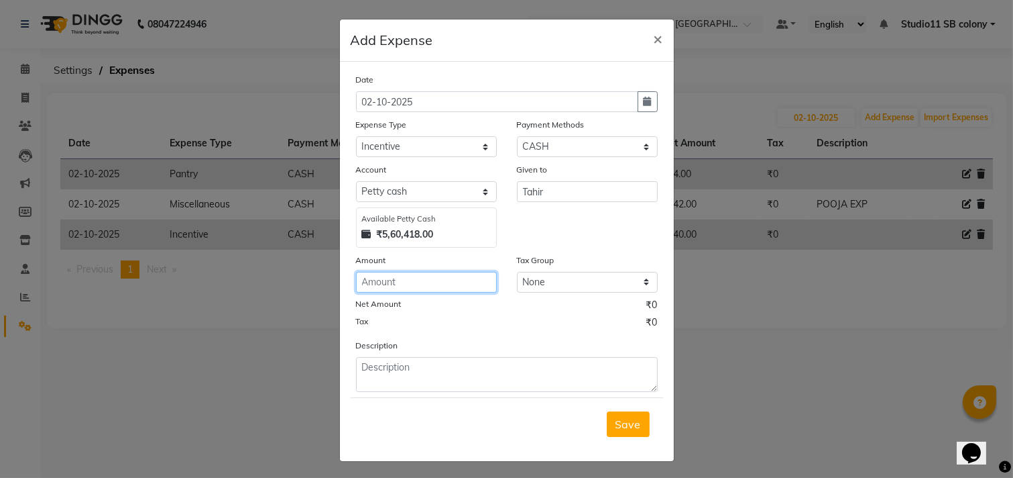
click at [457, 284] on input "number" at bounding box center [426, 282] width 141 height 21
type input "100"
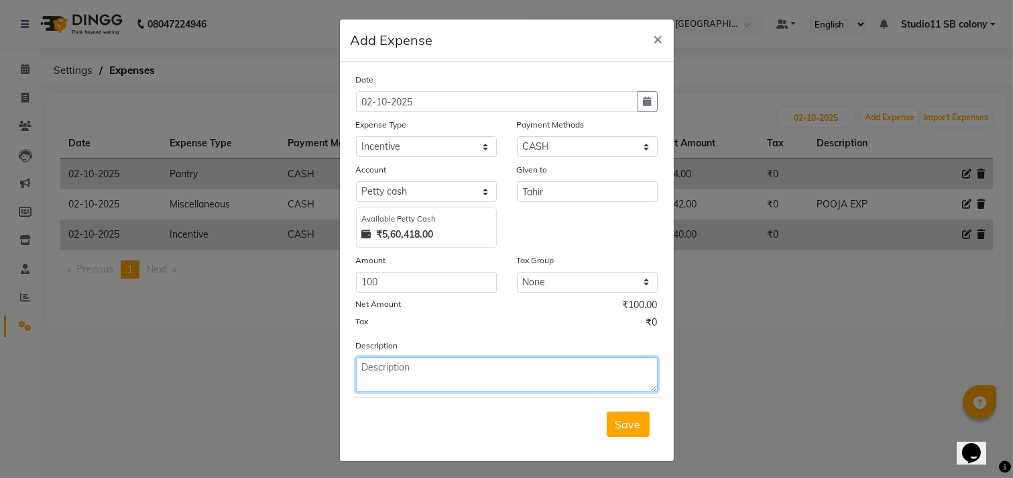
click at [518, 382] on textarea at bounding box center [507, 374] width 302 height 35
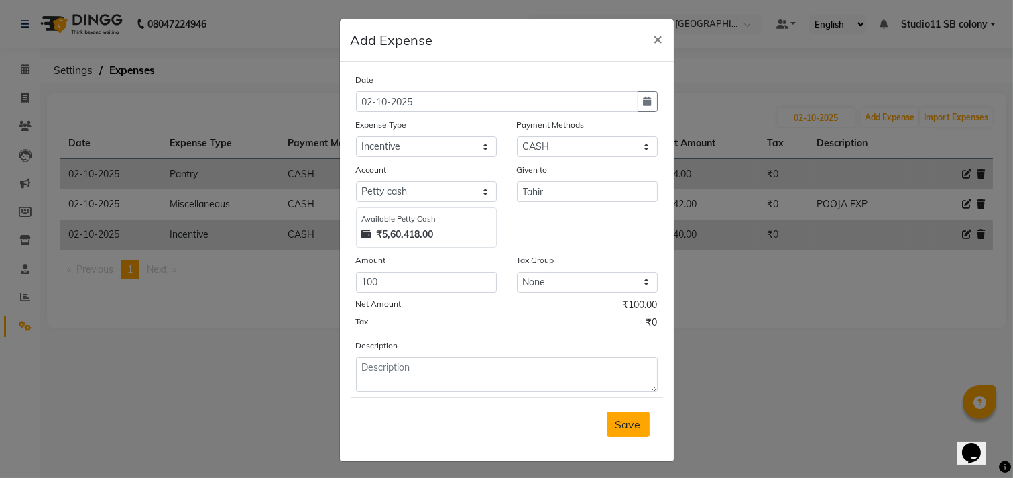
click at [635, 421] on button "Save" at bounding box center [628, 423] width 43 height 25
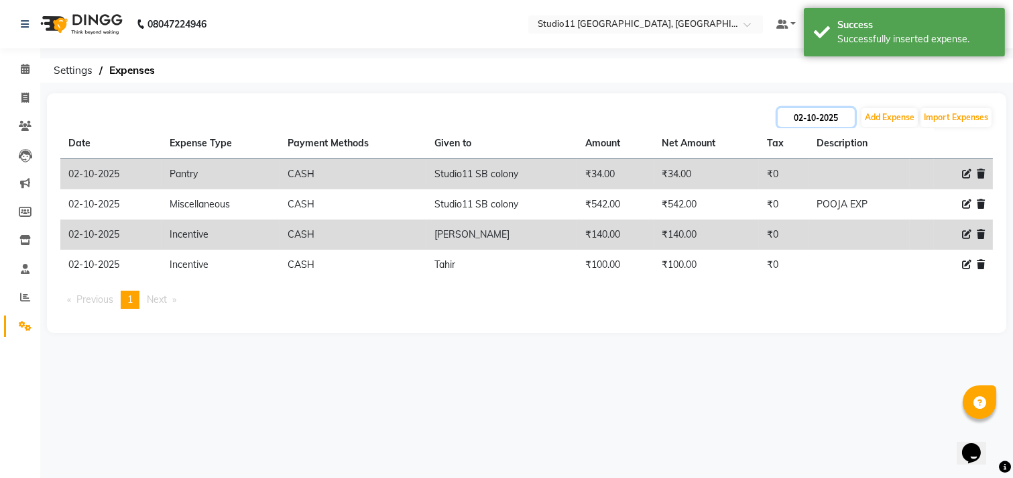
click at [838, 121] on input "02-10-2025" at bounding box center [816, 117] width 77 height 19
select select "10"
select select "2025"
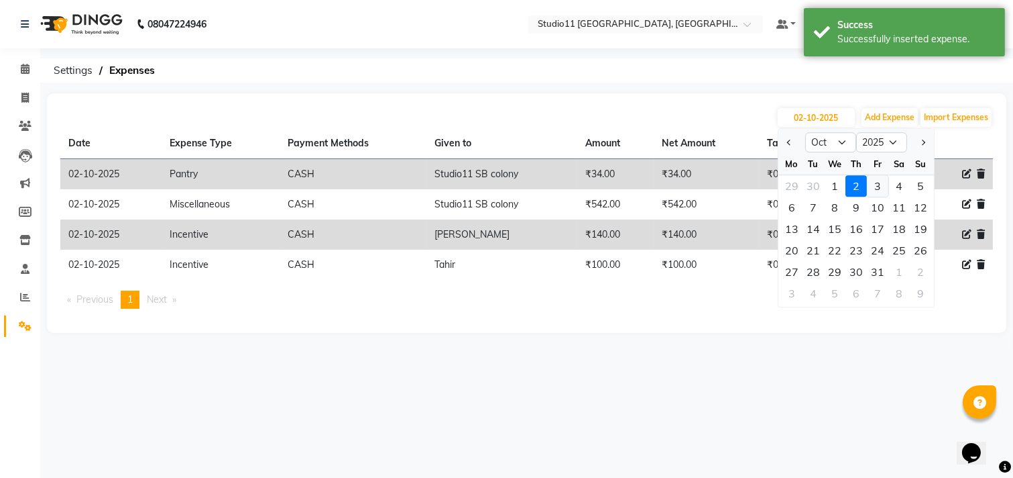
click at [870, 176] on div "3" at bounding box center [877, 185] width 21 height 21
type input "03-10-2025"
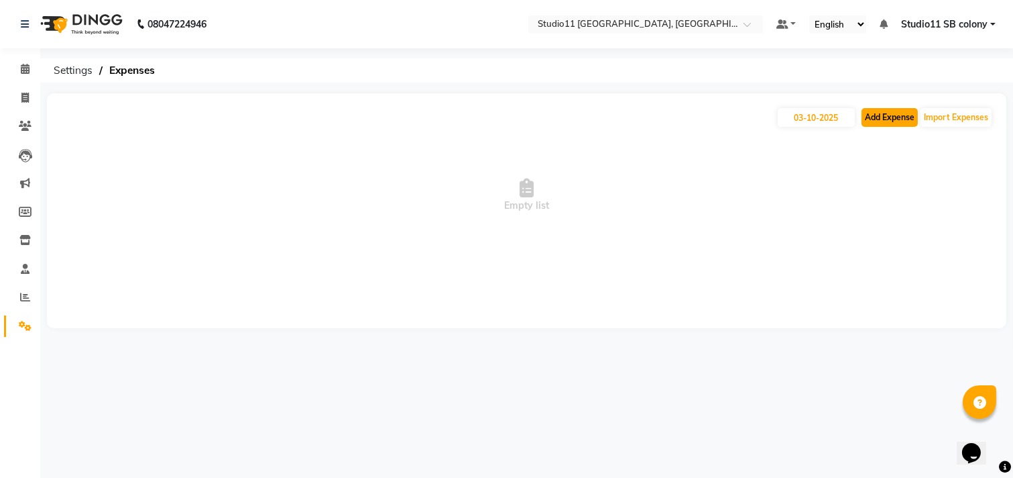
click at [885, 117] on button "Add Expense" at bounding box center [890, 117] width 56 height 19
select select "1"
select select "6860"
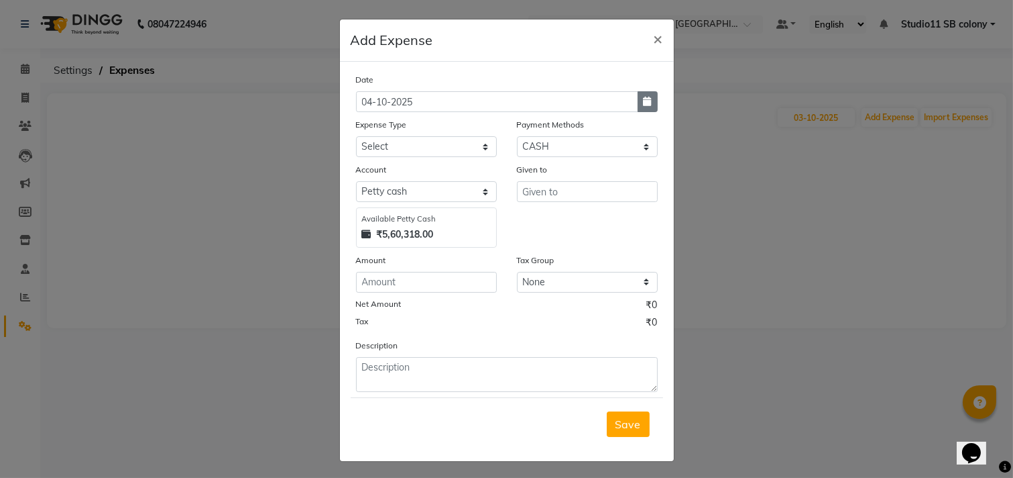
click at [648, 106] on button "button" at bounding box center [648, 101] width 20 height 21
select select "10"
select select "2025"
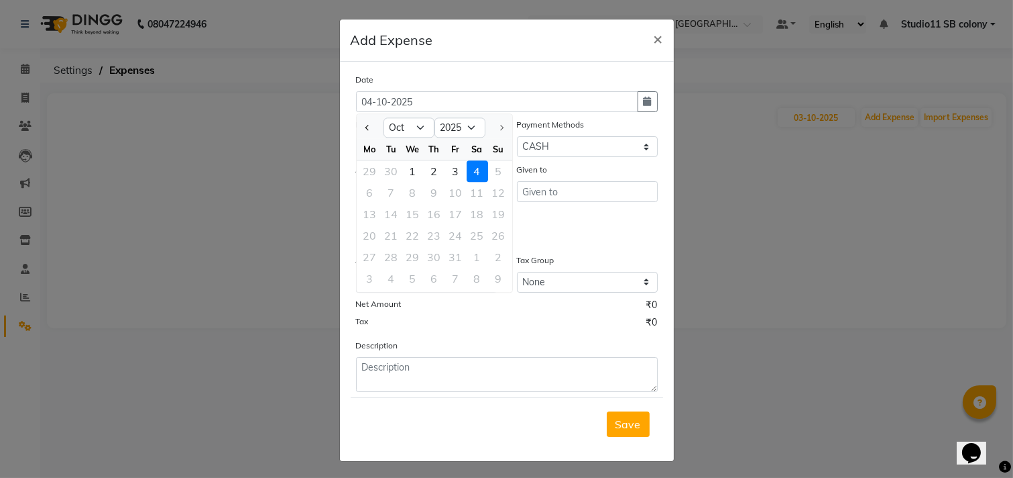
click at [961, 169] on ngb-modal-window "Add Expense × Date [DATE] Jan Feb Mar Apr May Jun [DATE] Aug Sep [DATE] 2016 20…" at bounding box center [506, 239] width 1013 height 478
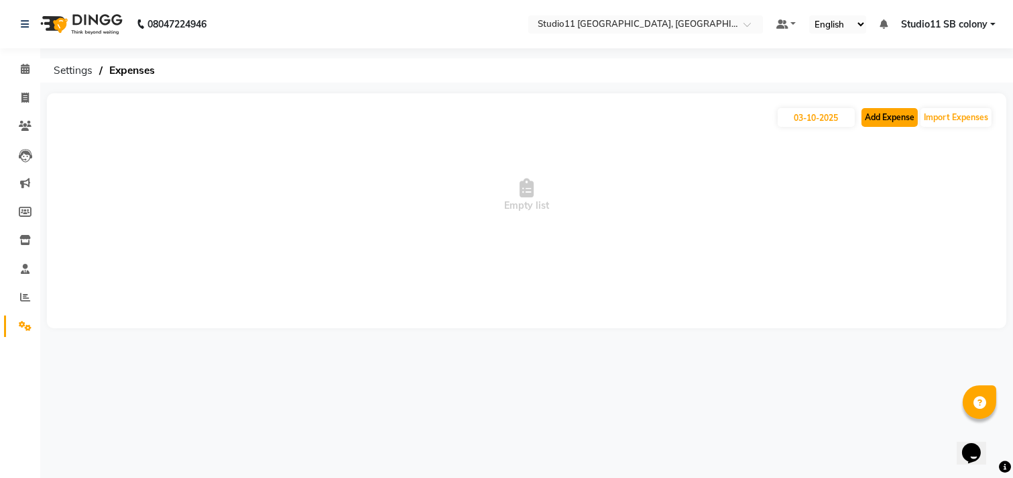
click at [884, 124] on button "Add Expense" at bounding box center [890, 117] width 56 height 19
select select "1"
select select "6860"
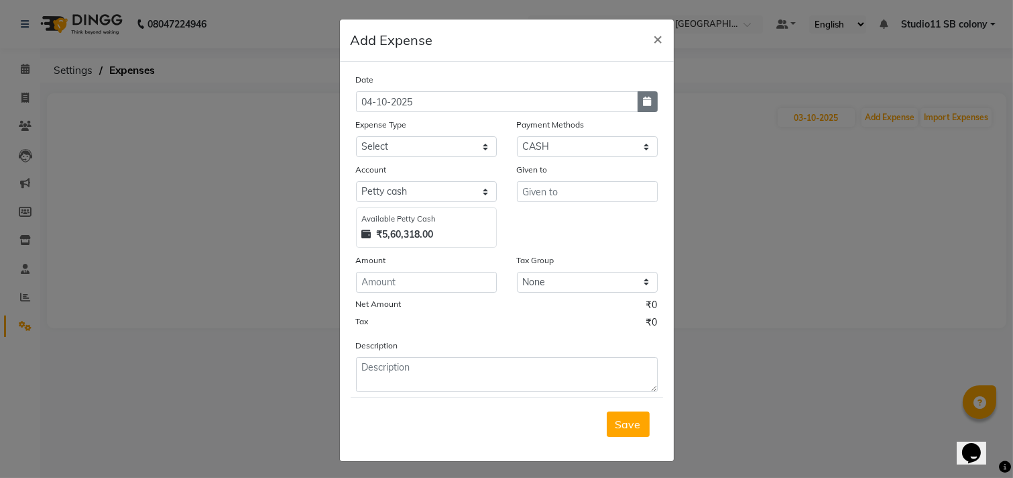
click at [644, 105] on icon "button" at bounding box center [648, 101] width 8 height 9
select select "10"
select select "2025"
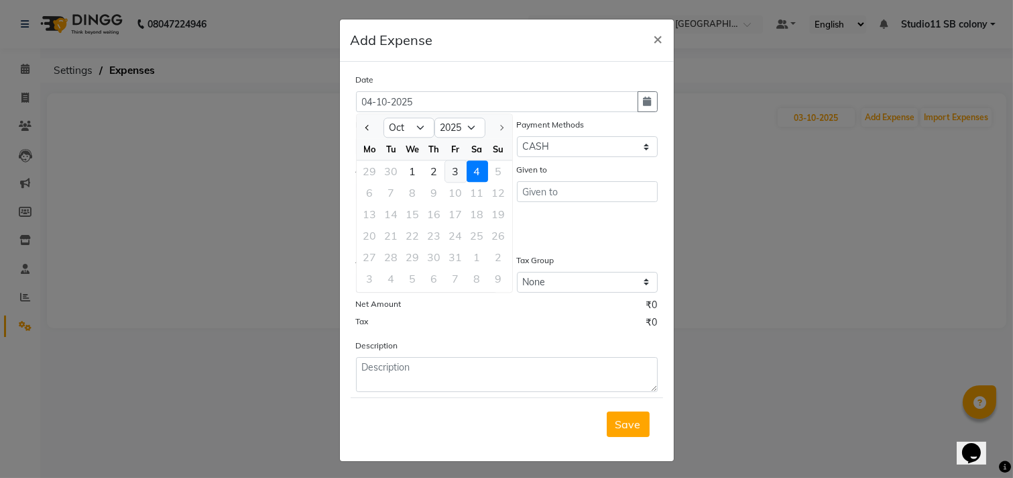
click at [454, 168] on div "3" at bounding box center [455, 170] width 21 height 21
type input "03-10-2025"
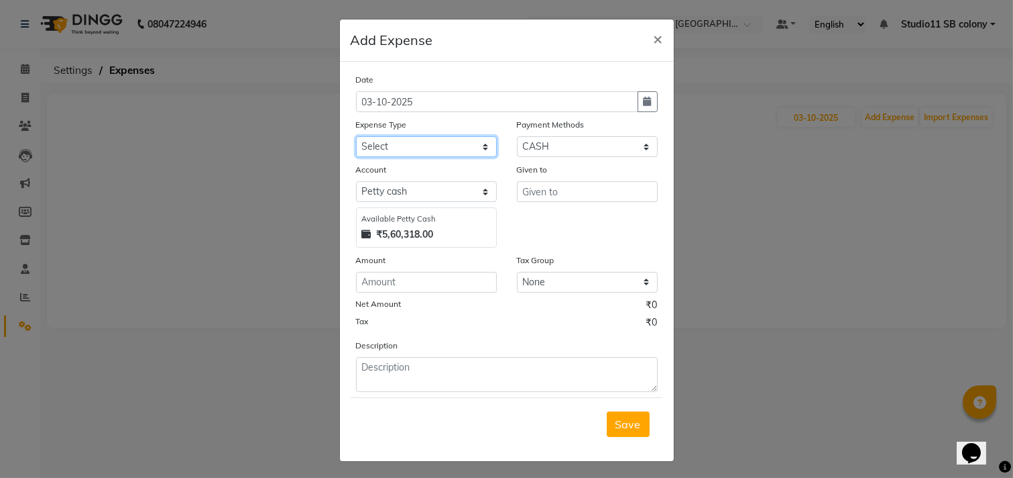
click at [461, 149] on select "Select Advance Salary Bank charges Car maintenance Cash transfer to bank Cash t…" at bounding box center [426, 146] width 141 height 21
select select "16485"
click at [356, 136] on select "Select Advance Salary Bank charges Car maintenance Cash transfer to bank Cash t…" at bounding box center [426, 146] width 141 height 21
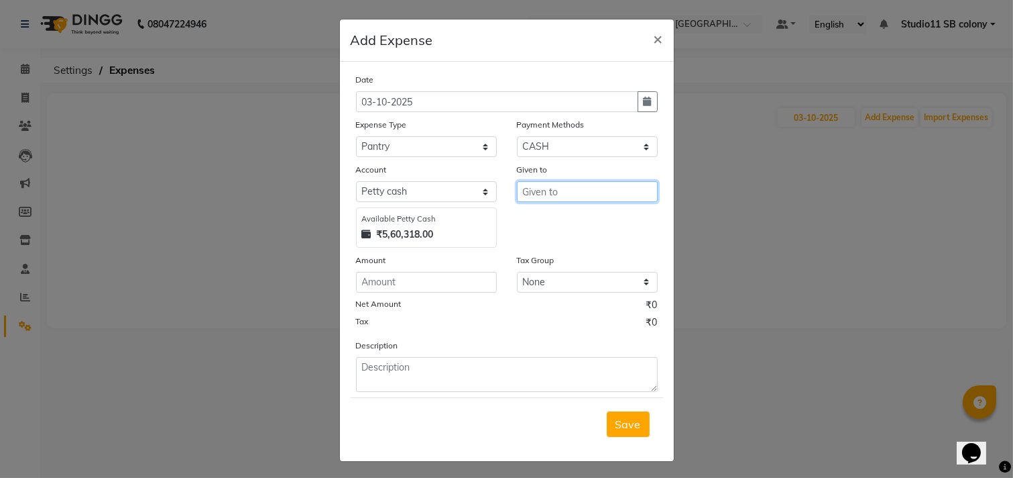
click at [553, 197] on input "text" at bounding box center [587, 191] width 141 height 21
click at [558, 279] on ngb-typeahead-window "[PERSON_NAME] s na S onu S tudio11 S B colony" at bounding box center [580, 241] width 128 height 76
click at [560, 268] on ngb-highlight "S tudio11 S B colony" at bounding box center [580, 262] width 95 height 13
type input "Studio11 SB colony"
drag, startPoint x: 432, startPoint y: 263, endPoint x: 431, endPoint y: 272, distance: 9.5
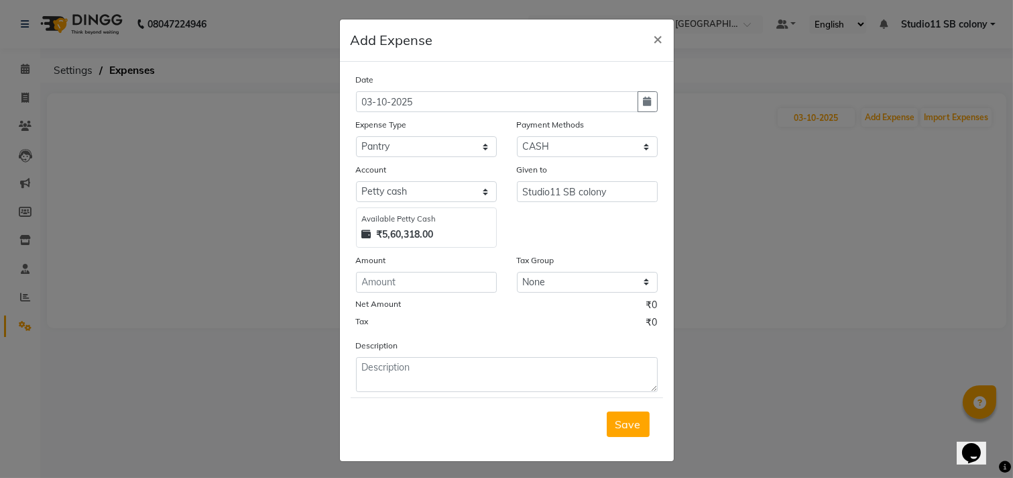
click at [431, 264] on div "Amount" at bounding box center [426, 262] width 141 height 19
click at [431, 280] on input "number" at bounding box center [426, 282] width 141 height 21
type input "190"
click at [617, 430] on span "Save" at bounding box center [628, 423] width 25 height 13
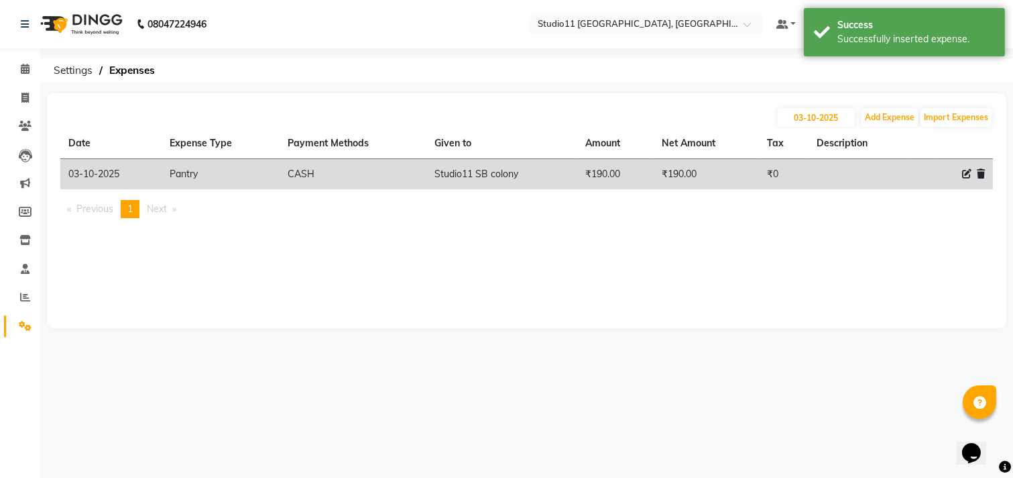
click at [891, 130] on th "Description" at bounding box center [859, 143] width 101 height 31
click at [891, 125] on button "Add Expense" at bounding box center [890, 117] width 56 height 19
select select "1"
select select "6860"
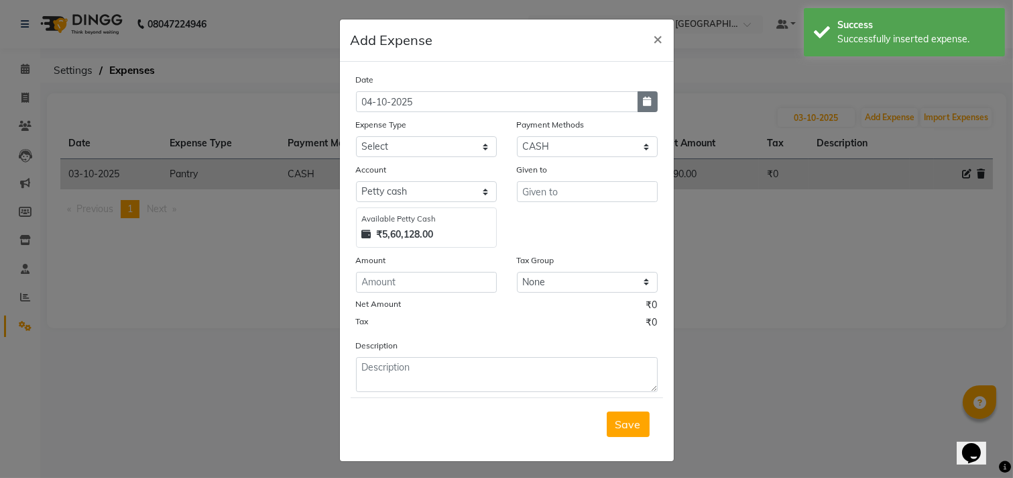
click at [648, 105] on button "button" at bounding box center [648, 101] width 20 height 21
select select "10"
select select "2025"
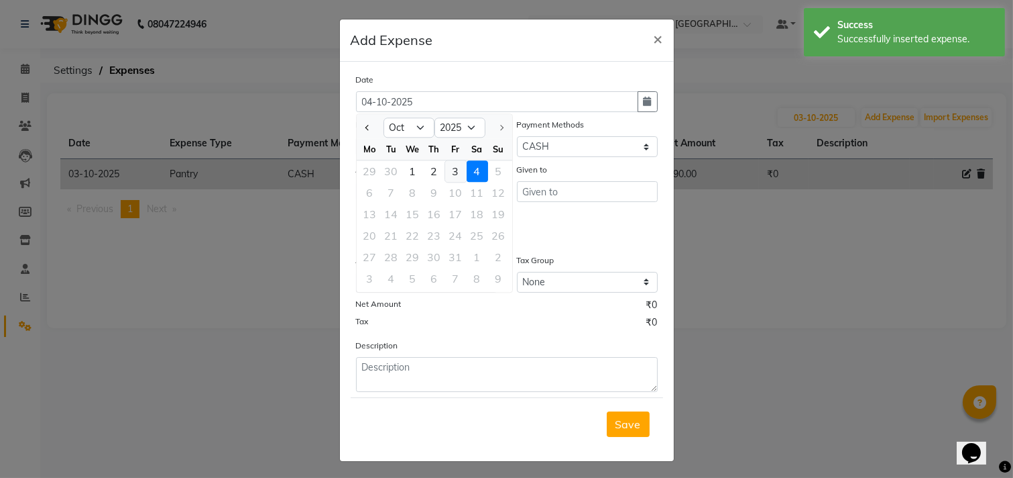
click at [451, 169] on div "3" at bounding box center [455, 170] width 21 height 21
type input "03-10-2025"
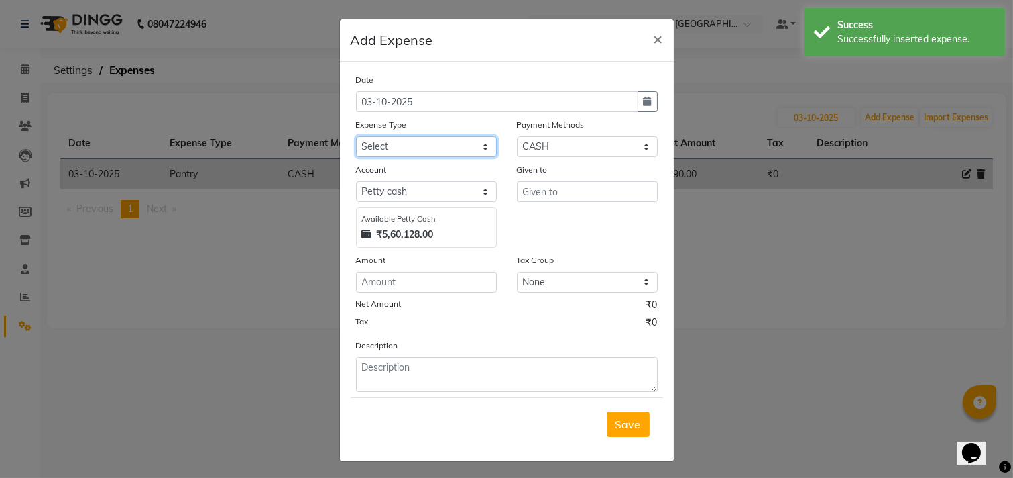
click at [465, 151] on select "Select Advance Salary Bank charges Car maintenance Cash transfer to bank Cash t…" at bounding box center [426, 146] width 141 height 21
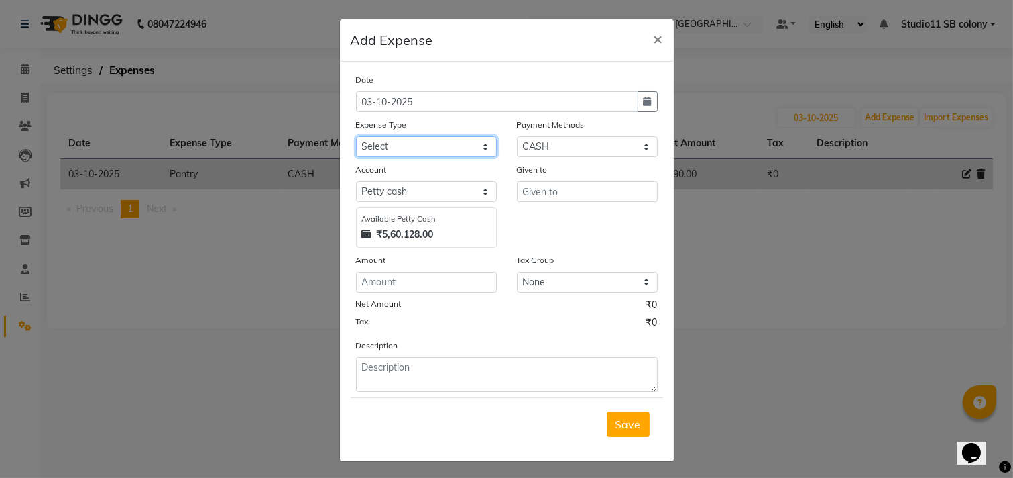
select select "16476"
click at [356, 136] on select "Select Advance Salary Bank charges Car maintenance Cash transfer to bank Cash t…" at bounding box center [426, 146] width 141 height 21
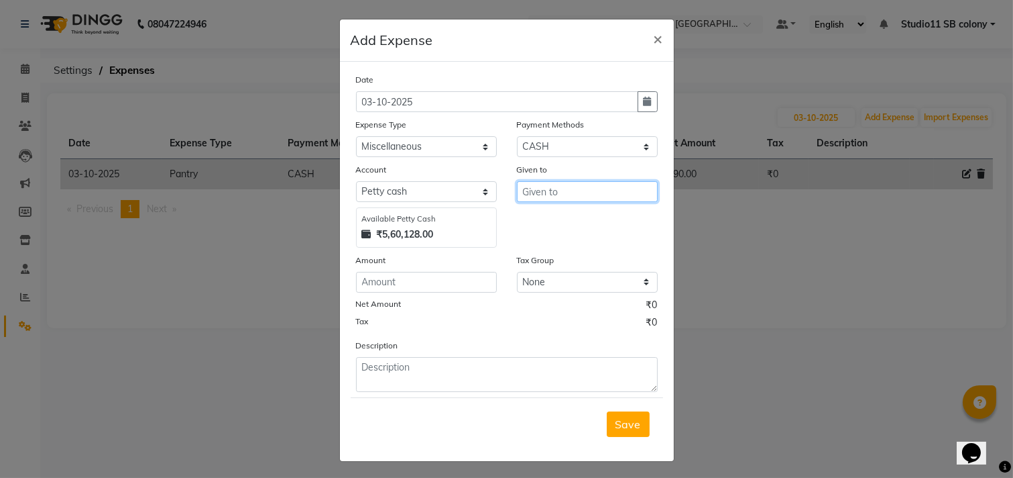
click at [586, 190] on input "text" at bounding box center [587, 191] width 141 height 21
click at [588, 258] on ngb-highlight "S tudio11 S B colony" at bounding box center [580, 262] width 95 height 13
type input "Studio11 SB colony"
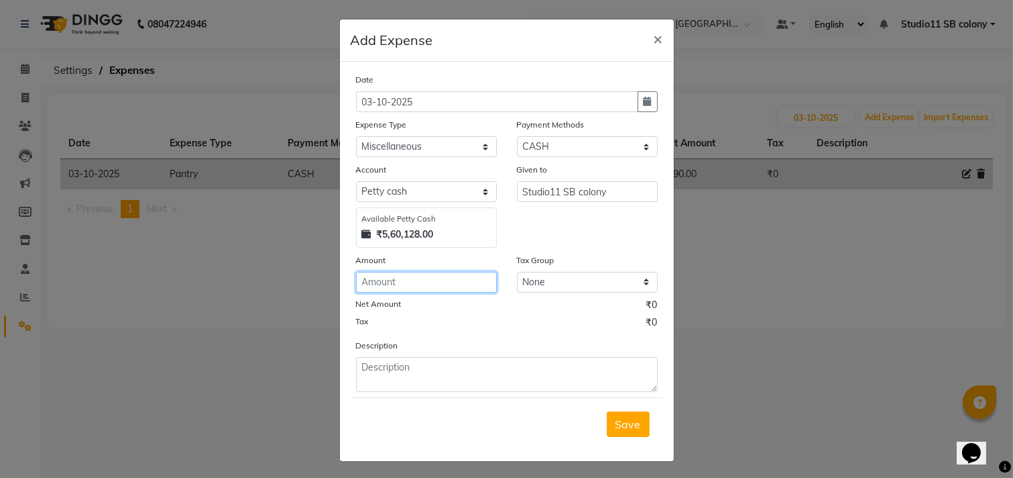
click at [419, 286] on input "number" at bounding box center [426, 282] width 141 height 21
type input "546"
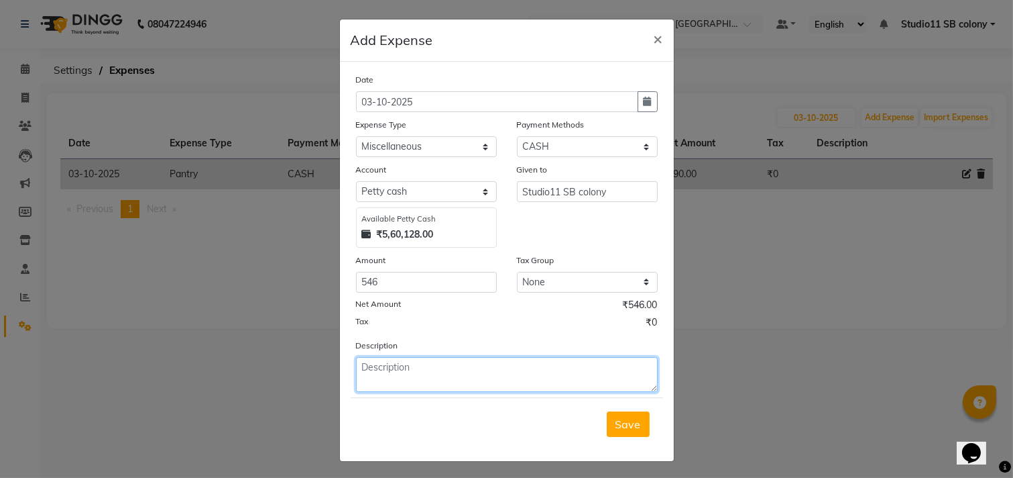
click at [474, 361] on textarea at bounding box center [507, 374] width 302 height 35
type textarea "GAS"
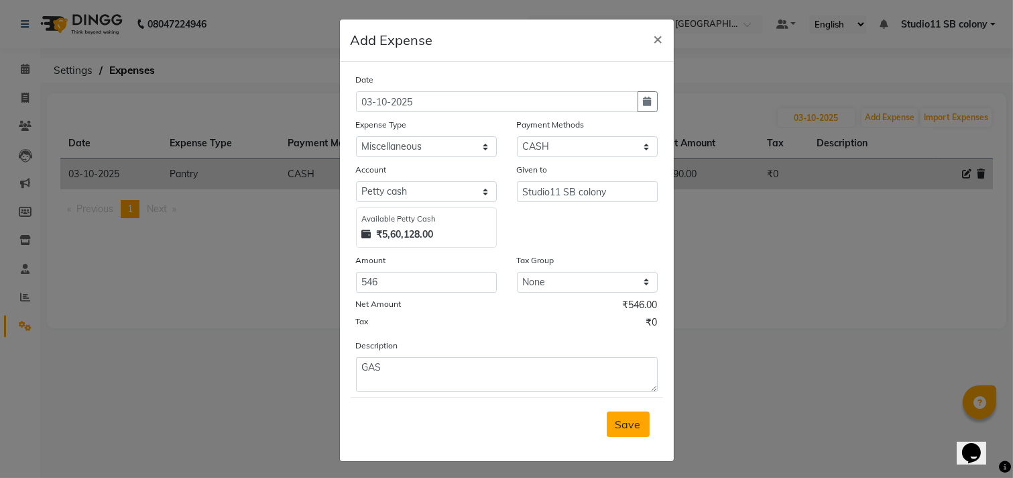
click at [607, 425] on button "Save" at bounding box center [628, 423] width 43 height 25
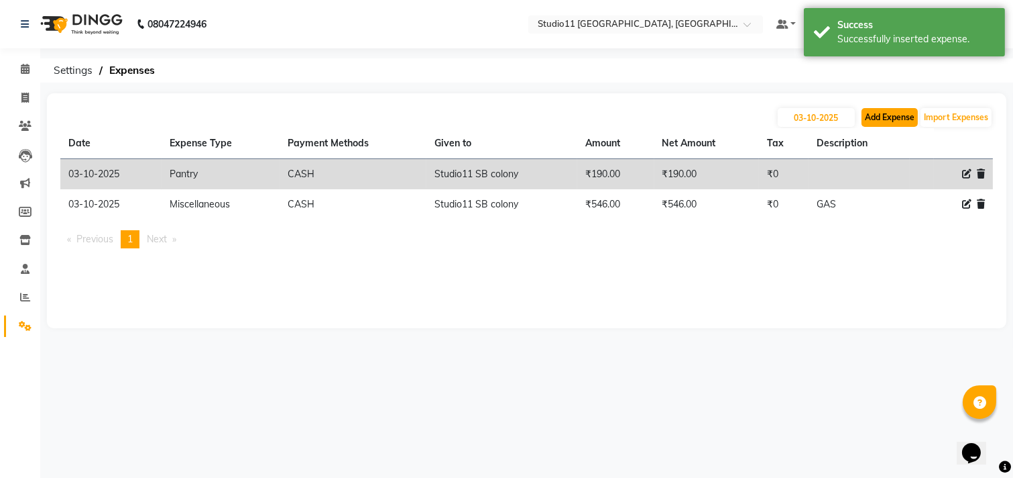
click at [887, 119] on button "Add Expense" at bounding box center [890, 117] width 56 height 19
select select "1"
select select "6860"
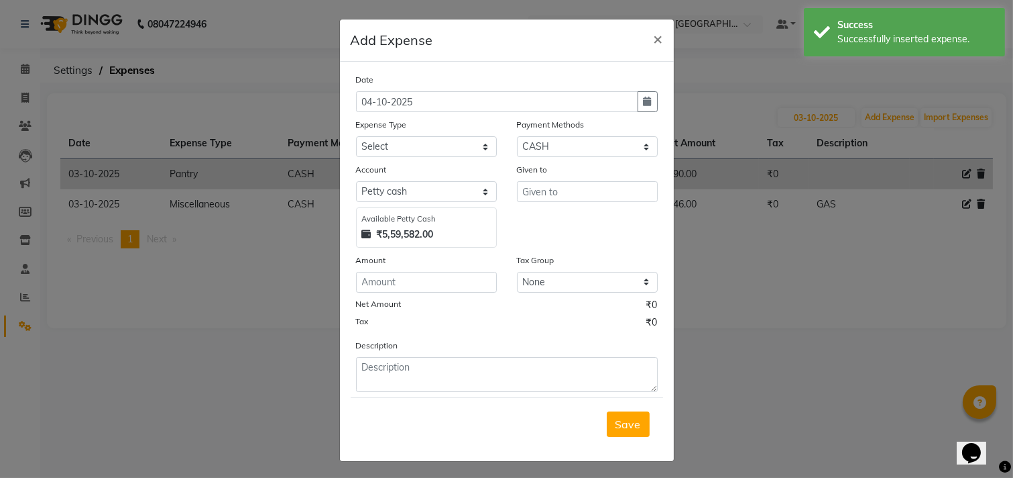
drag, startPoint x: 639, startPoint y: 105, endPoint x: 593, endPoint y: 134, distance: 54.5
click at [644, 104] on icon "button" at bounding box center [648, 101] width 8 height 9
select select "10"
select select "2025"
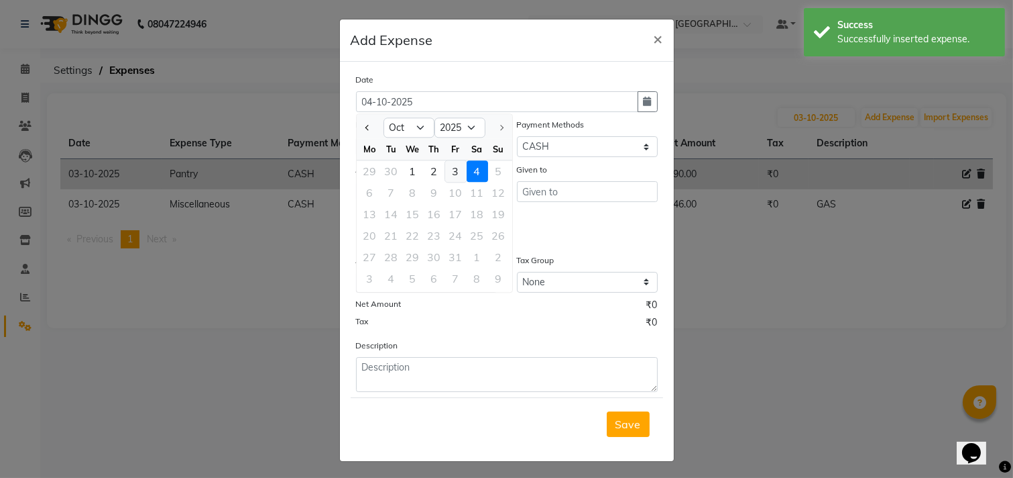
click at [445, 172] on div "3" at bounding box center [455, 170] width 21 height 21
type input "03-10-2025"
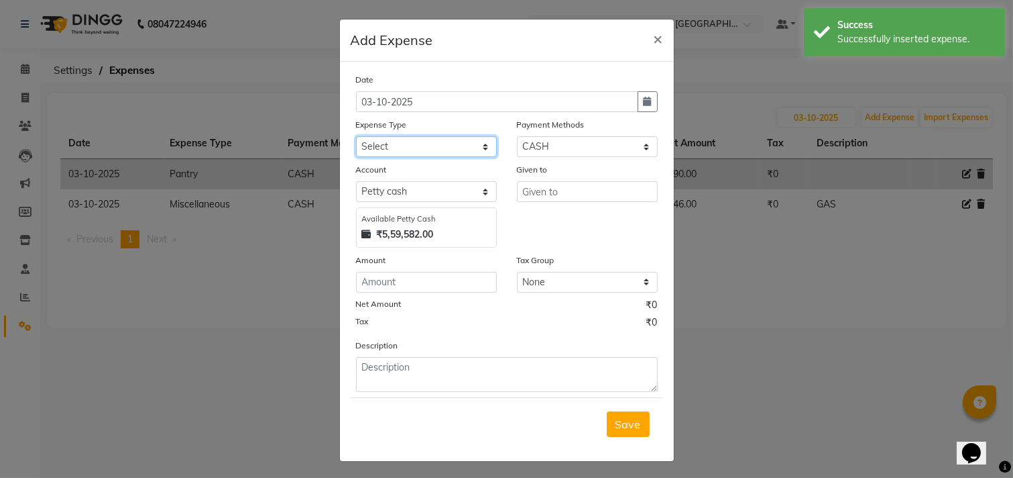
click at [447, 149] on select "Select Advance Salary Bank charges Car maintenance Cash transfer to bank Cash t…" at bounding box center [426, 146] width 141 height 21
select select "16476"
click at [356, 136] on select "Select Advance Salary Bank charges Car maintenance Cash transfer to bank Cash t…" at bounding box center [426, 146] width 141 height 21
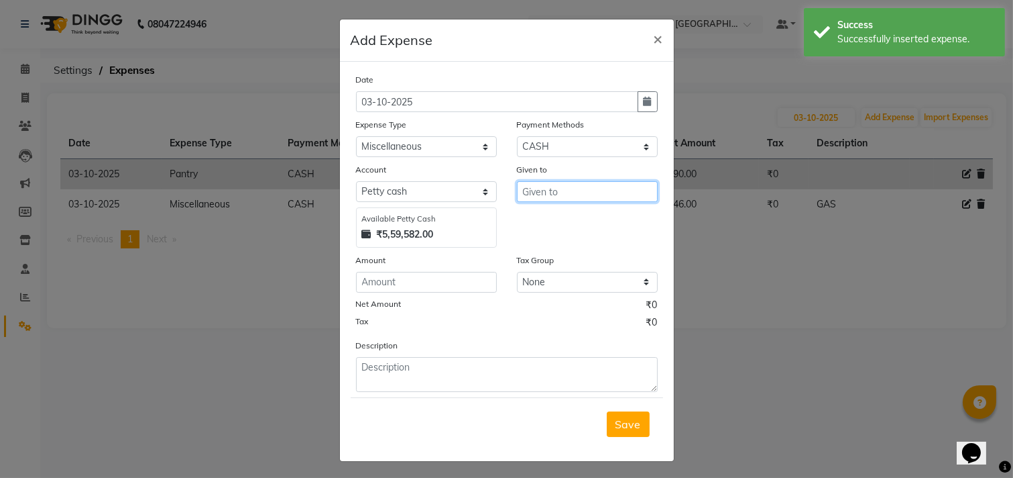
click at [567, 188] on input "text" at bounding box center [587, 191] width 141 height 21
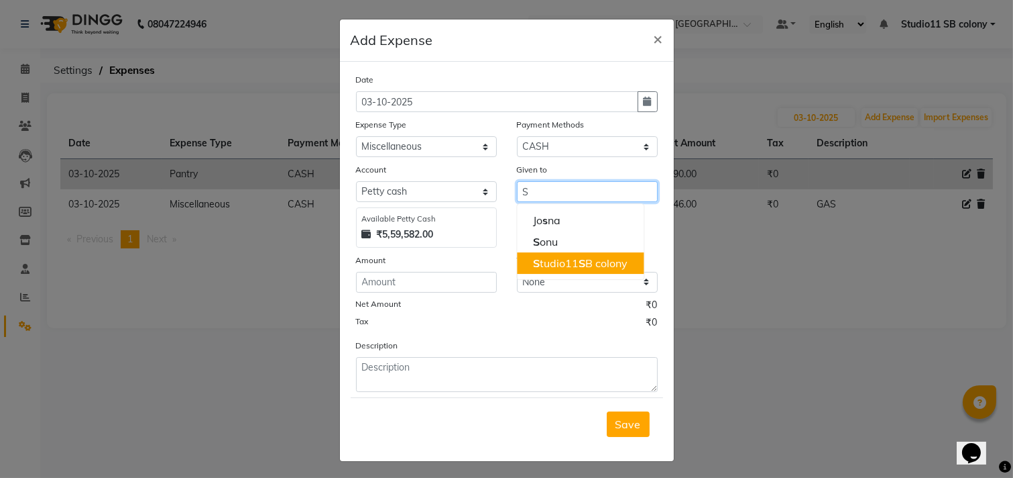
click at [602, 260] on ngb-highlight "S tudio11 S B colony" at bounding box center [580, 262] width 95 height 13
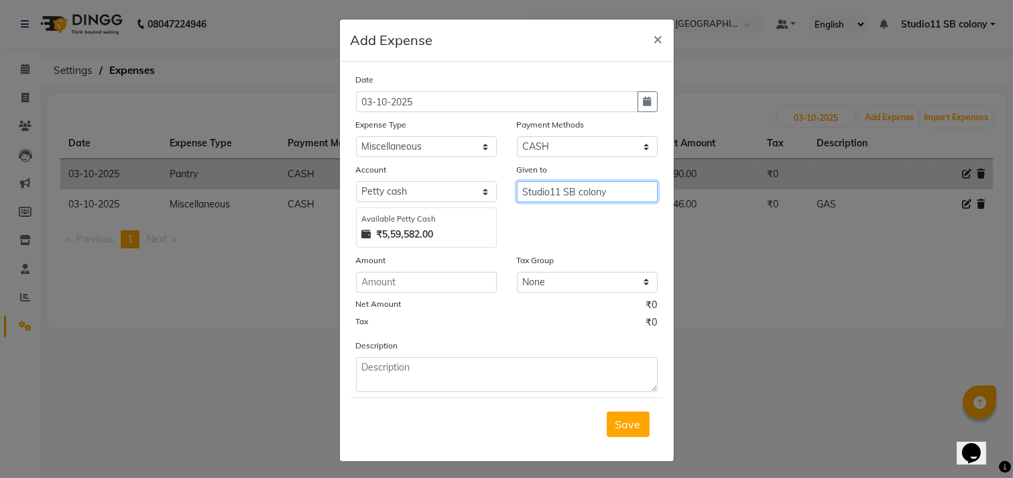
type input "Studio11 SB colony"
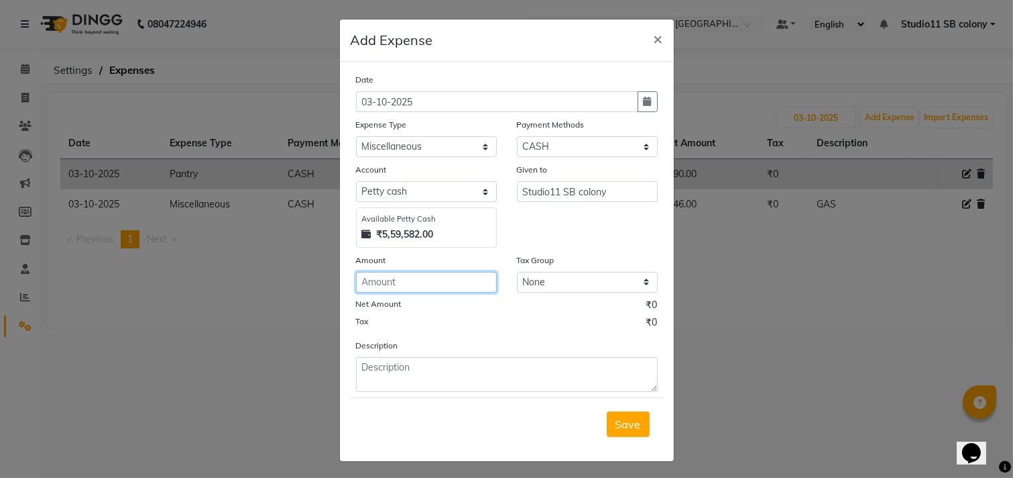
click at [441, 284] on input "number" at bounding box center [426, 282] width 141 height 21
type input "80"
drag, startPoint x: 473, startPoint y: 405, endPoint x: 487, endPoint y: 384, distance: 25.7
click at [474, 403] on div "Save" at bounding box center [507, 423] width 313 height 53
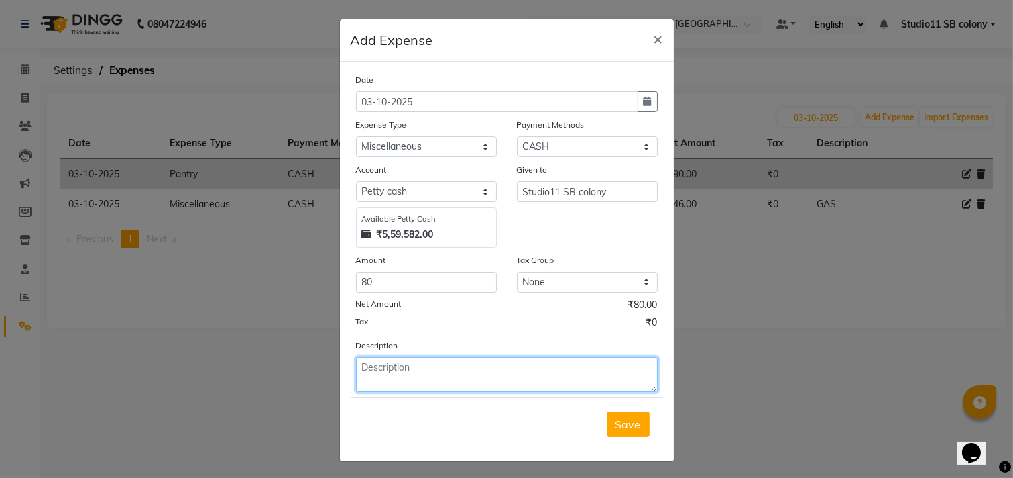
click at [487, 384] on textarea at bounding box center [507, 374] width 302 height 35
type textarea "BOYS ROOM RAPIDO"
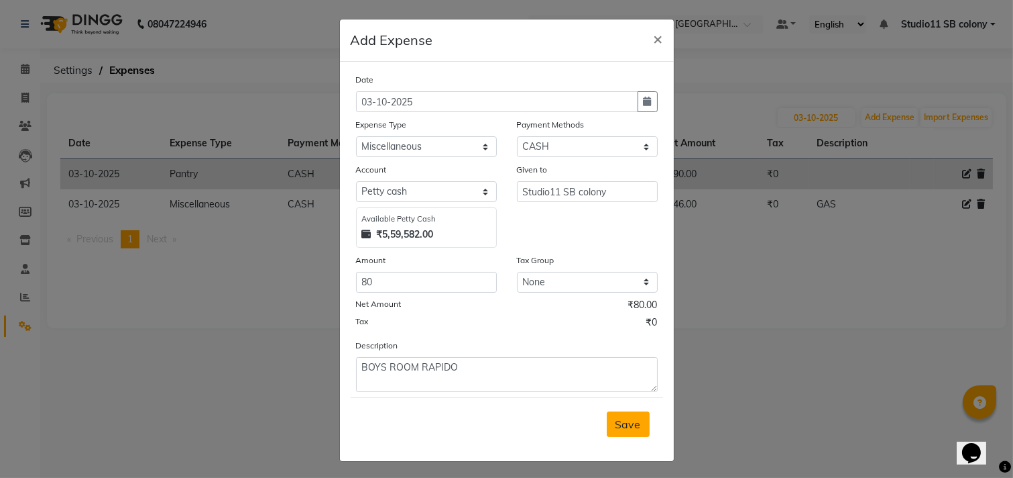
click at [622, 428] on span "Save" at bounding box center [628, 423] width 25 height 13
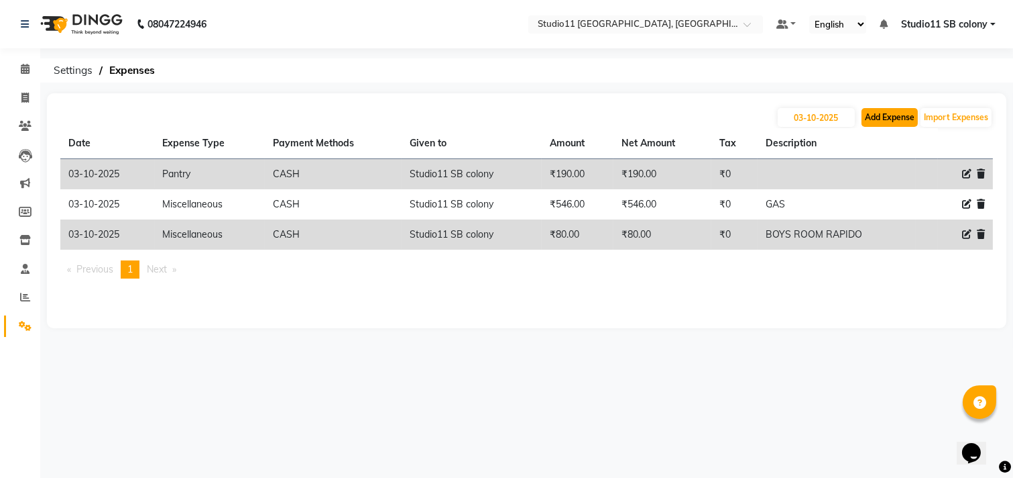
drag, startPoint x: 899, startPoint y: 117, endPoint x: 894, endPoint y: 111, distance: 7.6
click at [894, 111] on button "Add Expense" at bounding box center [890, 117] width 56 height 19
select select "1"
select select "6860"
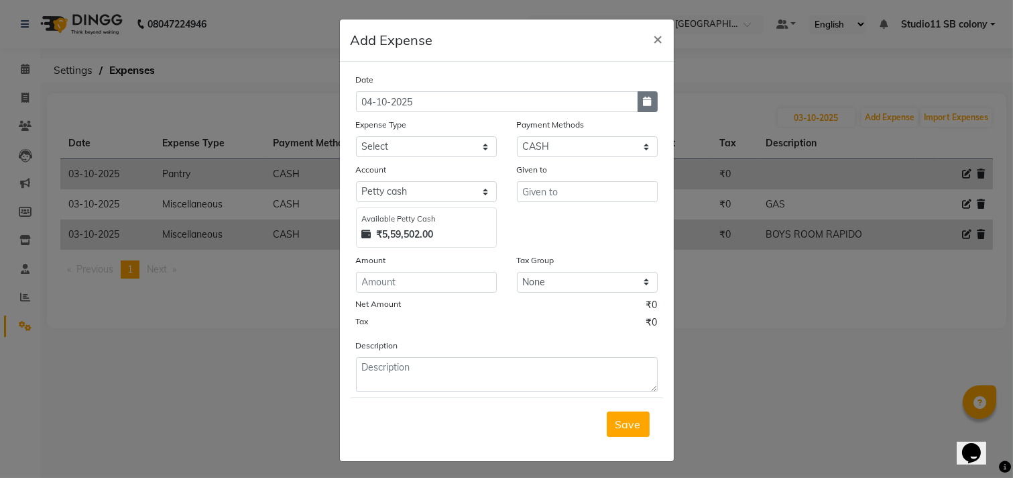
click at [644, 101] on icon "button" at bounding box center [648, 101] width 8 height 9
select select "10"
select select "2025"
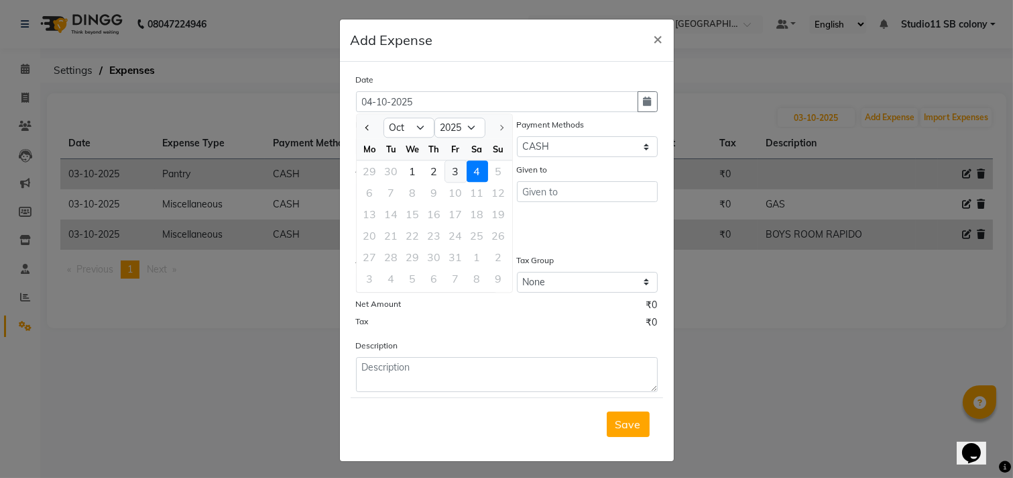
click at [450, 164] on div "3" at bounding box center [455, 170] width 21 height 21
type input "03-10-2025"
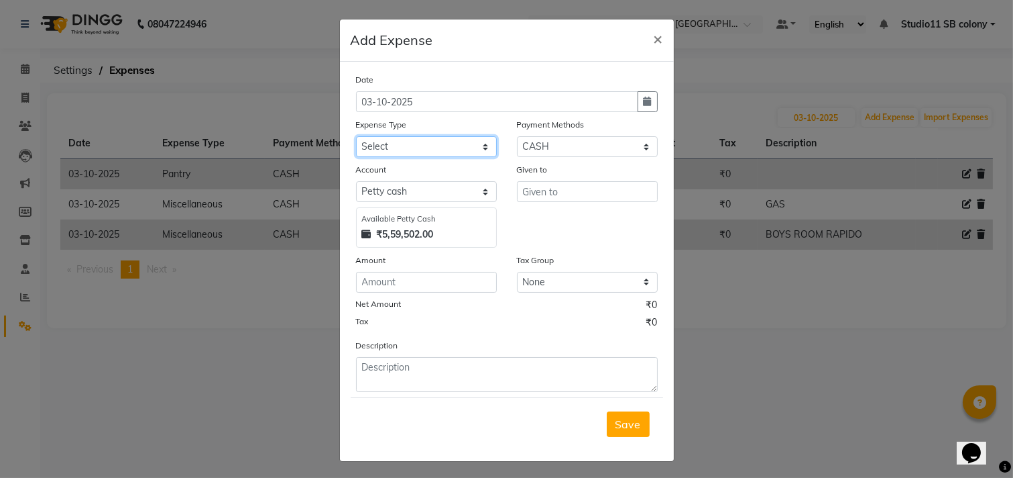
click at [457, 139] on select "Select Advance Salary Bank charges Car maintenance Cash transfer to bank Cash t…" at bounding box center [426, 146] width 141 height 21
select select "16483"
click at [356, 136] on select "Select Advance Salary Bank charges Car maintenance Cash transfer to bank Cash t…" at bounding box center [426, 146] width 141 height 21
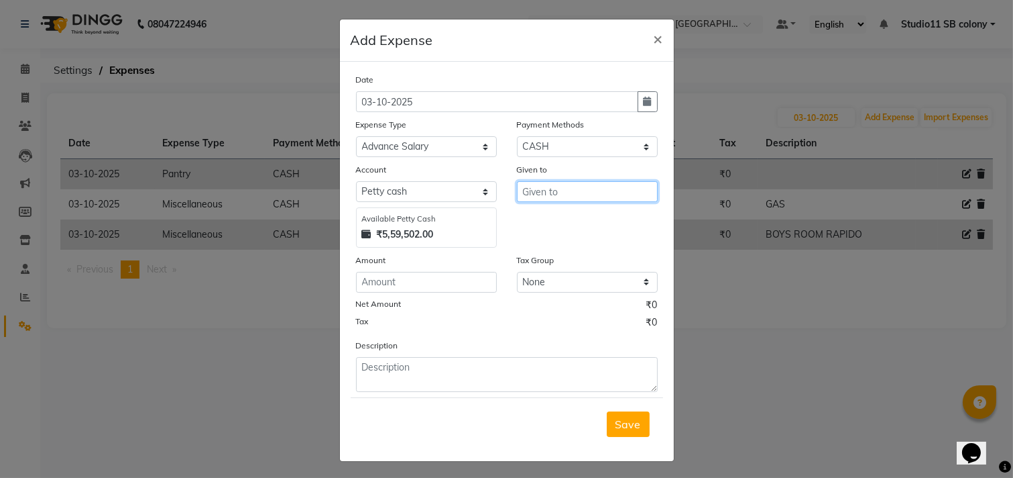
click at [553, 196] on input "text" at bounding box center [587, 191] width 141 height 21
click at [589, 225] on button "Af zal" at bounding box center [570, 219] width 106 height 21
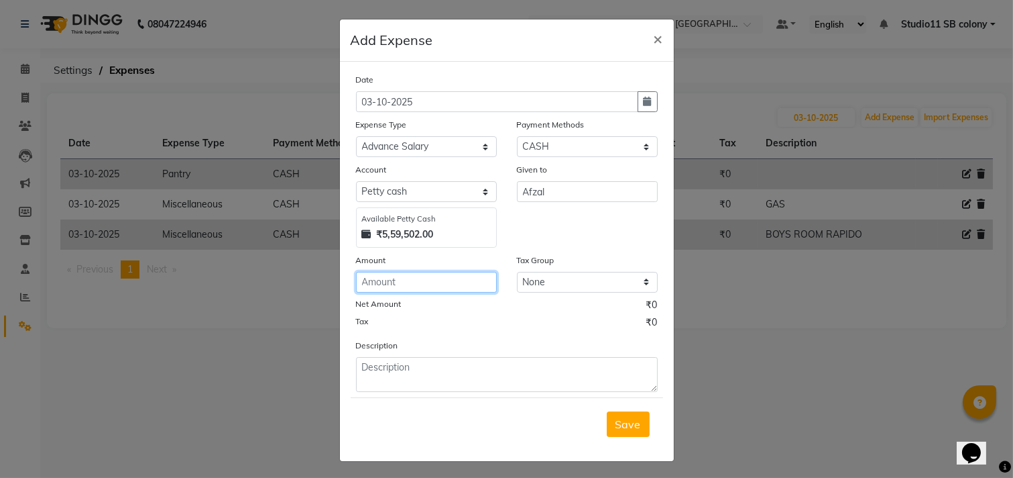
click at [460, 276] on input "number" at bounding box center [426, 282] width 141 height 21
drag, startPoint x: 615, startPoint y: 423, endPoint x: 565, endPoint y: 387, distance: 62.0
click at [616, 423] on span "Save" at bounding box center [628, 423] width 25 height 13
